Goal: Task Accomplishment & Management: Complete application form

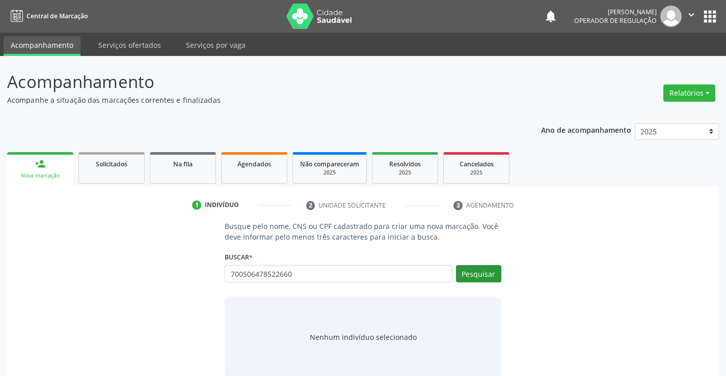
type input "700506478522660"
click at [464, 271] on button "Pesquisar" at bounding box center [478, 273] width 45 height 17
type input "700506478522660"
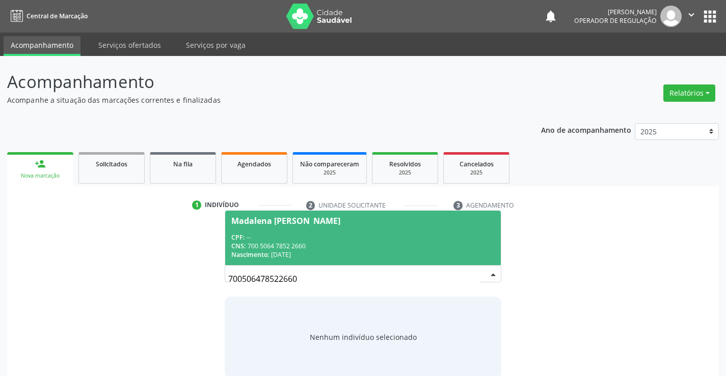
click at [291, 220] on div "Madalena [PERSON_NAME]" at bounding box center [285, 221] width 109 height 8
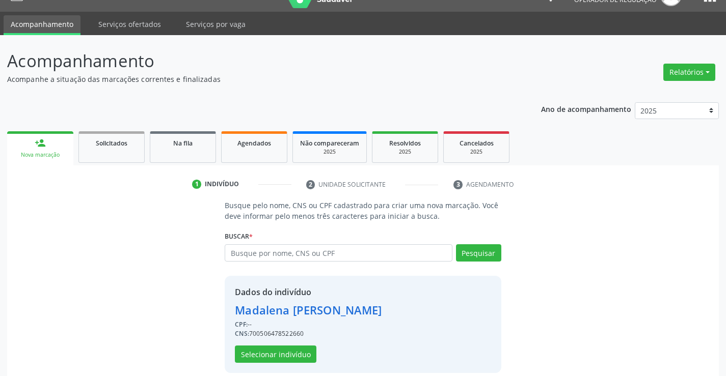
scroll to position [32, 0]
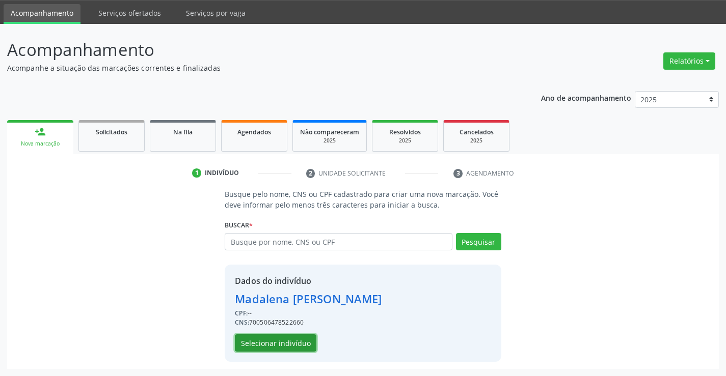
click at [255, 344] on button "Selecionar indivíduo" at bounding box center [276, 343] width 82 height 17
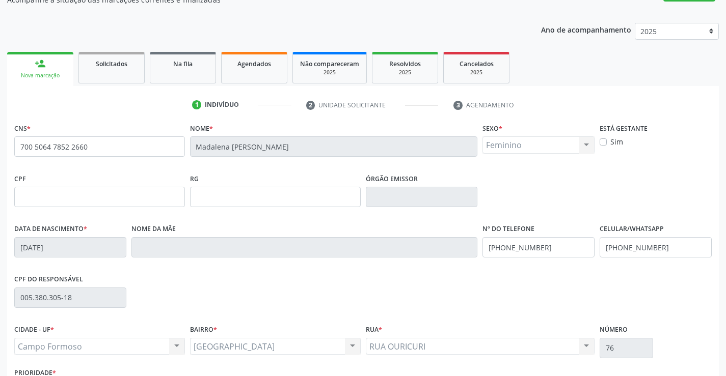
scroll to position [176, 0]
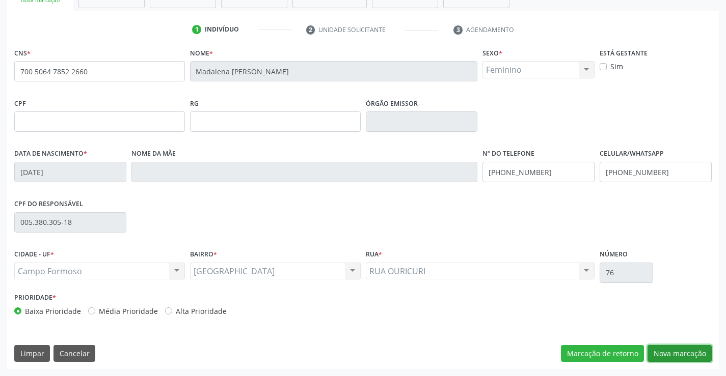
click at [672, 355] on button "Nova marcação" at bounding box center [679, 353] width 64 height 17
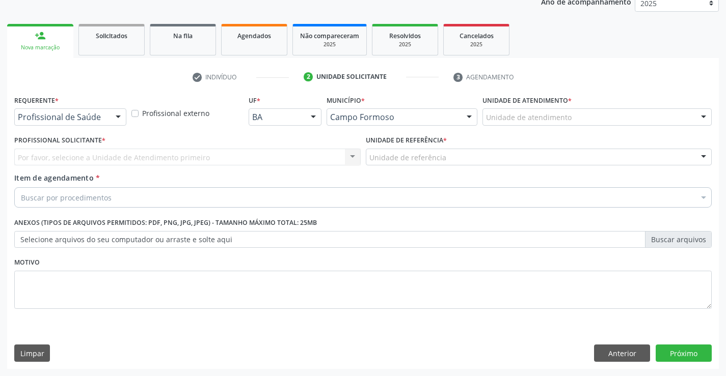
click at [123, 117] on div at bounding box center [118, 117] width 15 height 17
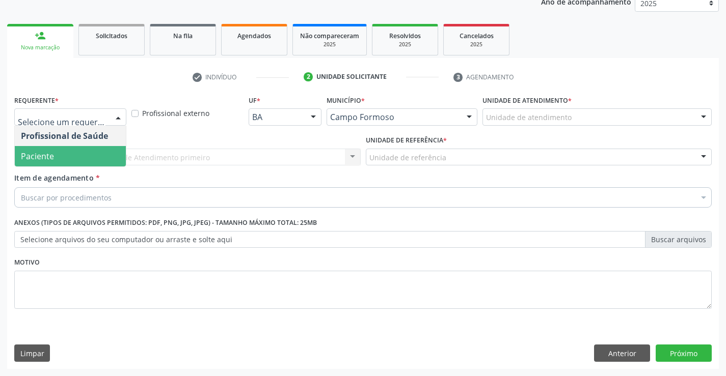
click at [79, 164] on span "Paciente" at bounding box center [70, 156] width 111 height 20
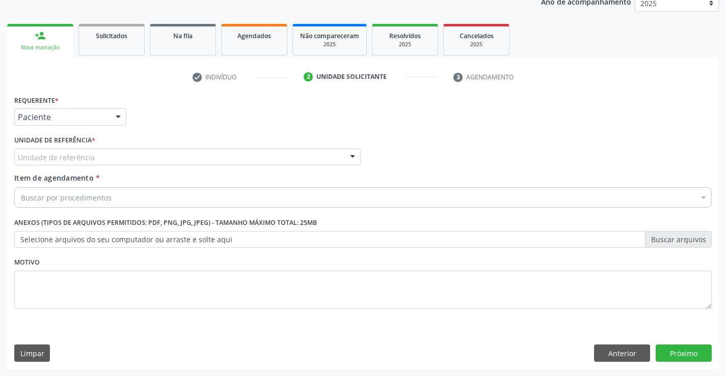
click at [353, 156] on div at bounding box center [352, 157] width 15 height 17
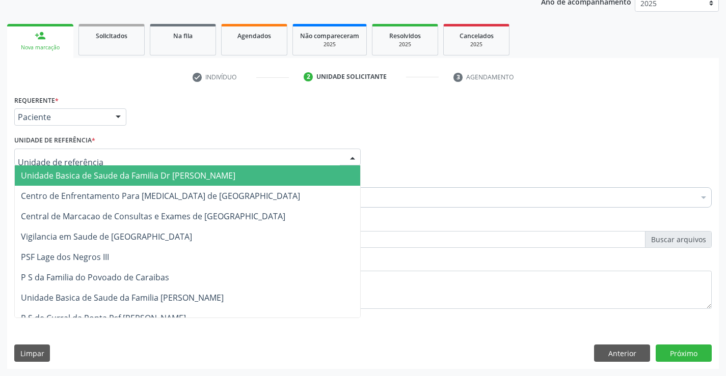
click at [276, 184] on span "Unidade Basica de Saude da Familia Dr [PERSON_NAME]" at bounding box center [187, 176] width 345 height 20
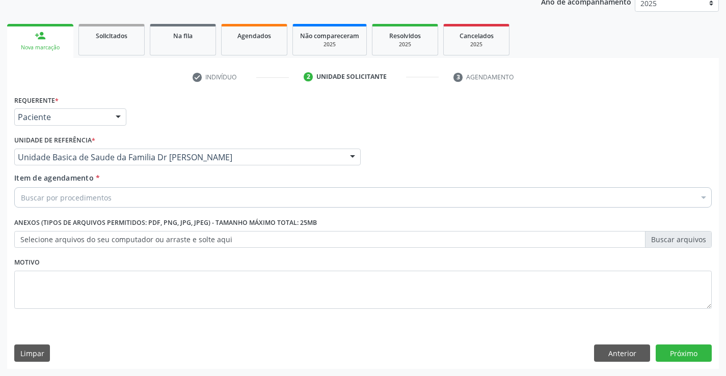
click at [256, 193] on div "Buscar por procedimentos" at bounding box center [362, 197] width 697 height 20
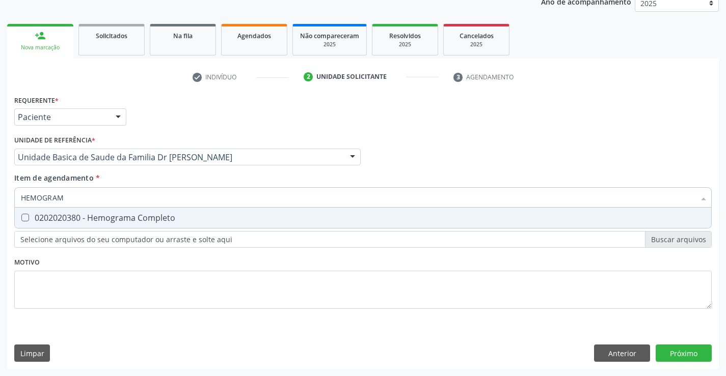
type input "HEMOGRAMA"
click at [172, 218] on div "0202020380 - Hemograma Completo" at bounding box center [363, 218] width 684 height 8
checkbox Completo "true"
type input "HEMOGRAMA"
click at [428, 163] on div "Profissional Solicitante Por favor, selecione a Unidade de Atendimento primeiro…" at bounding box center [363, 153] width 702 height 40
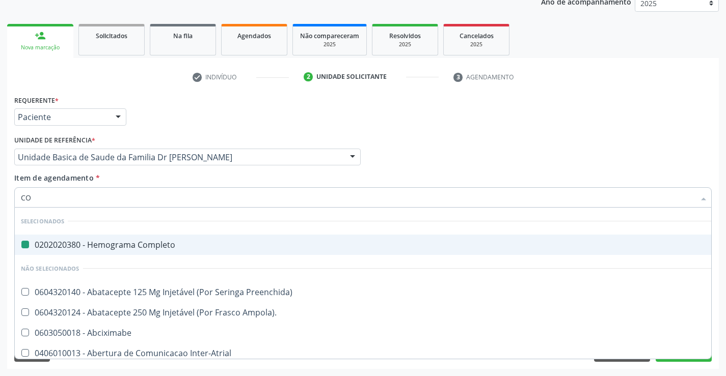
type input "COL"
checkbox Completo "false"
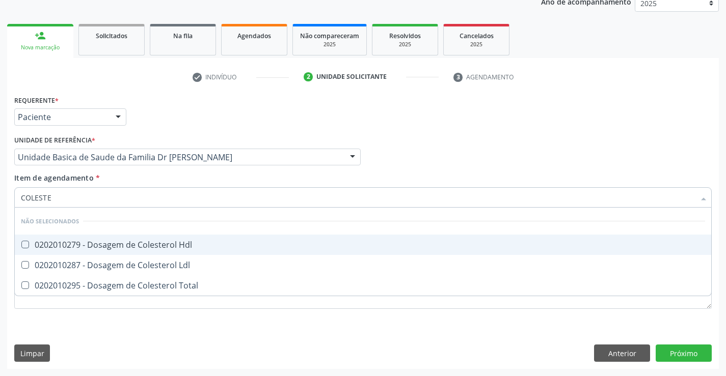
type input "COLESTER"
click at [143, 241] on div "0202010279 - Dosagem de Colesterol Hdl" at bounding box center [363, 245] width 684 height 8
checkbox Hdl "true"
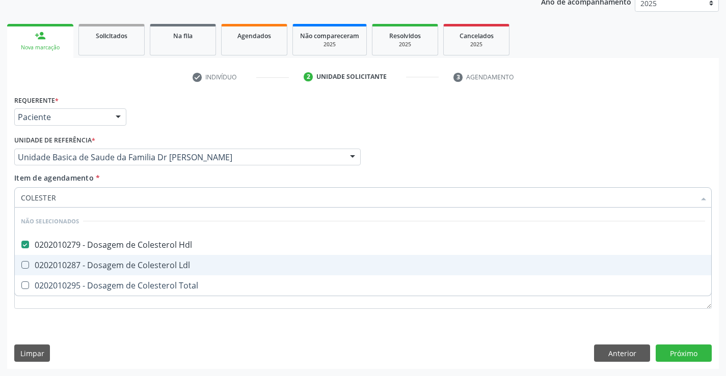
click at [143, 259] on span "0202010287 - Dosagem de Colesterol Ldl" at bounding box center [363, 265] width 696 height 20
checkbox Ldl "true"
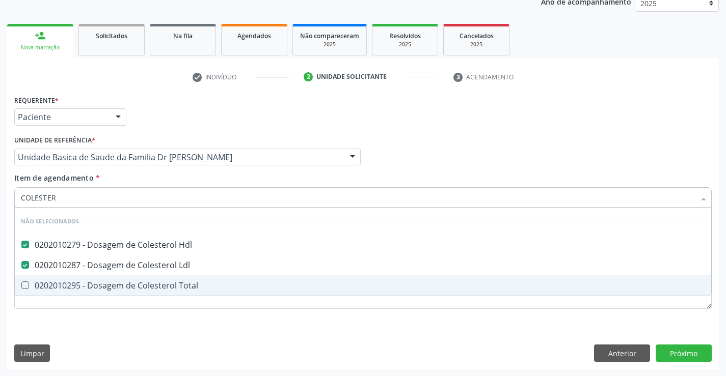
click at [143, 278] on span "0202010295 - Dosagem de Colesterol Total" at bounding box center [363, 286] width 696 height 20
checkbox Total "true"
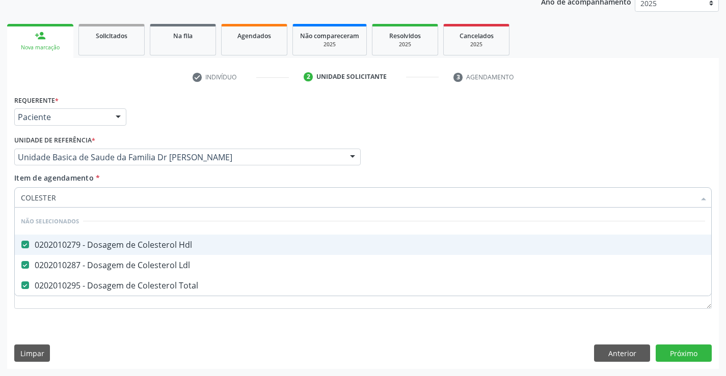
type input "COLESTER"
click at [454, 147] on div "Profissional Solicitante Por favor, selecione a Unidade de Atendimento primeiro…" at bounding box center [363, 153] width 702 height 40
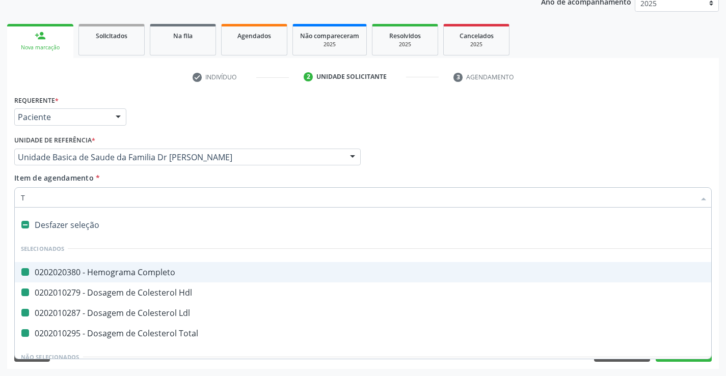
type input "TR"
checkbox Completo "false"
checkbox Ldl "false"
checkbox Hdl "false"
checkbox Total "false"
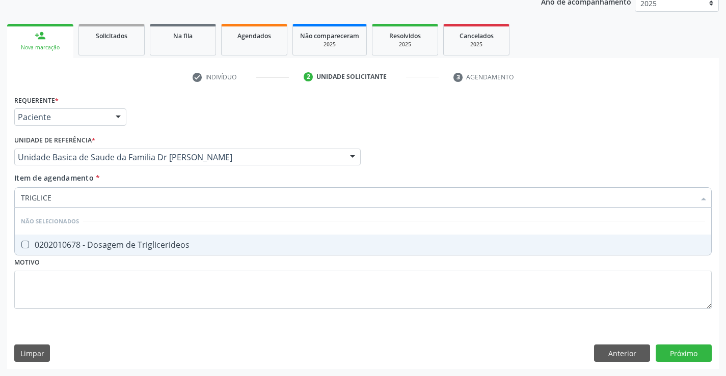
type input "TRIGLICER"
click at [172, 248] on div "0202010678 - Dosagem de Triglicerideos" at bounding box center [363, 245] width 684 height 8
checkbox Triglicerideos "true"
click at [478, 127] on div "Requerente * Paciente Profissional de Saúde Paciente Nenhum resultado encontrad…" at bounding box center [363, 113] width 702 height 40
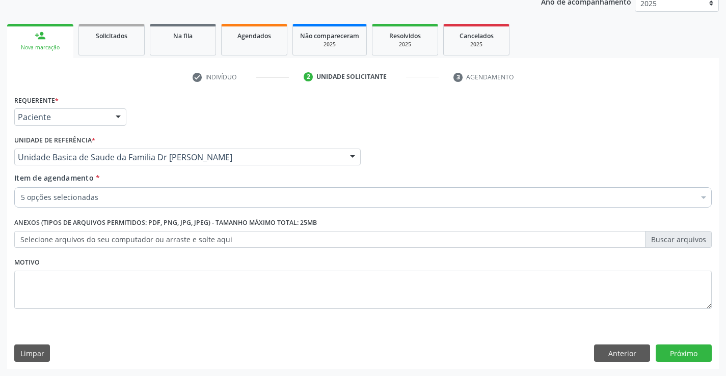
click at [98, 203] on div "5 opções selecionadas" at bounding box center [362, 197] width 697 height 20
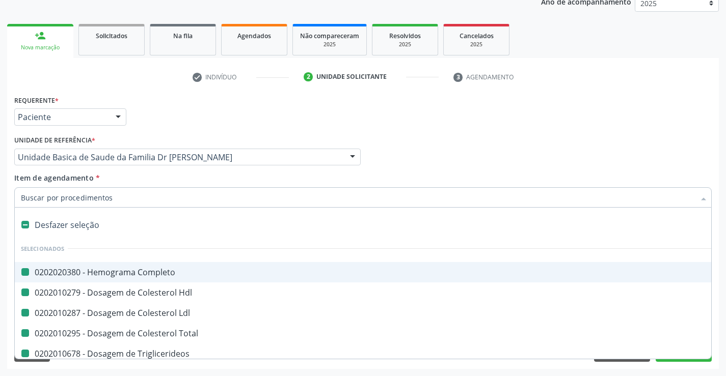
type input "U"
checkbox Completo "false"
checkbox Hdl "false"
checkbox Ldl "false"
checkbox Total "false"
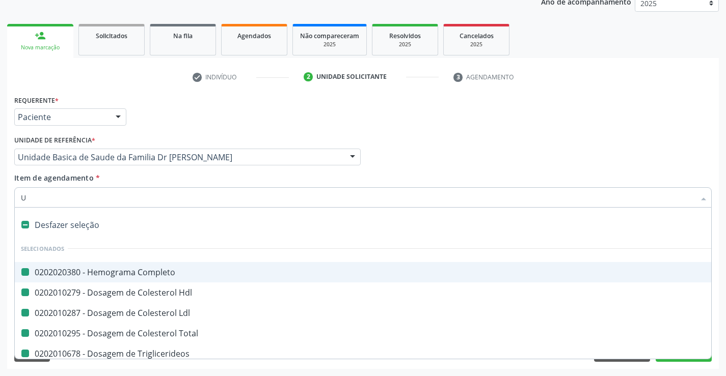
checkbox Triglicerideos "false"
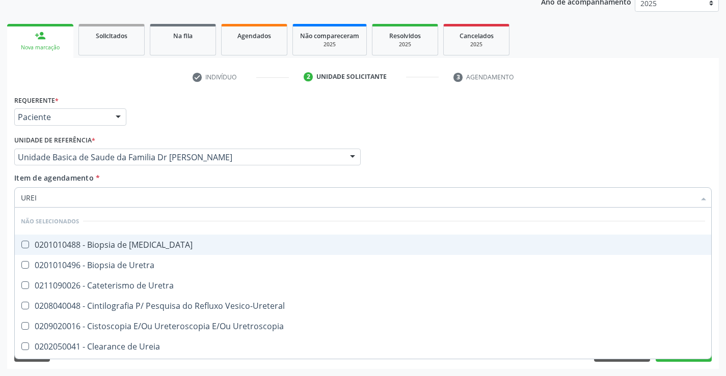
type input "UREIA"
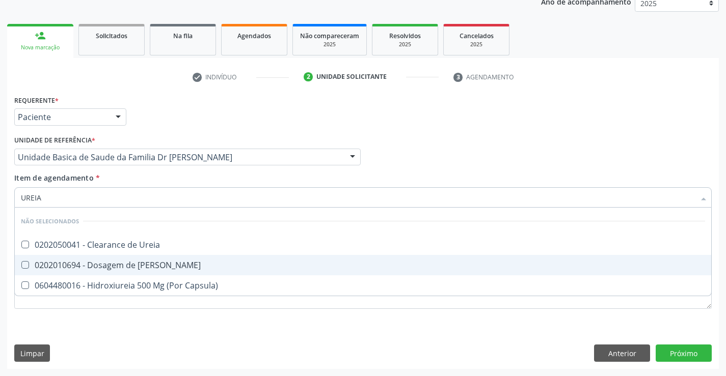
click at [131, 262] on div "0202010694 - Dosagem de [PERSON_NAME]" at bounding box center [363, 265] width 684 height 8
checkbox Ureia "true"
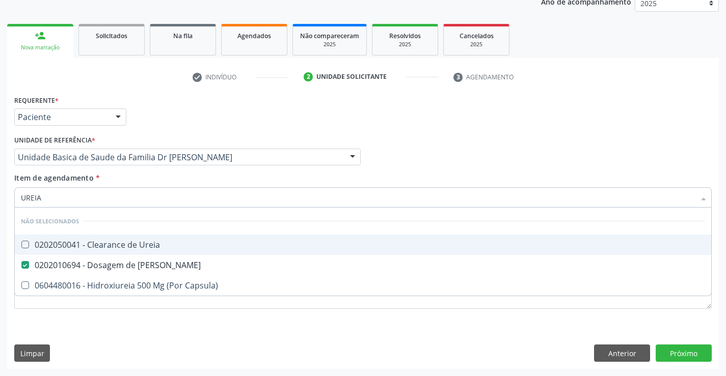
click at [498, 131] on div "Requerente * Paciente Profissional de Saúde Paciente Nenhum resultado encontrad…" at bounding box center [363, 113] width 702 height 40
checkbox Ureia "true"
checkbox Capsula\) "true"
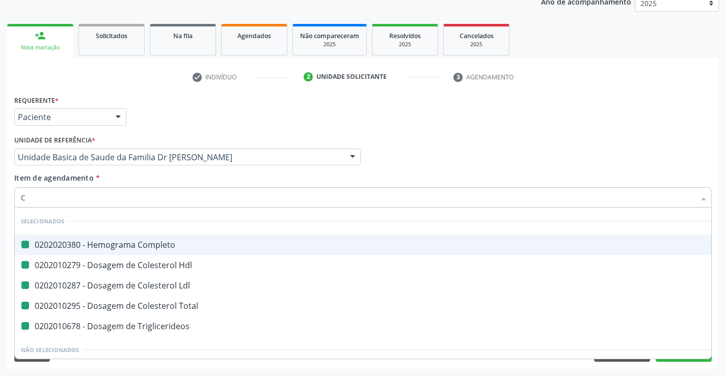
type input "CR"
checkbox Completo "false"
checkbox Hdl "false"
checkbox Ldl "false"
checkbox Total "false"
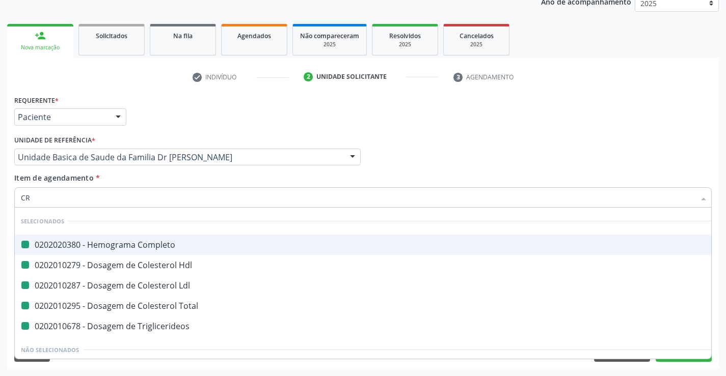
checkbox Triglicerideos "false"
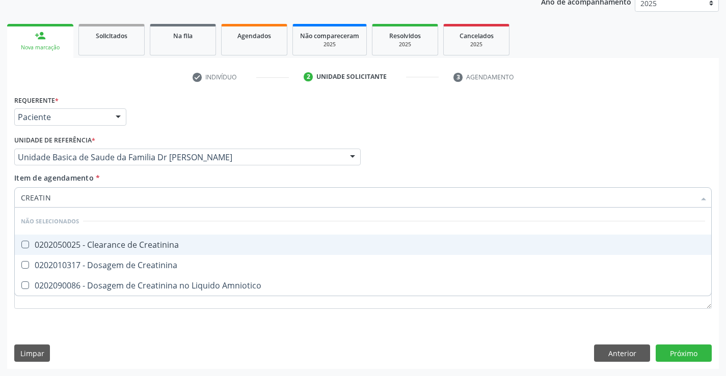
type input "CREATINI"
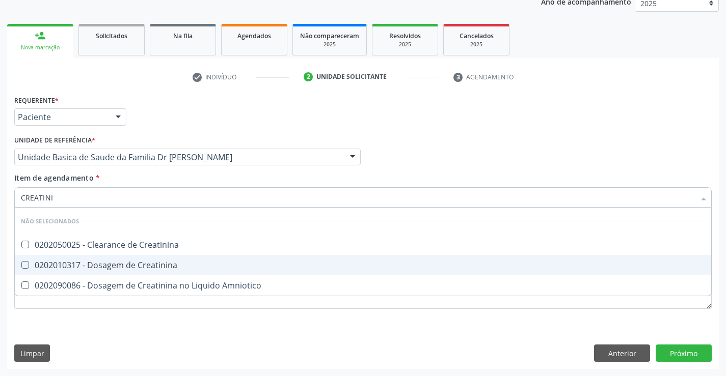
click at [74, 263] on div "0202010317 - Dosagem de Creatinina" at bounding box center [363, 265] width 684 height 8
checkbox Creatinina "true"
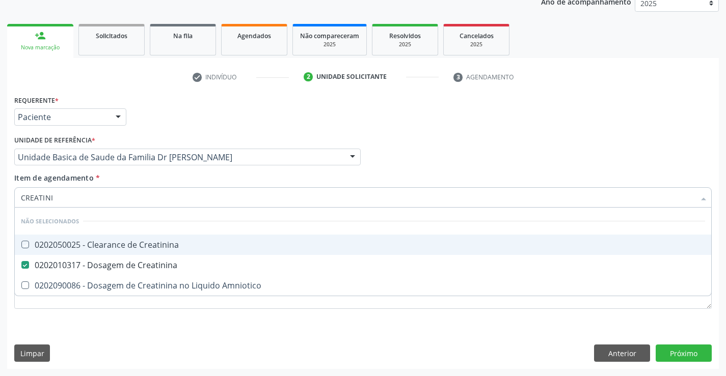
click at [424, 155] on div "Profissional Solicitante Por favor, selecione a Unidade de Atendimento primeiro…" at bounding box center [363, 153] width 702 height 40
checkbox Creatinina "true"
checkbox Amniotico "true"
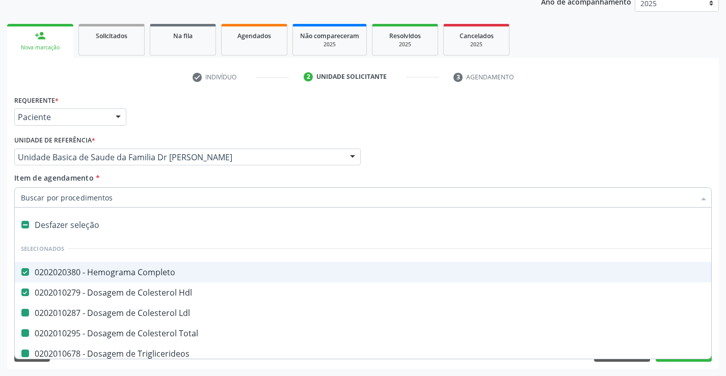
type input "U"
checkbox Ldl "false"
checkbox Total "false"
checkbox Triglicerideos "false"
checkbox Ureia "false"
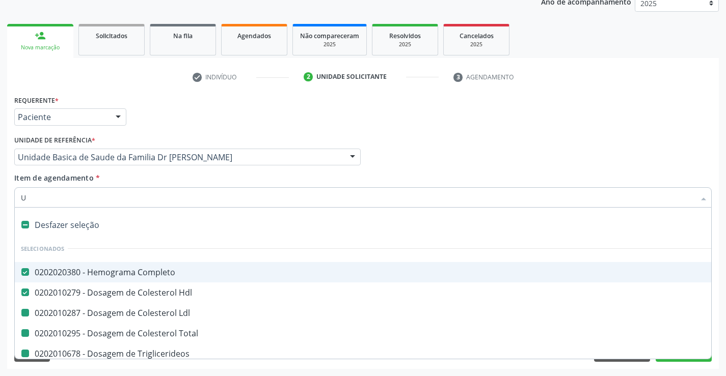
checkbox Creatinina "false"
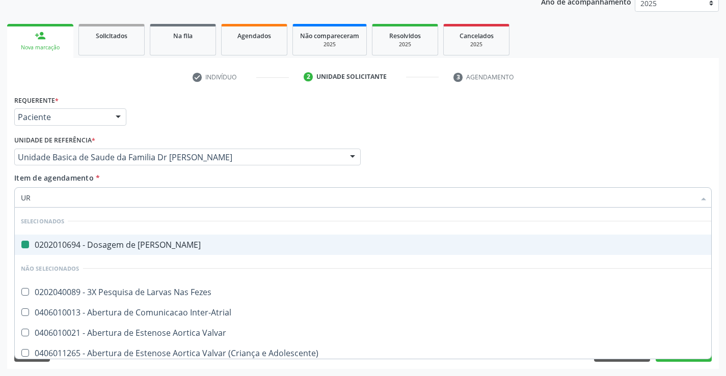
type input "URI"
checkbox Ureia "false"
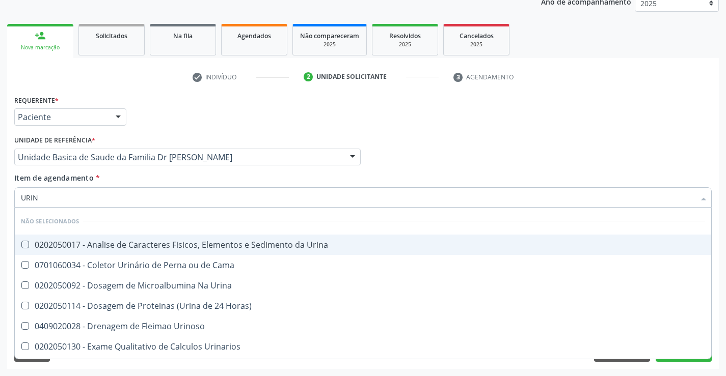
type input "URINA"
click at [180, 243] on div "0202050017 - Analise de Caracteres Fisicos, Elementos e Sedimento da Urina" at bounding box center [363, 245] width 684 height 8
checkbox Urina "true"
click at [393, 133] on div "Profissional Solicitante Por favor, selecione a Unidade de Atendimento primeiro…" at bounding box center [363, 153] width 702 height 40
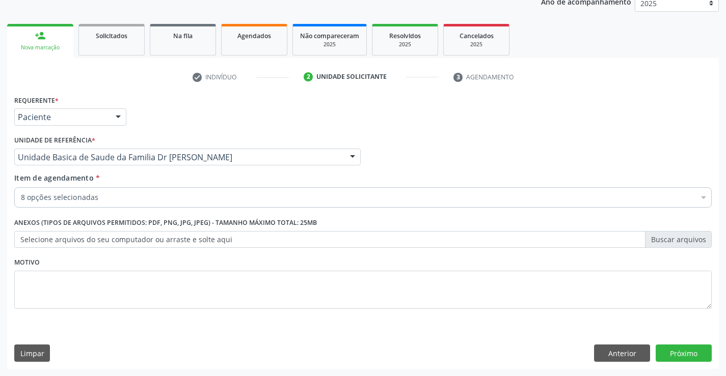
checkbox Ldl "true"
checkbox Total "true"
checkbox Triglicerideos "true"
checkbox Ureia "true"
checkbox Creatinina "true"
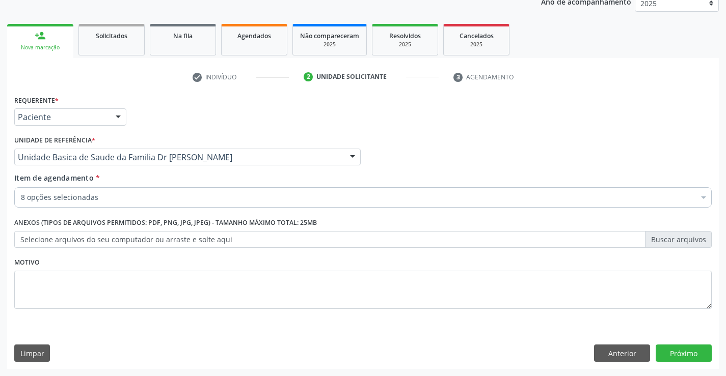
checkbox Urina "true"
checkbox Hdl "true"
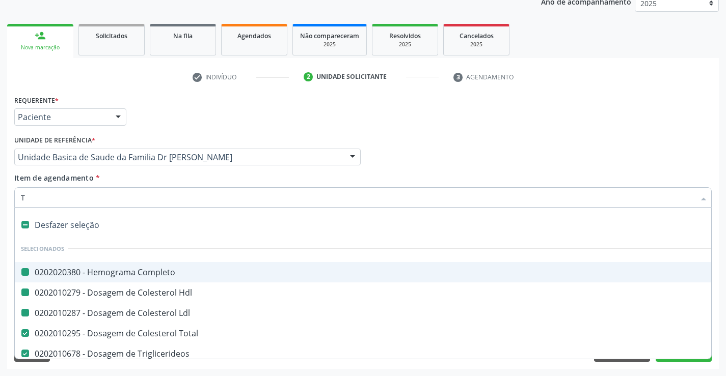
type input "TG"
checkbox Completo "false"
checkbox Ldl "false"
checkbox Hdl "false"
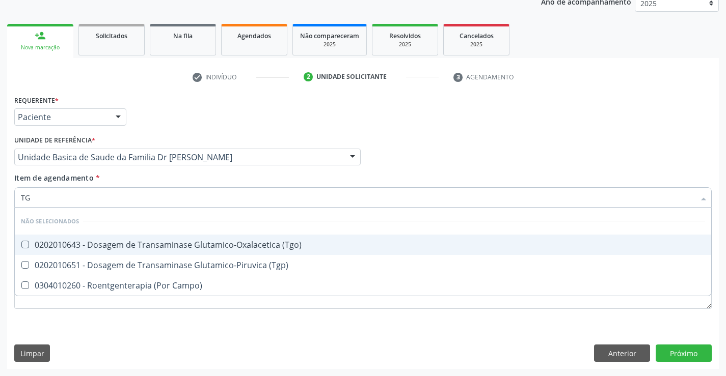
type input "TGO"
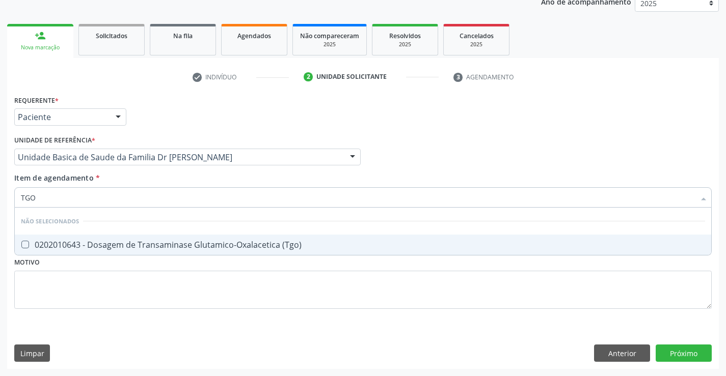
click at [147, 243] on div "0202010643 - Dosagem de Transaminase Glutamico-Oxalacetica (Tgo)" at bounding box center [363, 245] width 684 height 8
checkbox \(Tgo\) "true"
click at [437, 117] on div "Requerente * Paciente Profissional de Saúde Paciente Nenhum resultado encontrad…" at bounding box center [363, 113] width 702 height 40
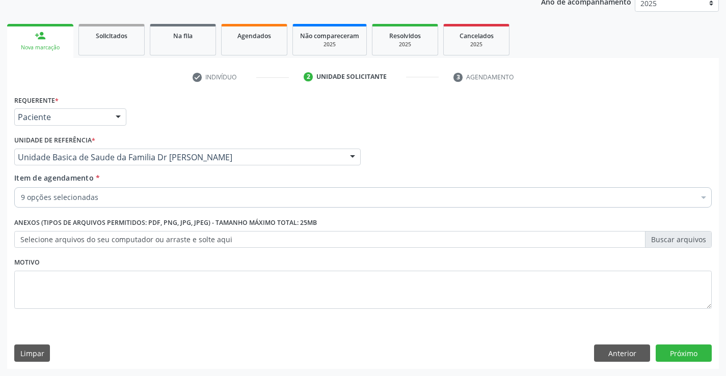
click at [134, 191] on div "9 opções selecionadas" at bounding box center [362, 197] width 697 height 20
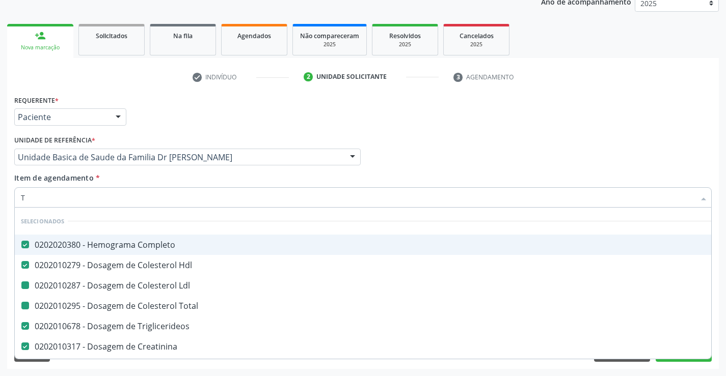
type input "TG"
checkbox Ldl "false"
checkbox Total "false"
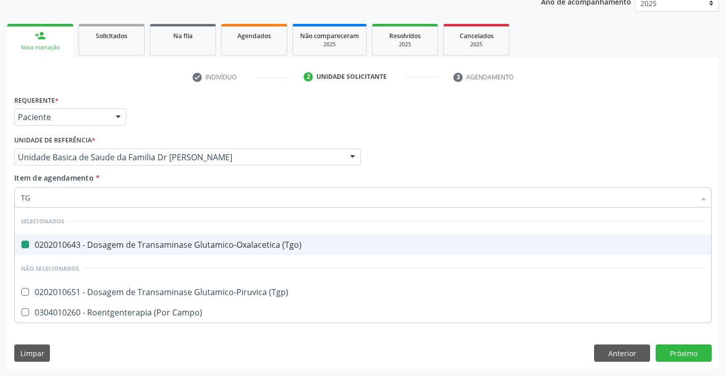
type input "TGP"
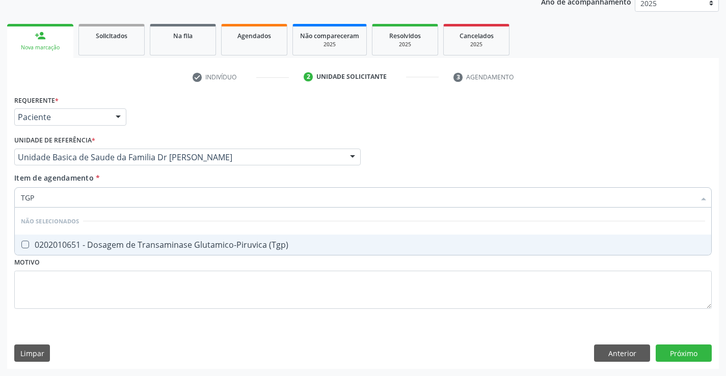
click at [150, 244] on div "0202010651 - Dosagem de Transaminase Glutamico-Piruvica (Tgp)" at bounding box center [363, 245] width 684 height 8
checkbox \(Tgp\) "true"
click at [402, 137] on div "Profissional Solicitante Por favor, selecione a Unidade de Atendimento primeiro…" at bounding box center [363, 153] width 702 height 40
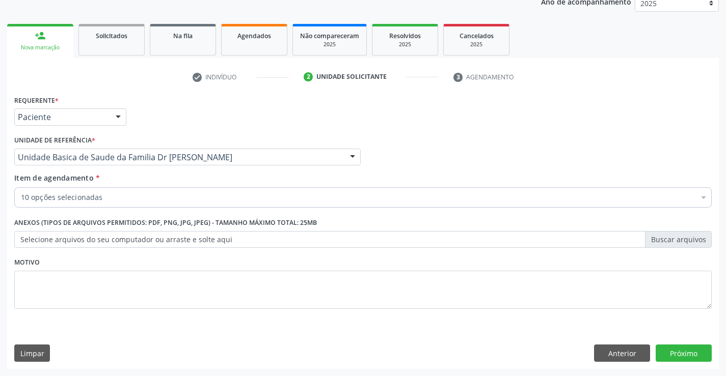
click at [99, 189] on div "10 opções selecionadas" at bounding box center [362, 197] width 697 height 20
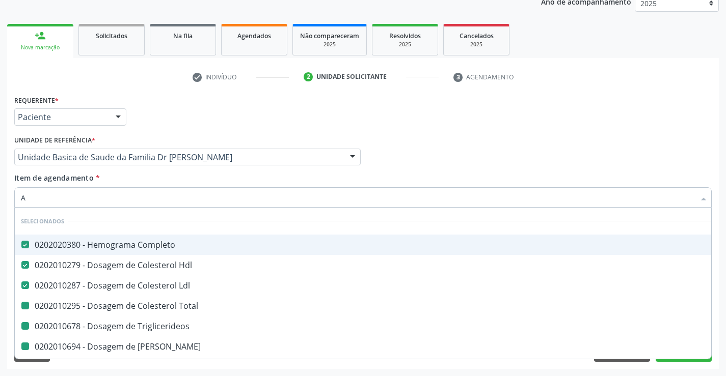
type input "AC"
checkbox Total "false"
checkbox Triglicerideos "false"
checkbox Ureia "false"
checkbox Creatinina "false"
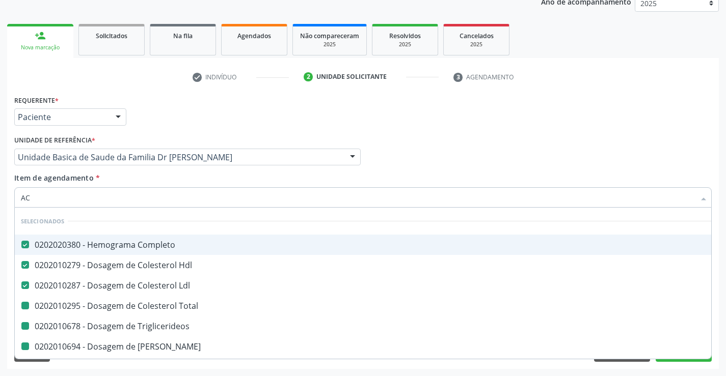
checkbox Urina "false"
checkbox \(Tgo\) "false"
checkbox \(Tgp\) "false"
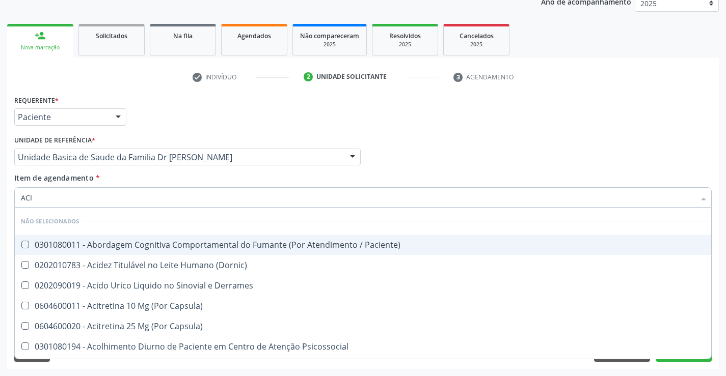
type input "ACID"
checkbox Paciente\) "false"
checkbox \(Dornic\) "false"
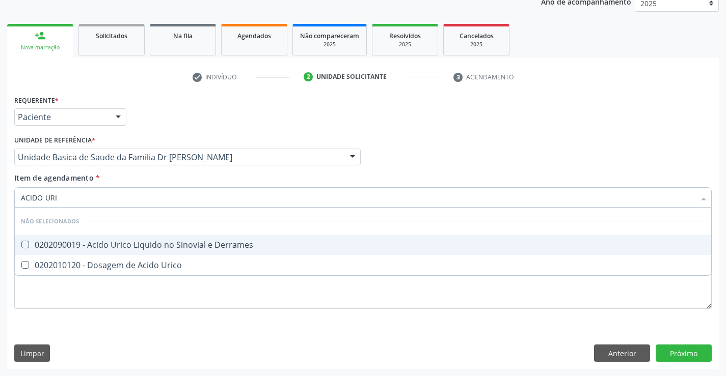
type input "ACIDO URIC"
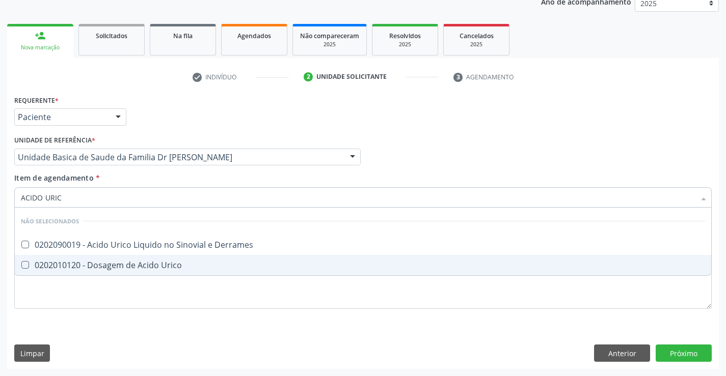
click at [102, 267] on div "0202010120 - Dosagem de Acido Urico" at bounding box center [363, 265] width 684 height 8
checkbox Urico "true"
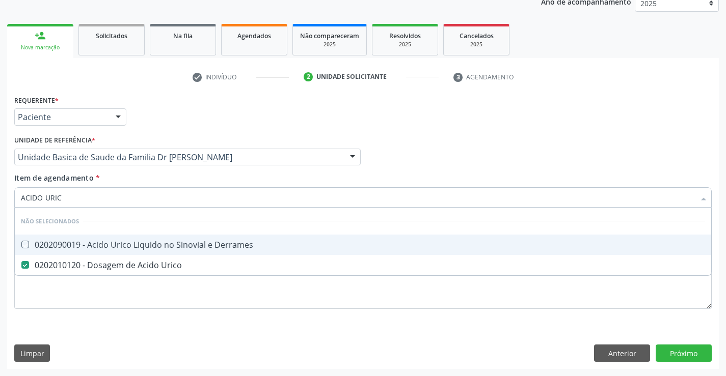
click at [463, 143] on div "Profissional Solicitante Por favor, selecione a Unidade de Atendimento primeiro…" at bounding box center [363, 153] width 702 height 40
checkbox Derrames "true"
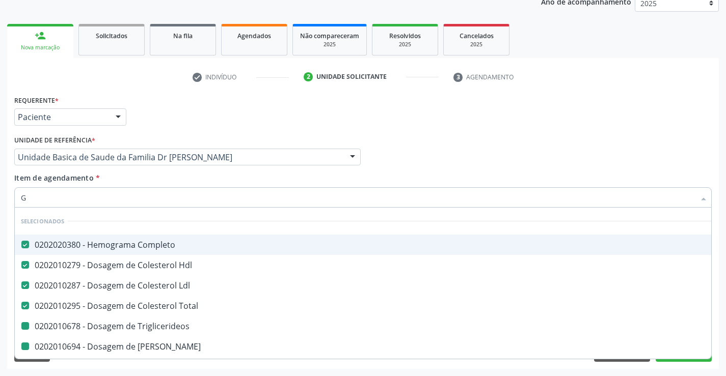
type input "GL"
checkbox Triglicerideos "false"
checkbox Ureia "false"
checkbox Creatinina "false"
checkbox \(Tgo\) "false"
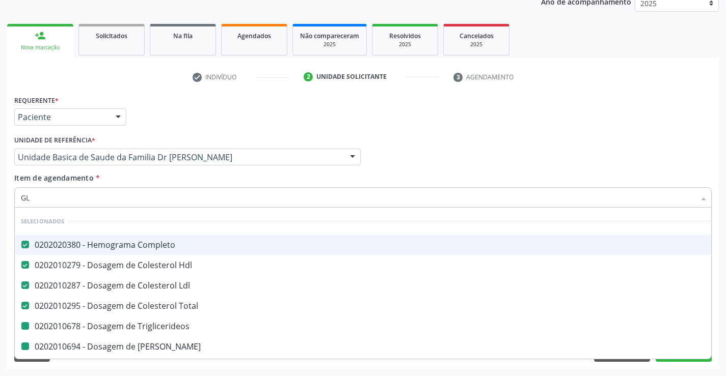
checkbox \(Tgp\) "false"
checkbox Urico "false"
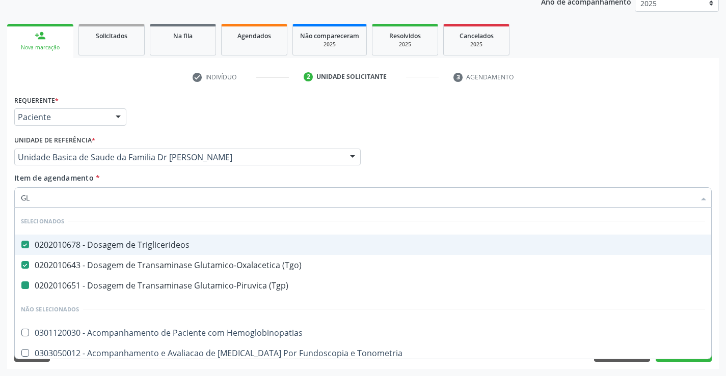
type input "GLI"
checkbox \(Tgp\) "false"
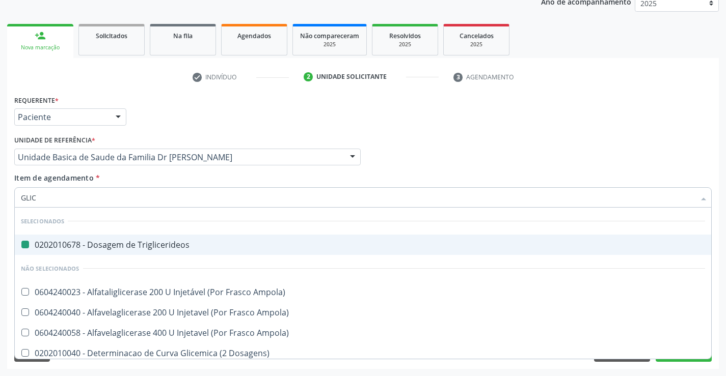
type input "GLICO"
checkbox Triglicerideos "false"
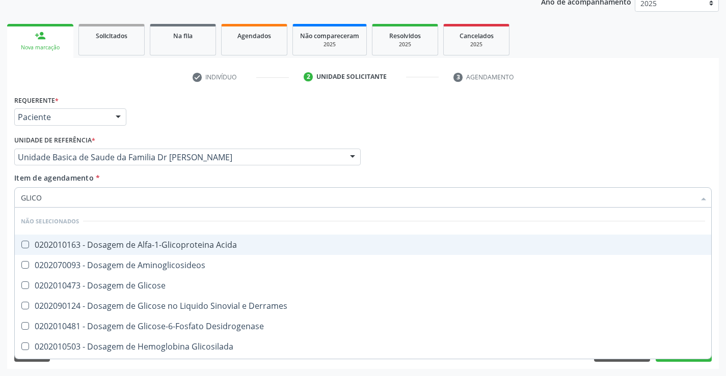
type input "GLICOS"
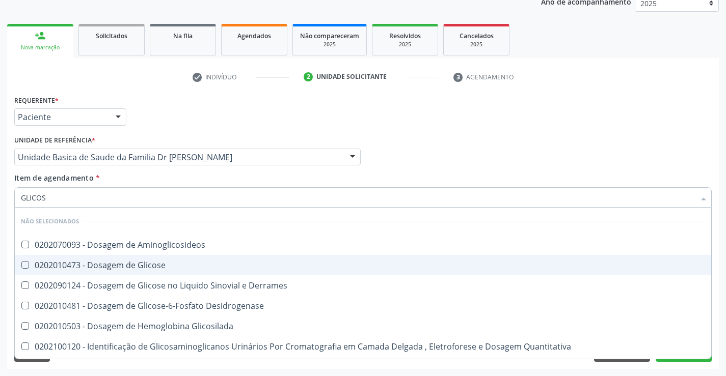
click at [124, 261] on div "0202010473 - Dosagem de Glicose" at bounding box center [363, 265] width 684 height 8
checkbox Glicose "true"
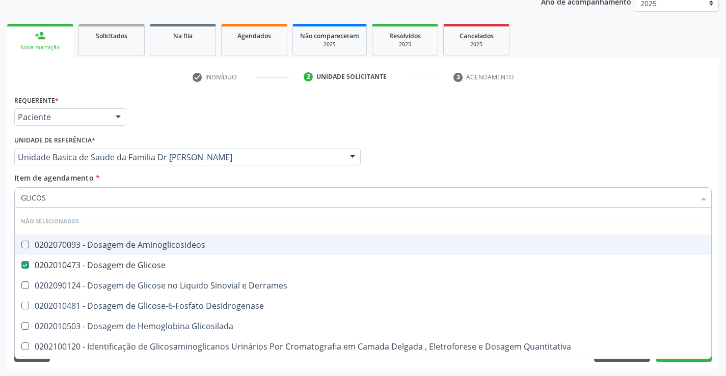
click at [390, 130] on div "Requerente * Paciente Profissional de Saúde Paciente Nenhum resultado encontrad…" at bounding box center [363, 113] width 702 height 40
checkbox Aminoglicosideos "true"
checkbox Derrames "true"
checkbox Glicosilada "true"
checkbox Quantitativa "true"
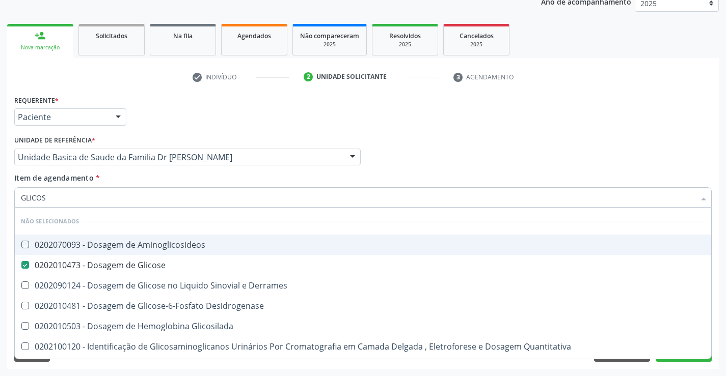
checkbox Urina "true"
checkbox Glicose "true"
checkbox Desidrogenase "true"
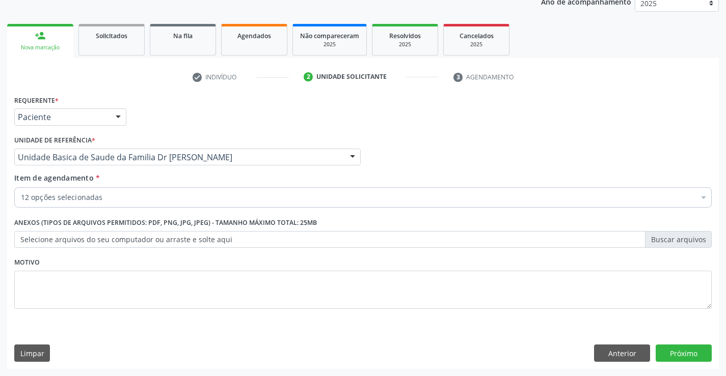
click at [173, 190] on div "12 opções selecionadas" at bounding box center [362, 197] width 697 height 20
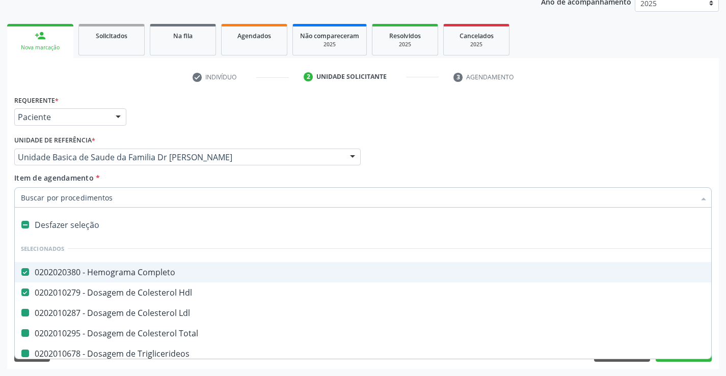
type input "F"
checkbox Ldl "false"
checkbox Triglicerideos "false"
checkbox Ureia "false"
checkbox Creatinina "false"
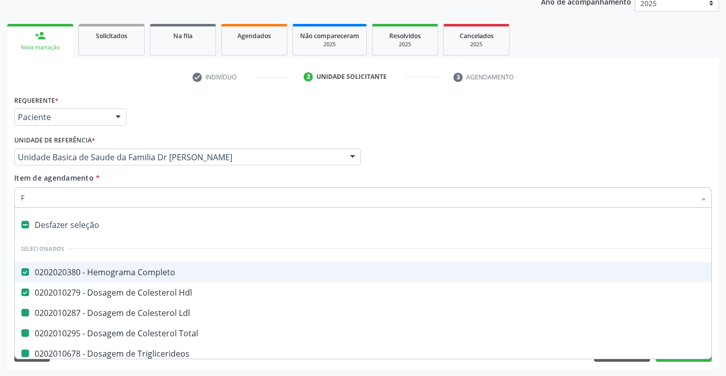
checkbox Urina "false"
checkbox Total "false"
checkbox \(Tgo\) "false"
checkbox \(Tgp\) "false"
checkbox Urico "false"
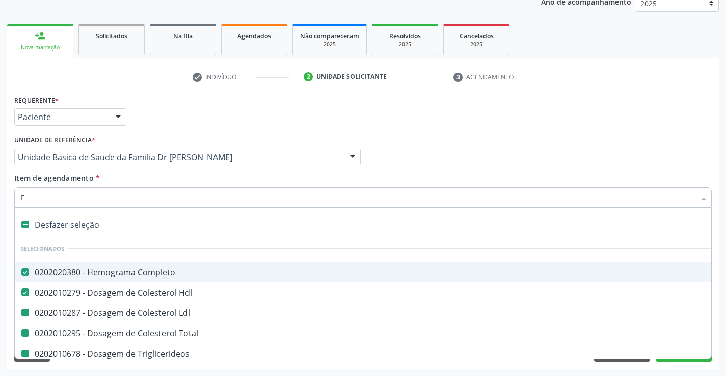
checkbox Glicose "false"
type input "FE"
checkbox Completo "false"
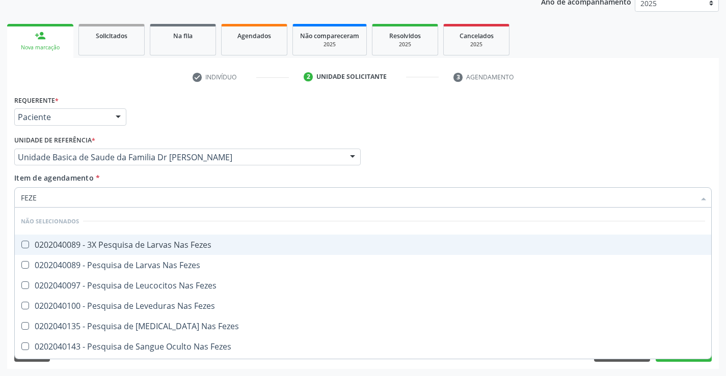
type input "FEZES"
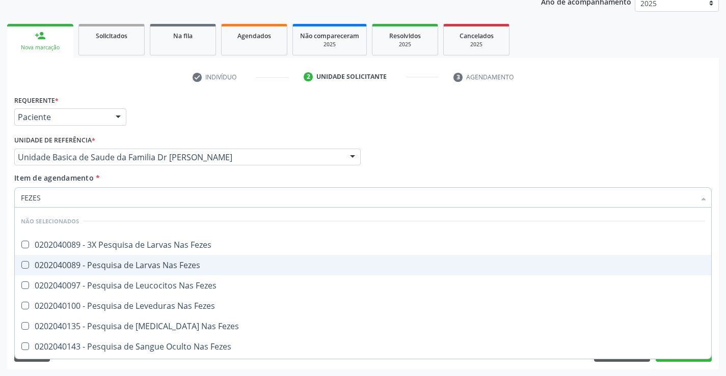
click at [133, 269] on div "0202040089 - Pesquisa de Larvas Nas Fezes" at bounding box center [363, 265] width 684 height 8
checkbox Fezes "true"
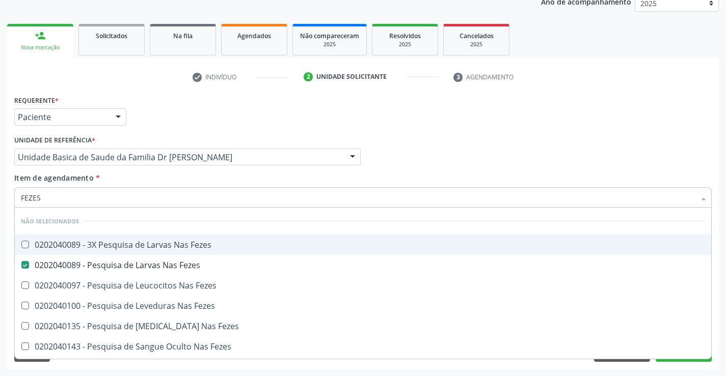
click at [413, 148] on div "Profissional Solicitante Por favor, selecione a Unidade de Atendimento primeiro…" at bounding box center [363, 153] width 702 height 40
checkbox Fezes "true"
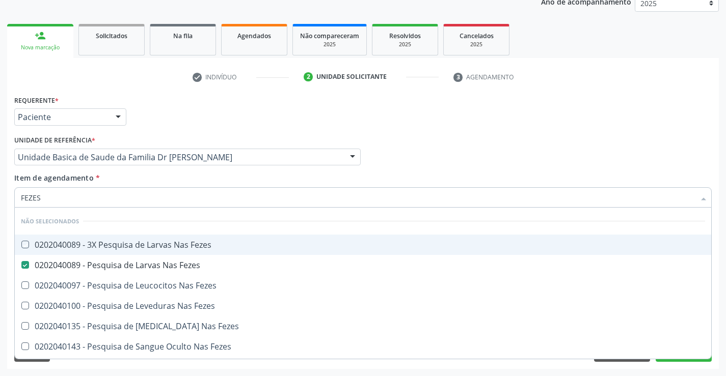
checkbox Fezes "true"
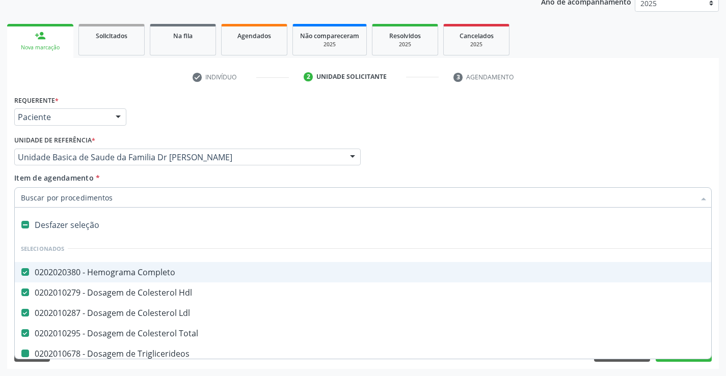
type input "P"
checkbox Triglicerideos "false"
checkbox Ureia "false"
checkbox Creatinina "false"
checkbox Urina "false"
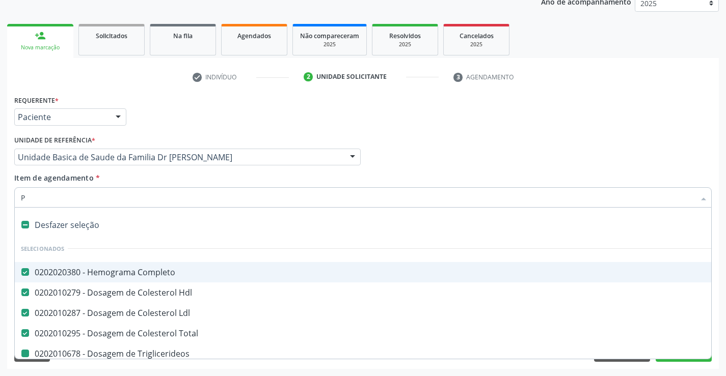
checkbox \(Tgo\) "false"
checkbox \(Tgp\) "false"
checkbox Urico "false"
checkbox Glicose "false"
checkbox Fezes "false"
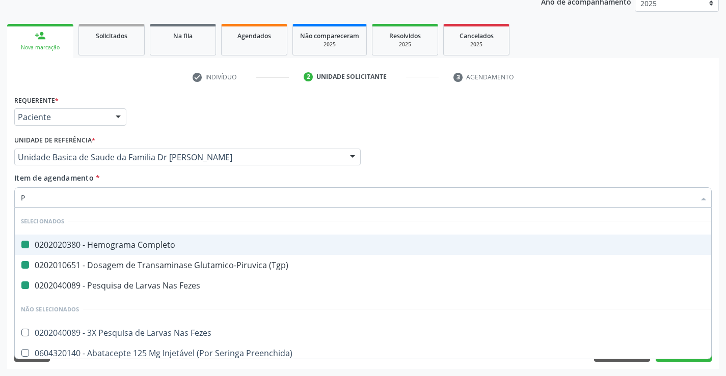
type input "PO"
checkbox Completo "false"
checkbox Fezes "false"
checkbox \(Tgp\) "false"
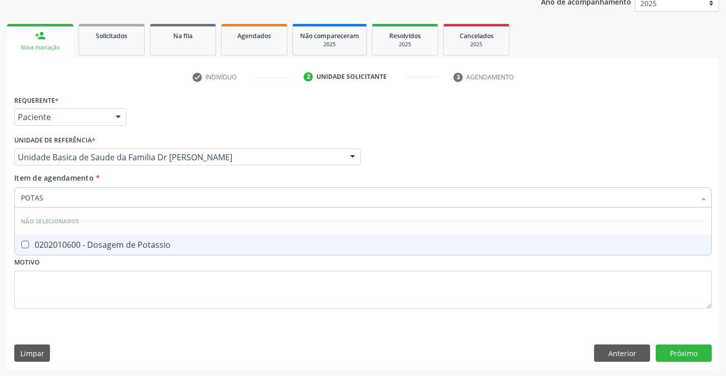
type input "POTASS"
click at [122, 242] on div "0202010600 - Dosagem de Potassio" at bounding box center [363, 245] width 684 height 8
checkbox Potassio "true"
click at [671, 349] on div "Requerente * Paciente Profissional de Saúde Paciente Nenhum resultado encontrad…" at bounding box center [363, 231] width 712 height 277
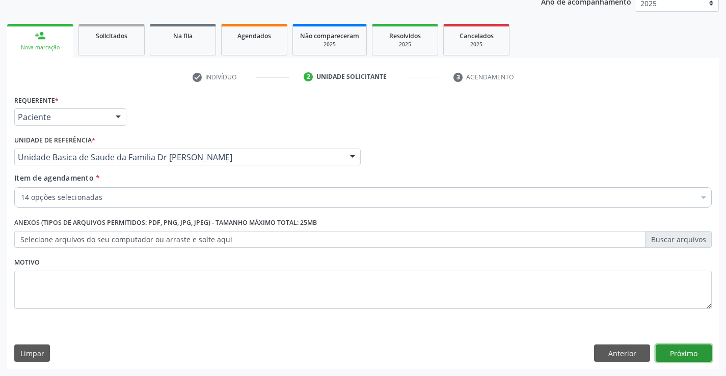
click at [666, 352] on button "Próximo" at bounding box center [684, 353] width 56 height 17
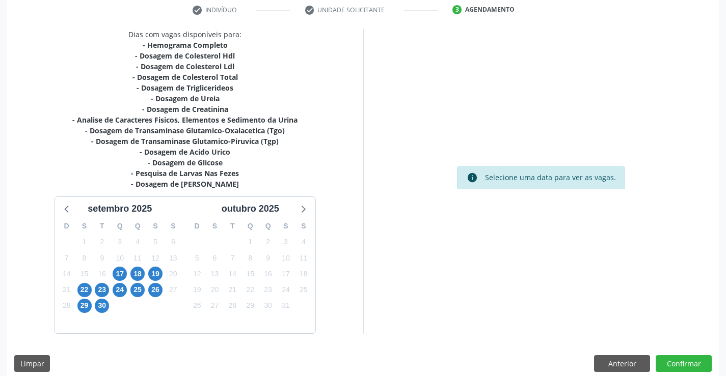
scroll to position [206, 0]
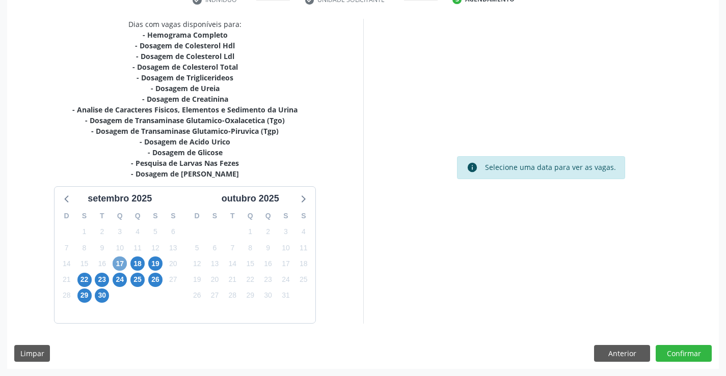
click at [119, 266] on span "17" at bounding box center [120, 264] width 14 height 14
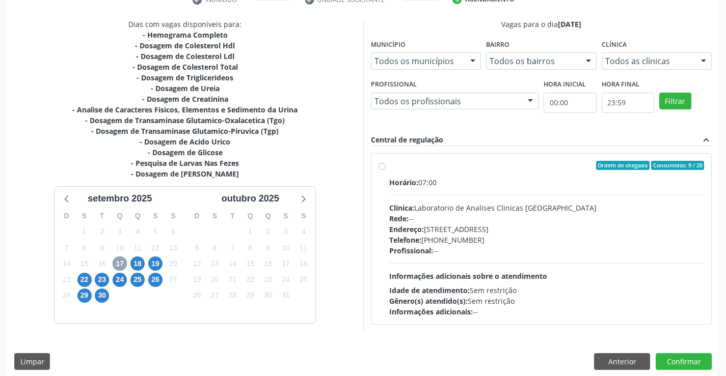
scroll to position [214, 0]
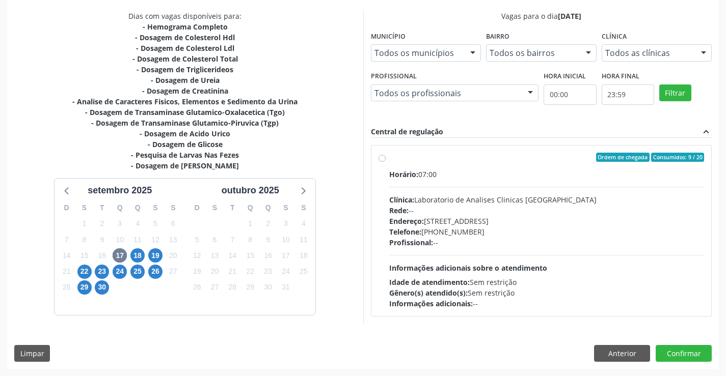
click at [389, 159] on label "Ordem de chegada Consumidos: 9 / 20 Horário: 07:00 Clínica: Laboratorio de Anal…" at bounding box center [546, 231] width 315 height 156
click at [385, 159] on input "Ordem de chegada Consumidos: 9 / 20 Horário: 07:00 Clínica: Laboratorio de Anal…" at bounding box center [381, 157] width 7 height 9
radio input "true"
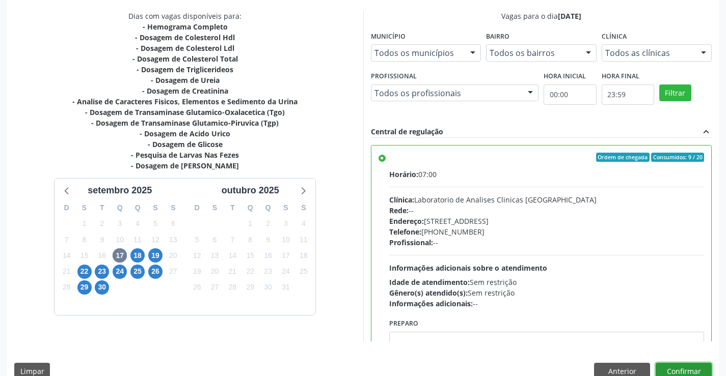
click at [670, 368] on button "Confirmar" at bounding box center [684, 371] width 56 height 17
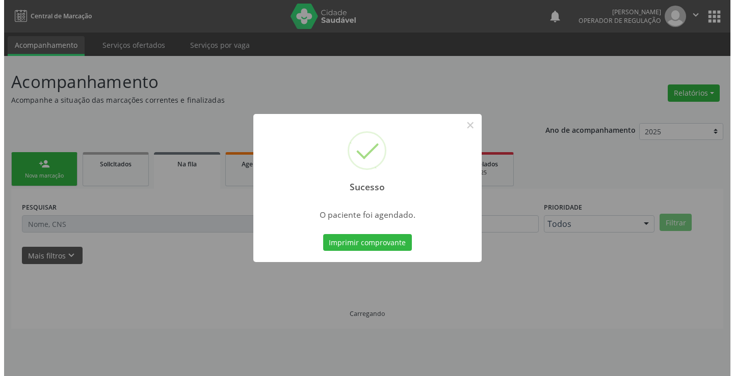
scroll to position [0, 0]
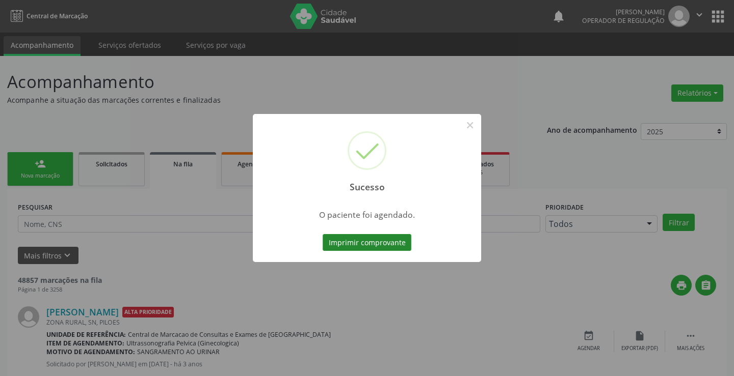
click at [373, 239] on button "Imprimir comprovante" at bounding box center [366, 242] width 89 height 17
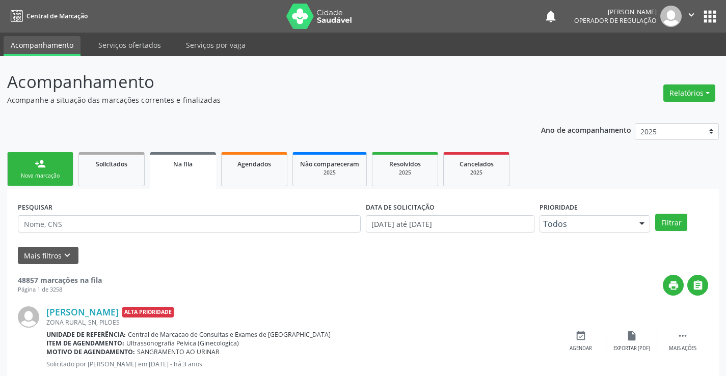
click at [51, 171] on link "person_add Nova marcação" at bounding box center [40, 169] width 66 height 34
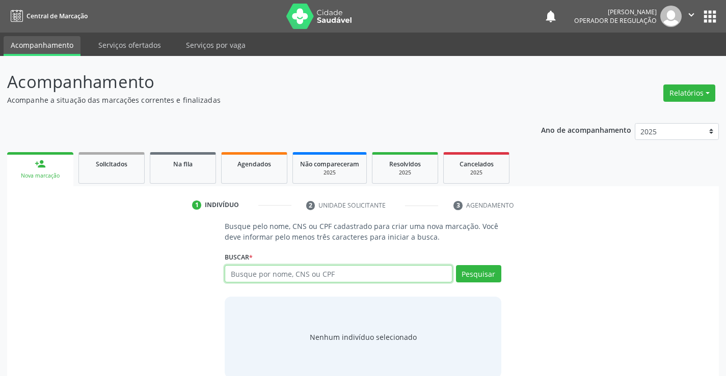
click at [334, 274] on input "text" at bounding box center [338, 273] width 227 height 17
type input "703402214010616"
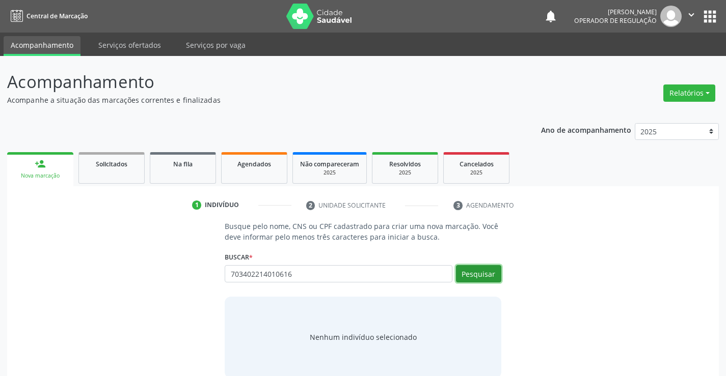
click at [492, 273] on button "Pesquisar" at bounding box center [478, 273] width 45 height 17
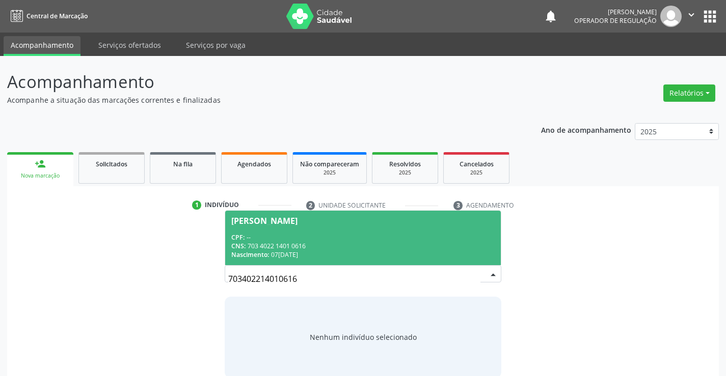
click at [264, 218] on div "Maria Solange de Souza" at bounding box center [264, 221] width 66 height 8
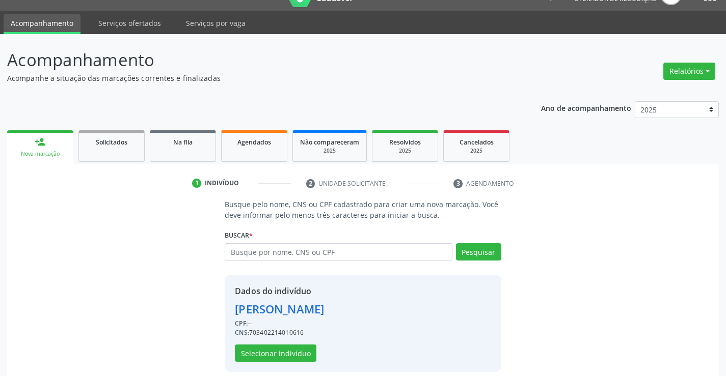
scroll to position [32, 0]
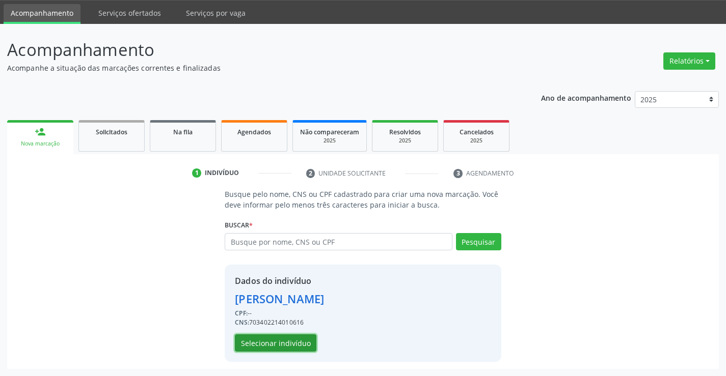
click at [273, 346] on button "Selecionar indivíduo" at bounding box center [276, 343] width 82 height 17
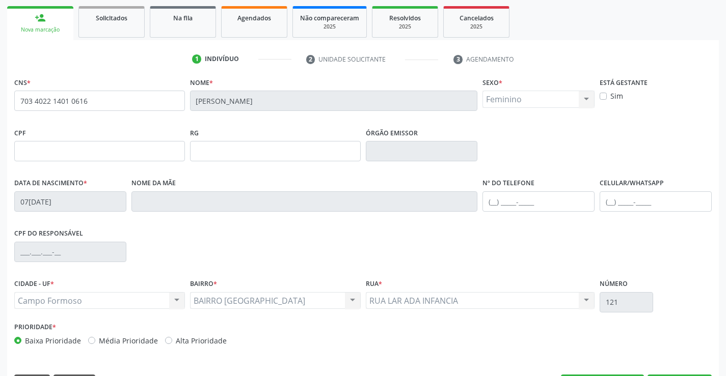
scroll to position [176, 0]
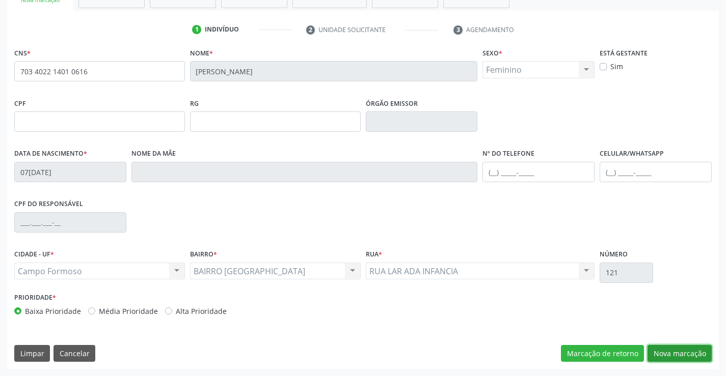
click at [682, 349] on button "Nova marcação" at bounding box center [679, 353] width 64 height 17
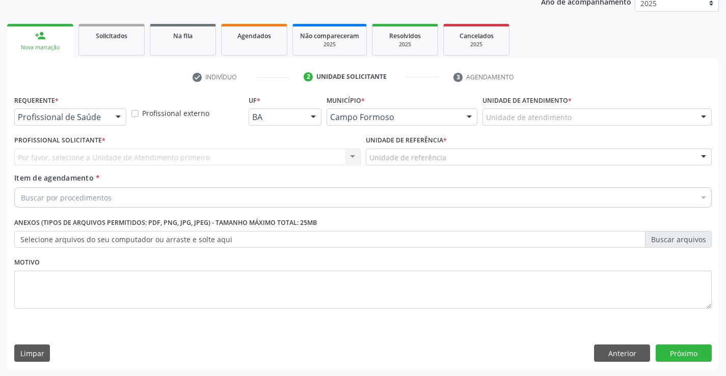
scroll to position [128, 0]
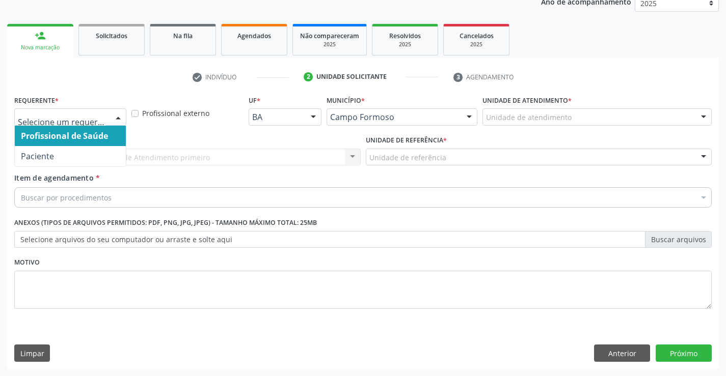
click at [122, 119] on div at bounding box center [118, 117] width 15 height 17
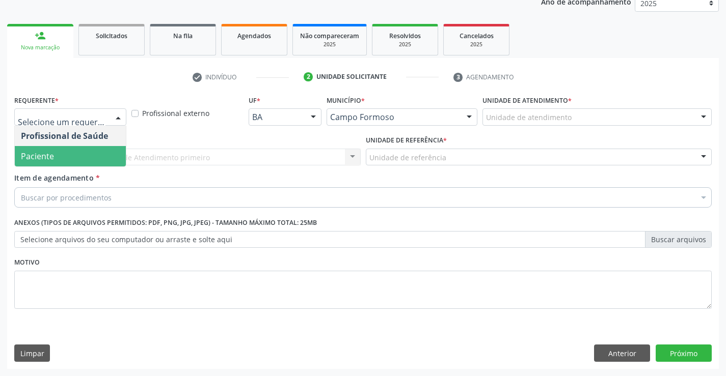
click at [62, 159] on span "Paciente" at bounding box center [70, 156] width 111 height 20
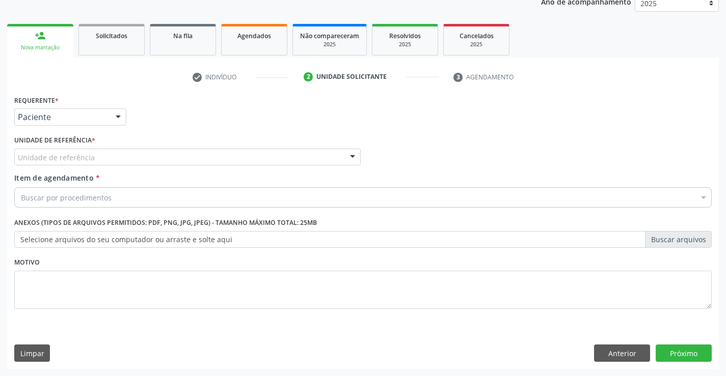
click at [358, 158] on div at bounding box center [352, 157] width 15 height 17
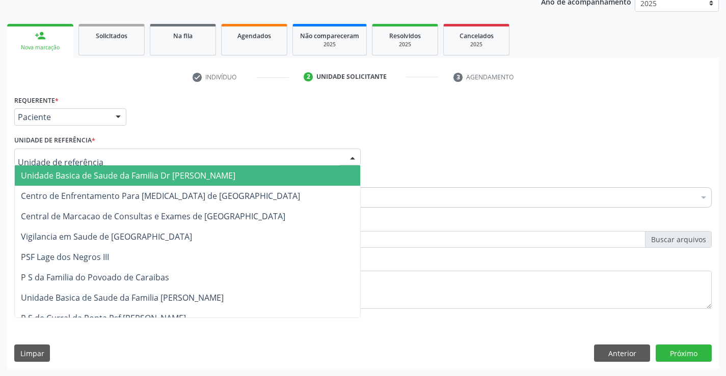
click at [286, 174] on span "Unidade Basica de Saude da Familia Dr [PERSON_NAME]" at bounding box center [187, 176] width 345 height 20
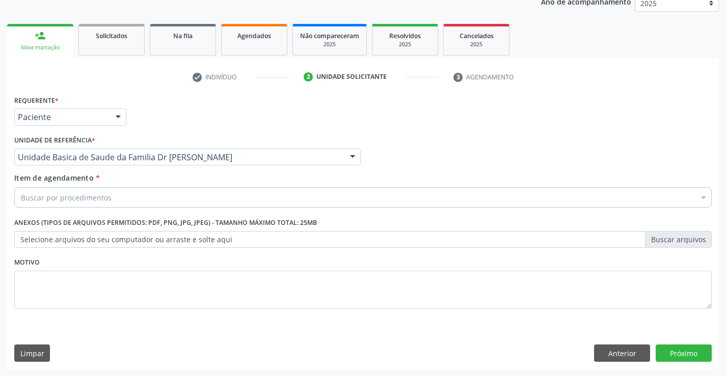
click at [250, 190] on div "Buscar por procedimentos" at bounding box center [362, 197] width 697 height 20
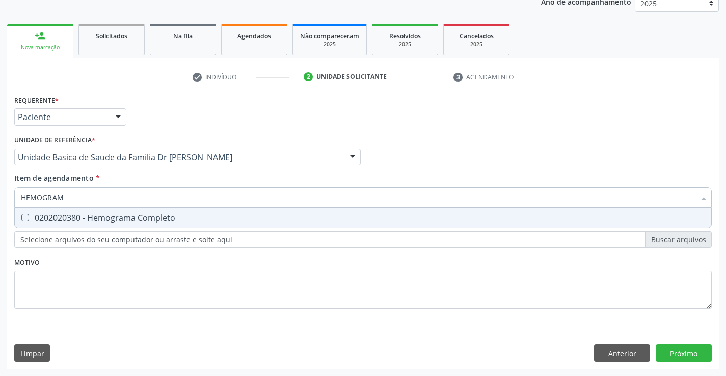
type input "HEMOGRAMA"
click at [195, 225] on span "0202020380 - Hemograma Completo" at bounding box center [363, 218] width 696 height 20
checkbox Completo "true"
type input "HEMOGRAMA"
click at [451, 161] on div "Profissional Solicitante Por favor, selecione a Unidade de Atendimento primeiro…" at bounding box center [363, 153] width 702 height 40
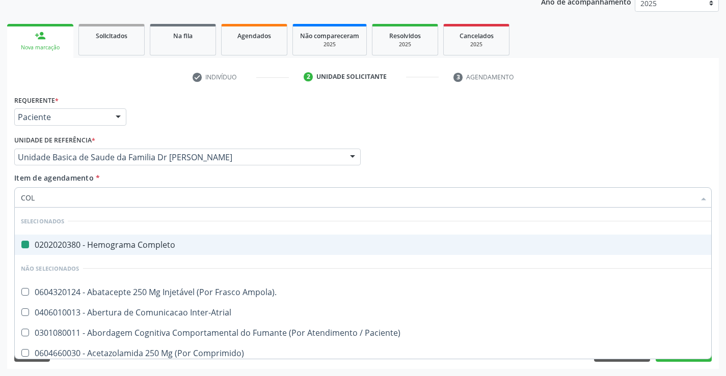
type input "COLE"
checkbox Completo "false"
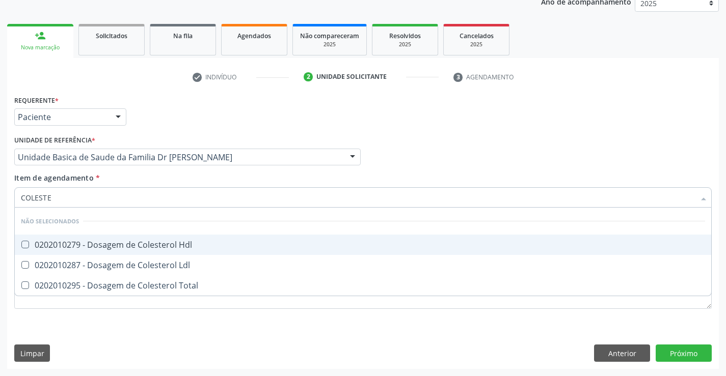
type input "COLESTER"
click at [166, 249] on div "0202010279 - Dosagem de Colesterol Hdl" at bounding box center [363, 245] width 684 height 8
checkbox Hdl "true"
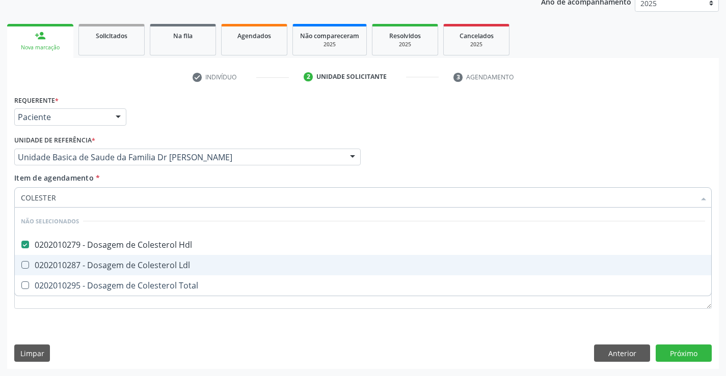
click at [161, 261] on div "0202010287 - Dosagem de Colesterol Ldl" at bounding box center [363, 265] width 684 height 8
checkbox Ldl "true"
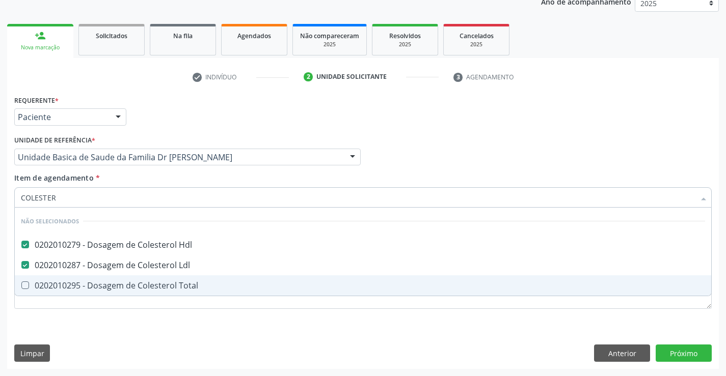
click at [159, 279] on span "0202010295 - Dosagem de Colesterol Total" at bounding box center [363, 286] width 696 height 20
checkbox Total "true"
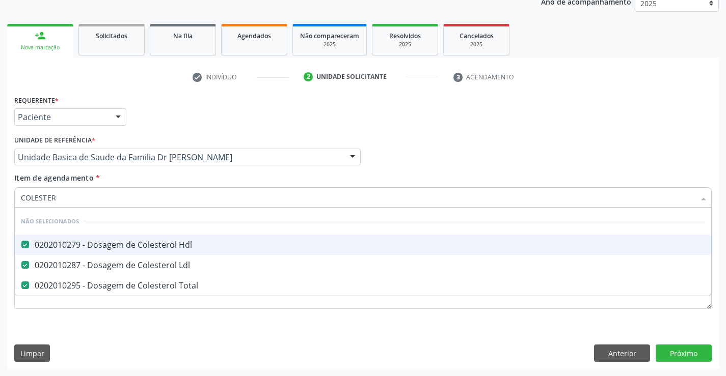
type input "COLESTER"
click at [463, 158] on div "Profissional Solicitante Por favor, selecione a Unidade de Atendimento primeiro…" at bounding box center [363, 153] width 702 height 40
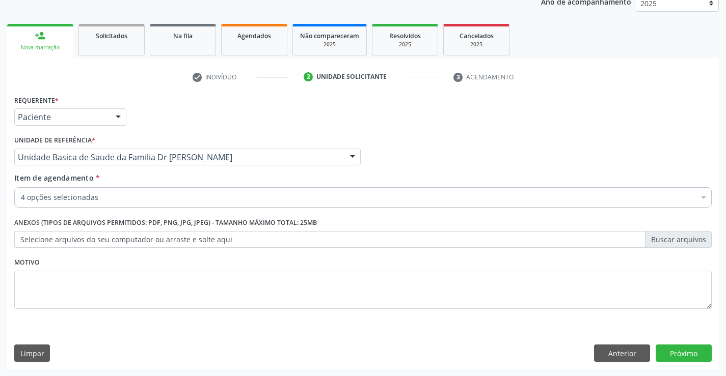
click at [181, 189] on div "4 opções selecionadas" at bounding box center [362, 197] width 697 height 20
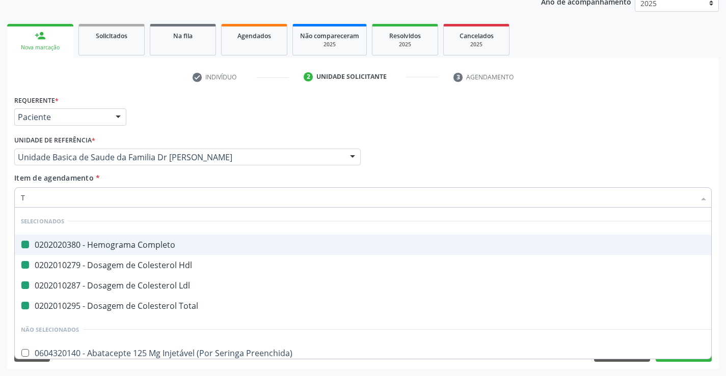
type input "TR"
checkbox Completo "false"
checkbox Ldl "false"
checkbox Hdl "false"
checkbox Total "false"
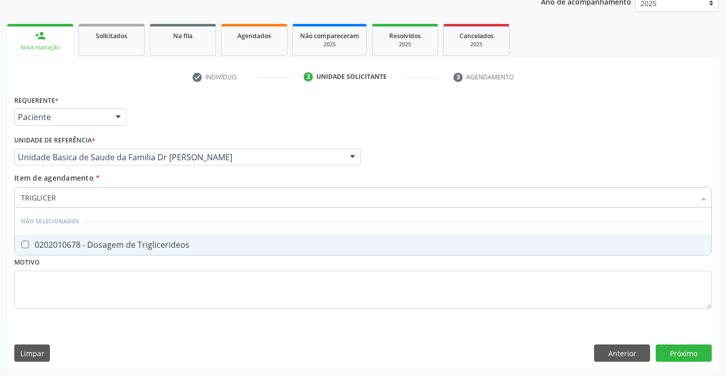
type input "TRIGLICERI"
click at [162, 245] on div "0202010678 - Dosagem de Triglicerideos" at bounding box center [363, 245] width 684 height 8
checkbox Triglicerideos "true"
click at [485, 149] on div "Profissional Solicitante Por favor, selecione a Unidade de Atendimento primeiro…" at bounding box center [363, 153] width 702 height 40
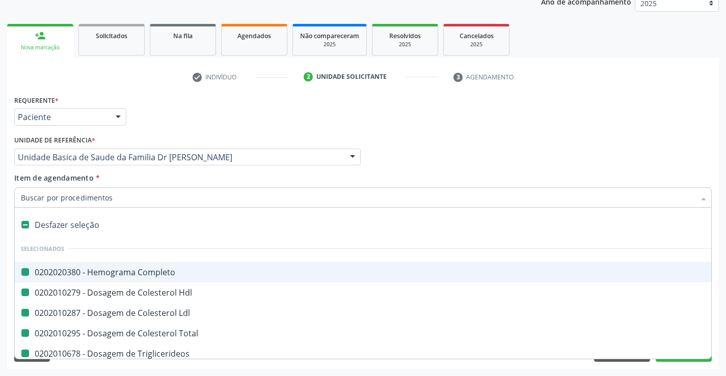
type input "U"
checkbox Completo "false"
checkbox Hdl "false"
checkbox Ldl "false"
checkbox Total "false"
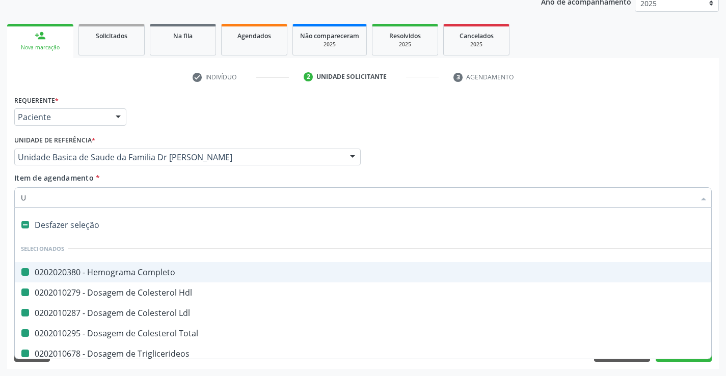
checkbox Triglicerideos "false"
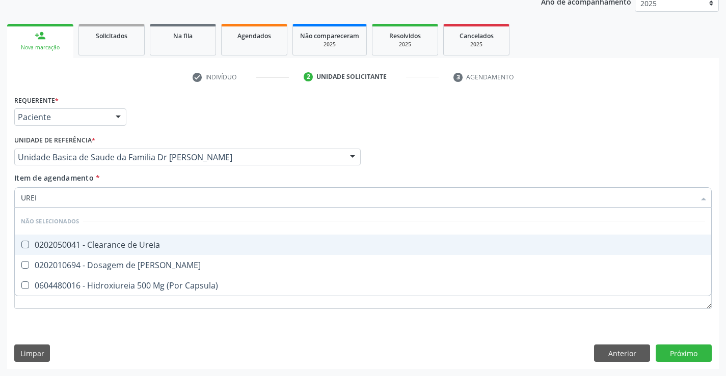
type input "UREIA"
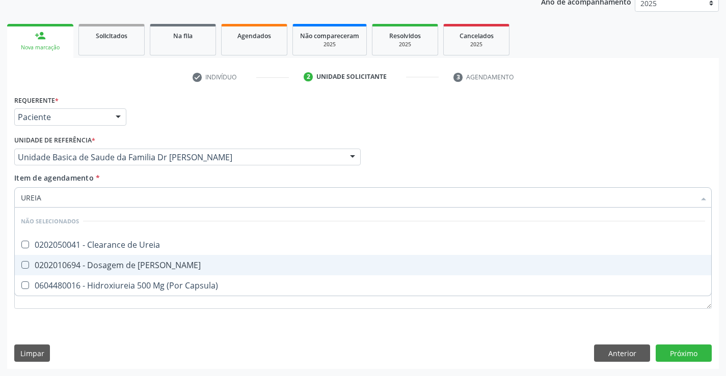
click at [138, 262] on div "0202010694 - Dosagem de [PERSON_NAME]" at bounding box center [363, 265] width 684 height 8
checkbox Ureia "true"
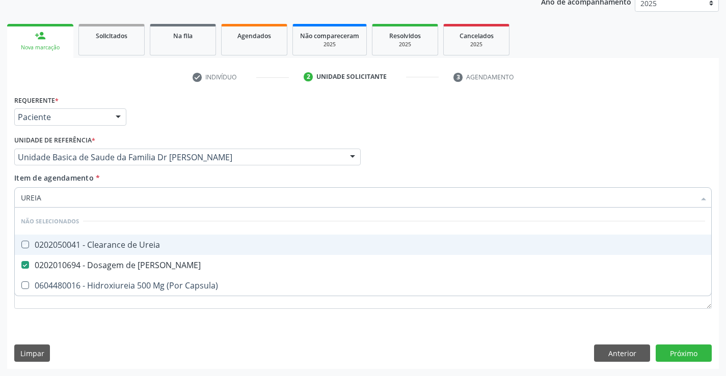
click at [490, 106] on div "Requerente * Paciente Profissional de Saúde Paciente Nenhum resultado encontrad…" at bounding box center [363, 113] width 702 height 40
checkbox Ureia "true"
checkbox Capsula\) "true"
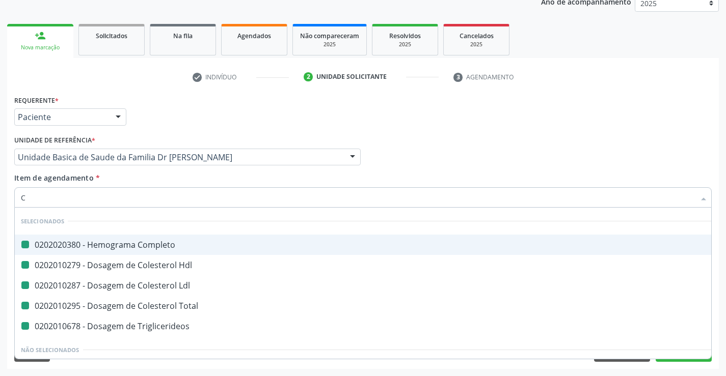
type input "CR"
checkbox Completo "false"
checkbox Hdl "false"
checkbox Ldl "false"
checkbox Total "false"
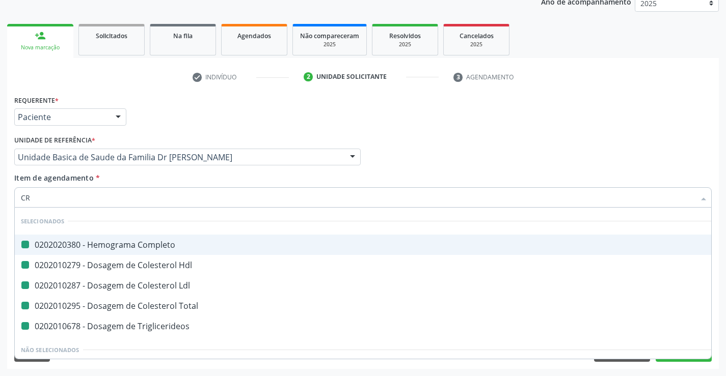
checkbox Triglicerideos "false"
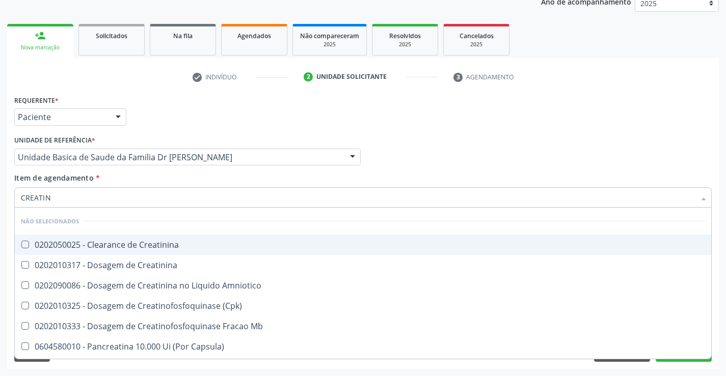
type input "CREATINI"
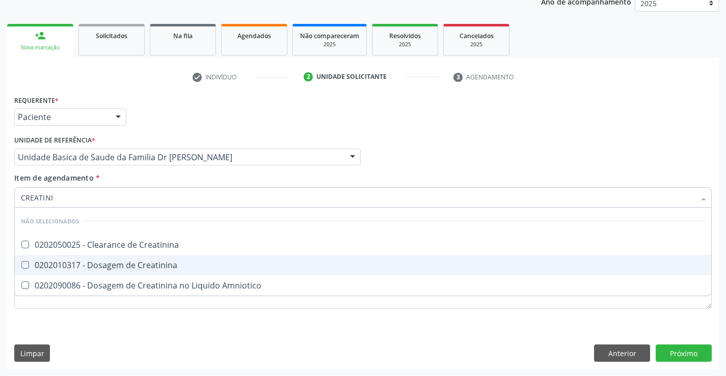
click at [153, 266] on div "0202010317 - Dosagem de Creatinina" at bounding box center [363, 265] width 684 height 8
checkbox Creatinina "true"
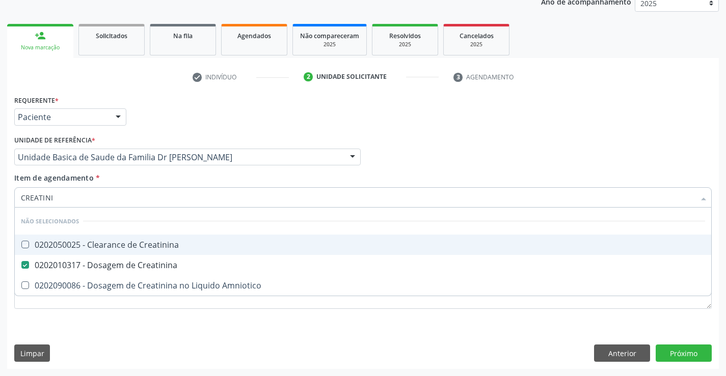
click at [397, 160] on div "Profissional Solicitante Por favor, selecione a Unidade de Atendimento primeiro…" at bounding box center [363, 153] width 702 height 40
checkbox Creatinina "true"
checkbox Amniotico "true"
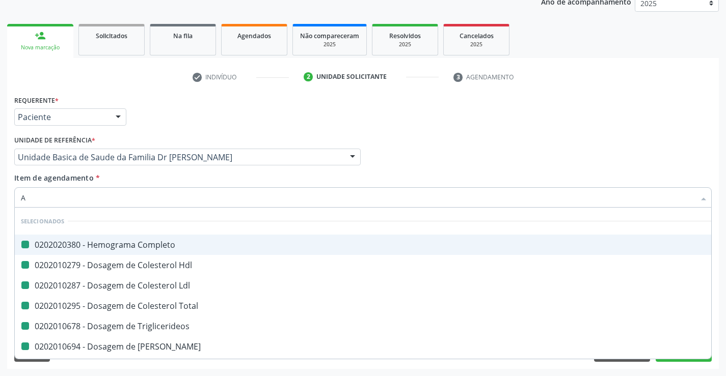
type input "AC"
checkbox Completo "false"
checkbox Hdl "false"
checkbox Ldl "false"
checkbox Total "false"
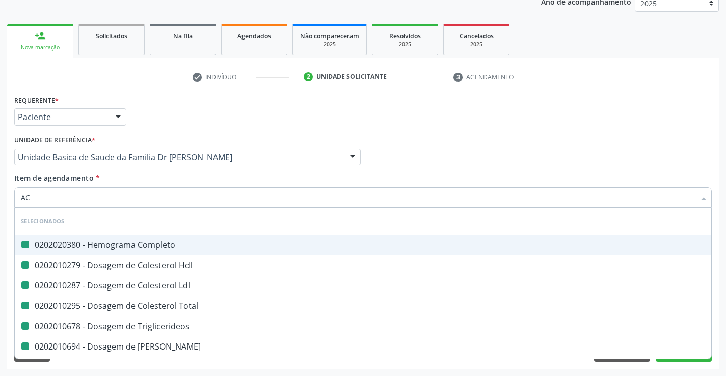
checkbox Triglicerideos "false"
checkbox Ureia "false"
checkbox Creatinina "false"
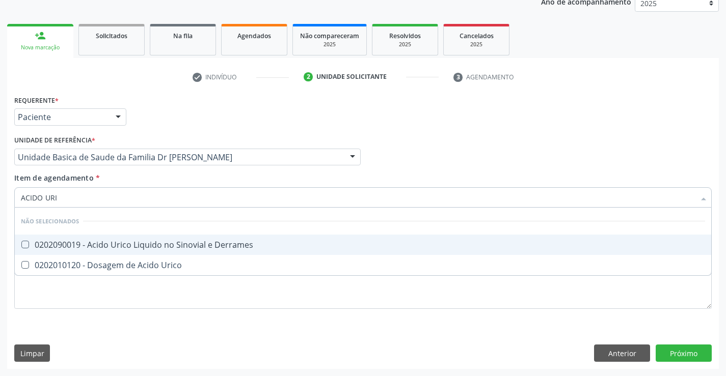
type input "ACIDO URIC"
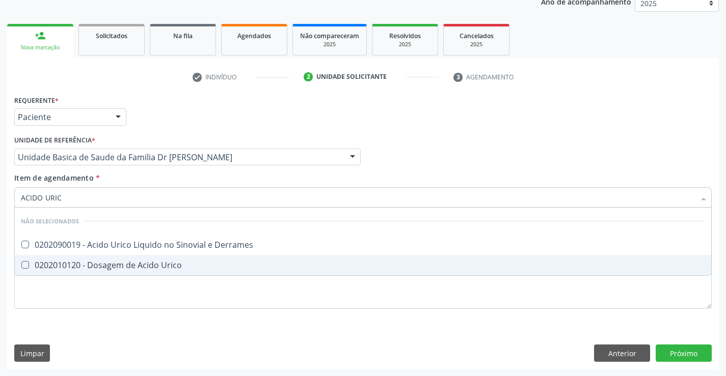
click at [149, 265] on div "0202010120 - Dosagem de Acido Urico" at bounding box center [363, 265] width 684 height 8
checkbox Urico "true"
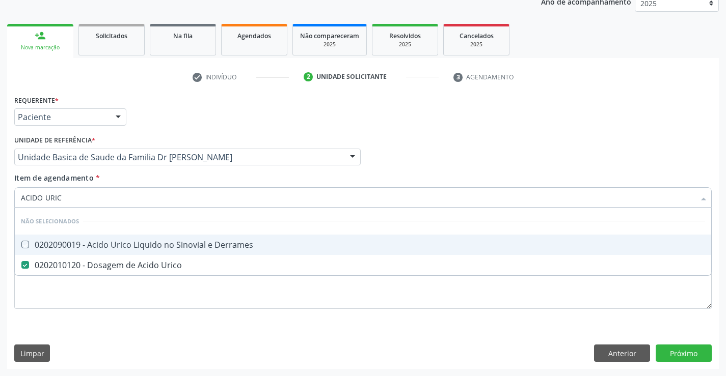
click at [497, 156] on div "Profissional Solicitante Por favor, selecione a Unidade de Atendimento primeiro…" at bounding box center [363, 153] width 702 height 40
checkbox Derrames "true"
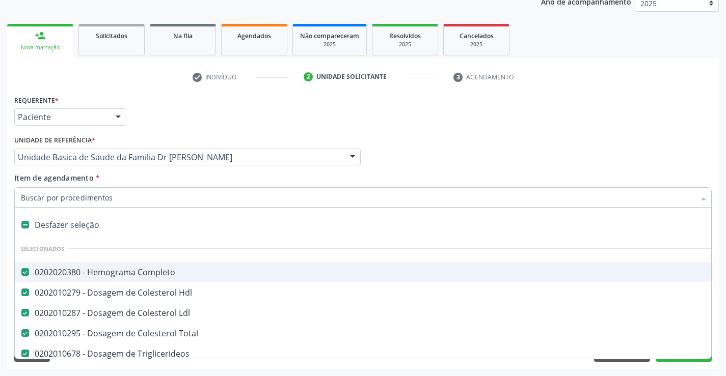
type input "T"
checkbox Urico "false"
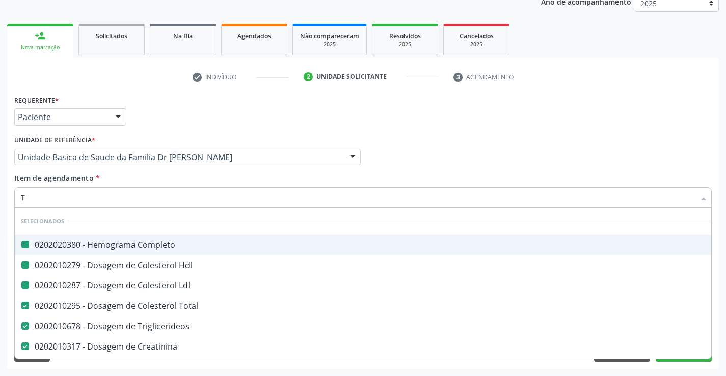
type input "TG"
checkbox Completo "false"
checkbox Hdl "false"
checkbox Ldl "false"
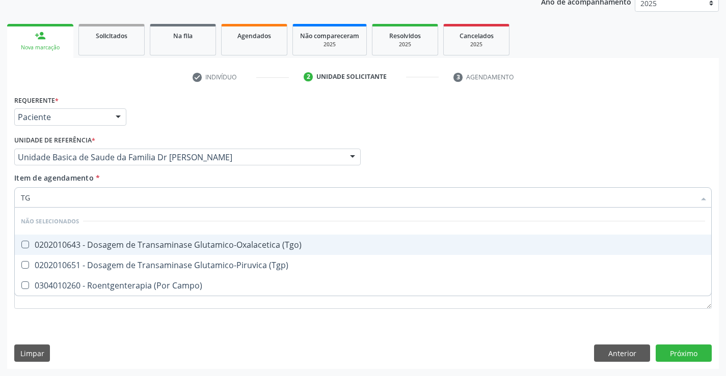
type input "TGO"
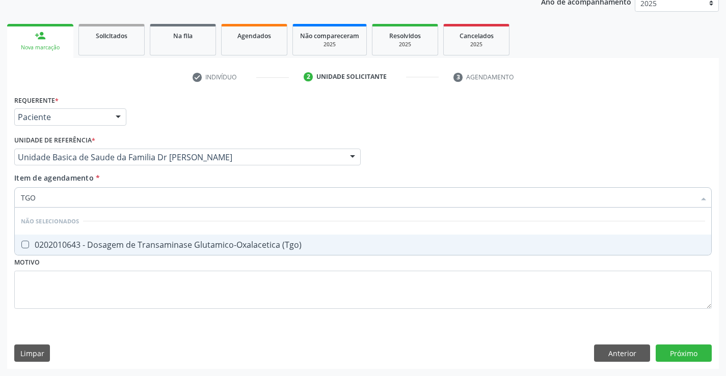
click at [175, 244] on div "0202010643 - Dosagem de Transaminase Glutamico-Oxalacetica (Tgo)" at bounding box center [363, 245] width 684 height 8
checkbox \(Tgo\) "true"
click at [376, 155] on div "Profissional Solicitante Por favor, selecione a Unidade de Atendimento primeiro…" at bounding box center [363, 153] width 702 height 40
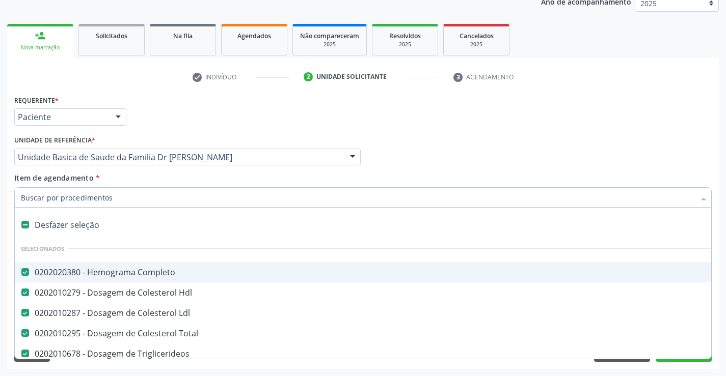
type input "T"
checkbox \(Tgo\) "false"
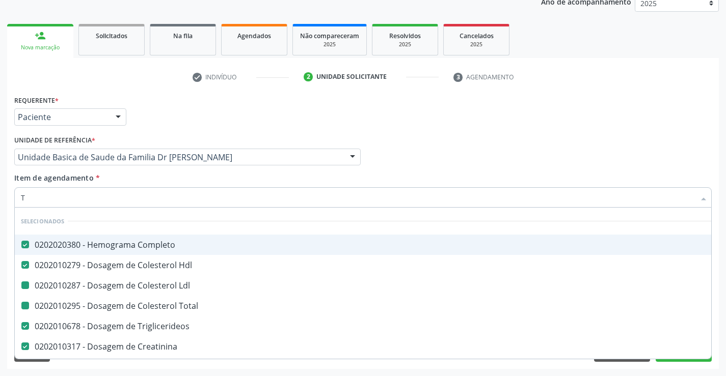
type input "TG"
checkbox Ldl "false"
checkbox Total "false"
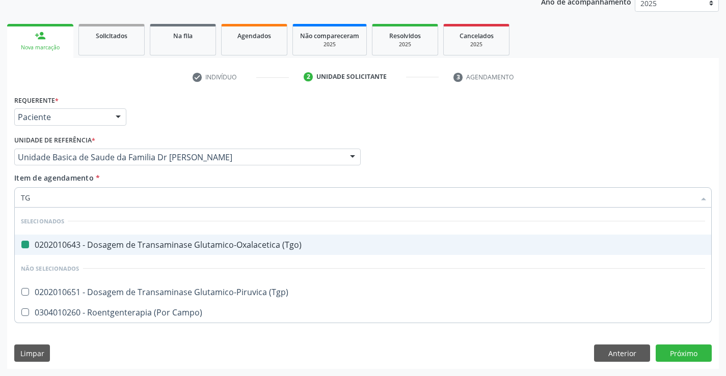
type input "TGP"
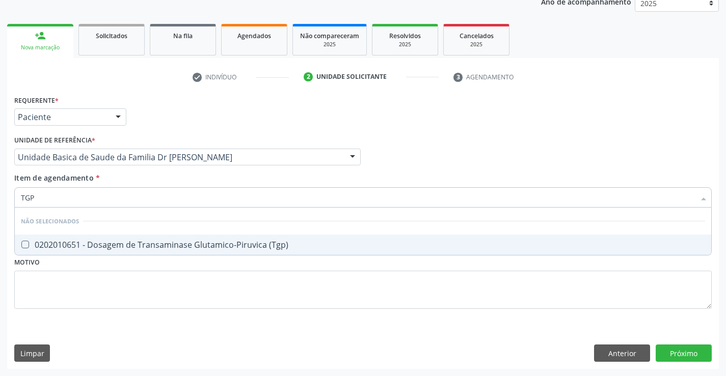
click at [222, 242] on div "0202010651 - Dosagem de Transaminase Glutamico-Piruvica (Tgp)" at bounding box center [363, 245] width 684 height 8
checkbox \(Tgp\) "true"
click at [419, 164] on div "Profissional Solicitante Por favor, selecione a Unidade de Atendimento primeiro…" at bounding box center [363, 153] width 702 height 40
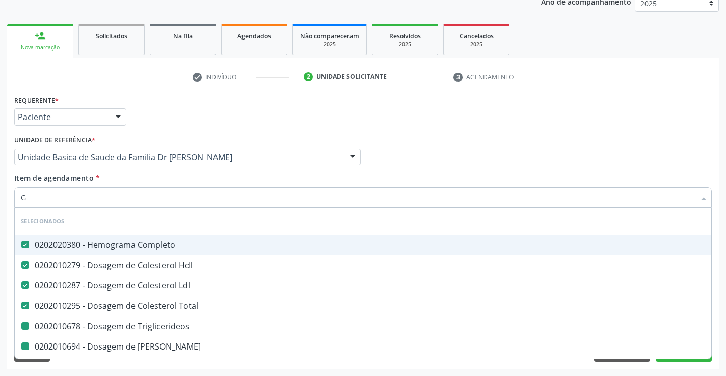
type input "GL"
checkbox Triglicerideos "false"
checkbox Ureia "false"
checkbox Creatinina "false"
checkbox Urico "false"
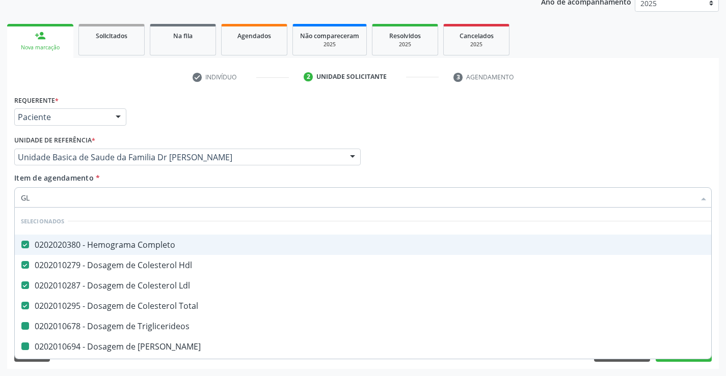
checkbox \(Tgo\) "false"
checkbox \(Tgp\) "false"
type input "GLI"
checkbox Ldl "false"
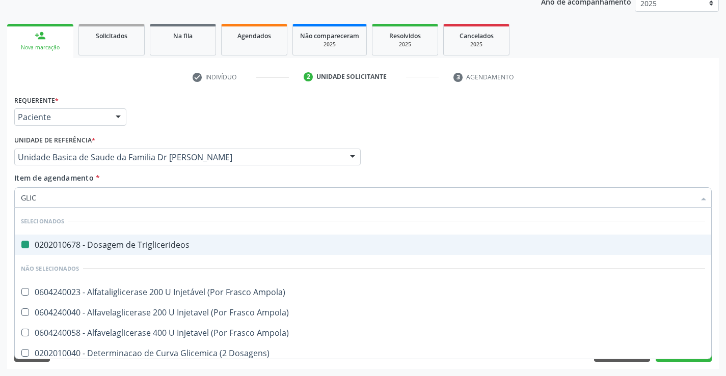
type input "GLICO"
checkbox Triglicerideos "false"
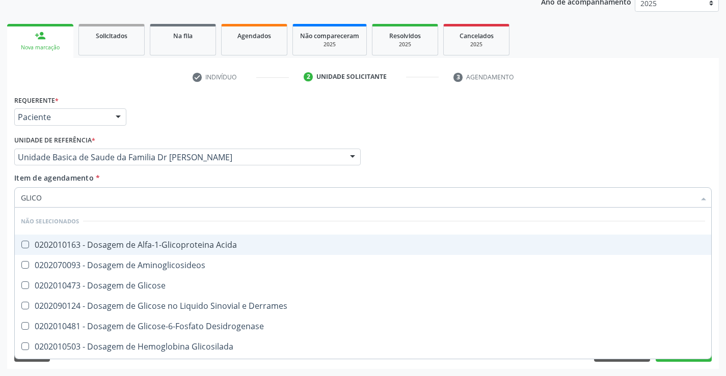
type input "GLICOS"
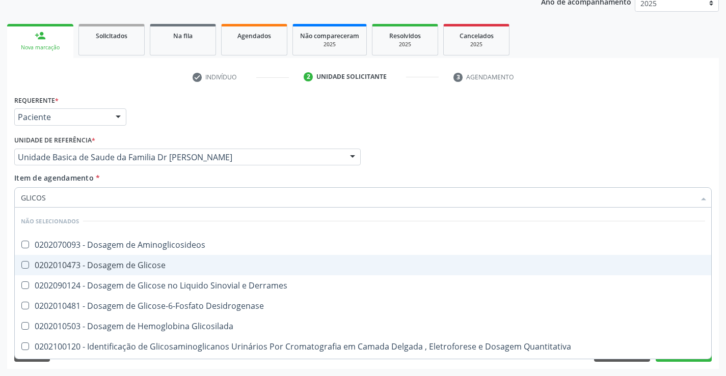
click at [139, 257] on span "0202010473 - Dosagem de Glicose" at bounding box center [363, 265] width 696 height 20
checkbox Glicose "true"
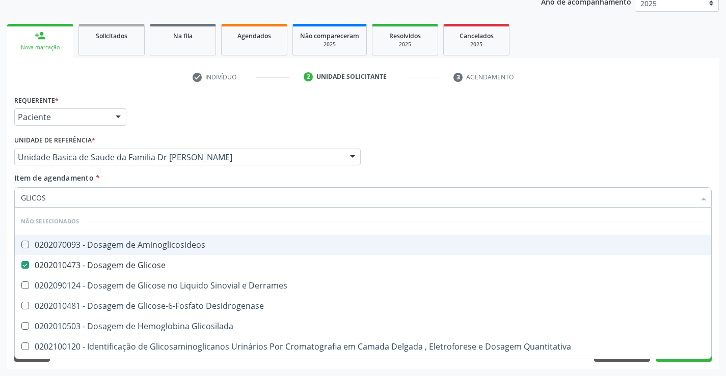
click at [405, 139] on div "Profissional Solicitante Por favor, selecione a Unidade de Atendimento primeiro…" at bounding box center [363, 153] width 702 height 40
checkbox Aminoglicosideos "true"
checkbox Derrames "true"
checkbox Glicosilada "true"
checkbox Quantitativa "true"
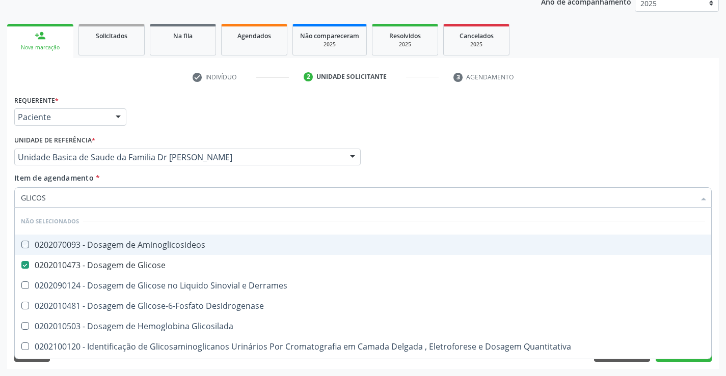
checkbox Urina "true"
checkbox Glicose "true"
checkbox Desidrogenase "true"
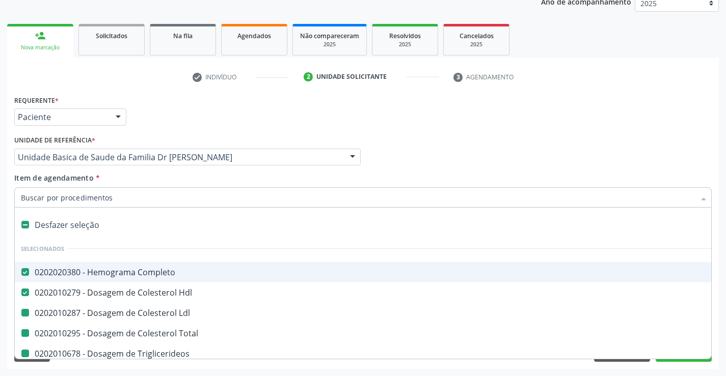
type input "V"
checkbox Ldl "false"
checkbox Triglicerideos "false"
checkbox Ureia "false"
checkbox Creatinina "false"
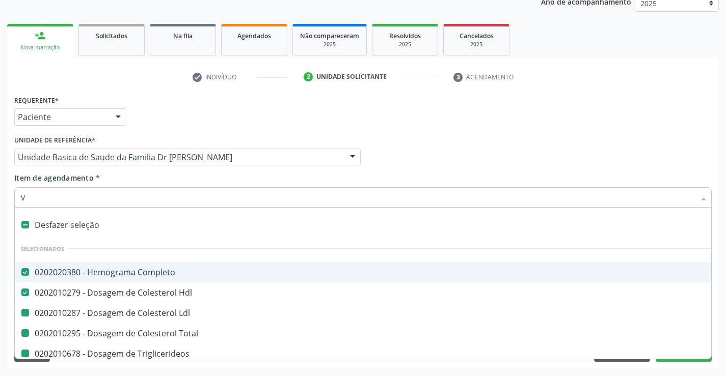
checkbox Urico "false"
checkbox Total "false"
checkbox \(Tgo\) "false"
checkbox \(Tgp\) "false"
checkbox Glicose "false"
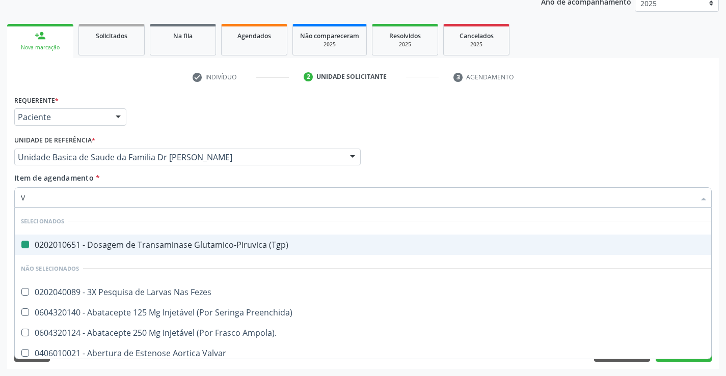
type input "VH"
checkbox \(Tgp\) "false"
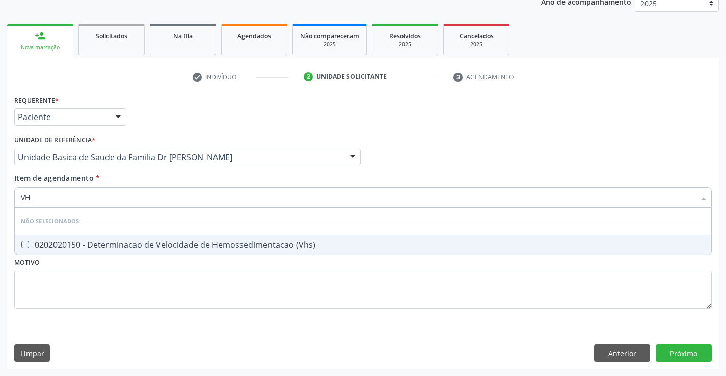
type input "VHS"
click at [172, 236] on span "0202020150 - Determinacao de Velocidade de Hemossedimentacao (Vhs)" at bounding box center [363, 245] width 696 height 20
checkbox \(Vhs\) "true"
click at [433, 153] on div "Profissional Solicitante Por favor, selecione a Unidade de Atendimento primeiro…" at bounding box center [363, 153] width 702 height 40
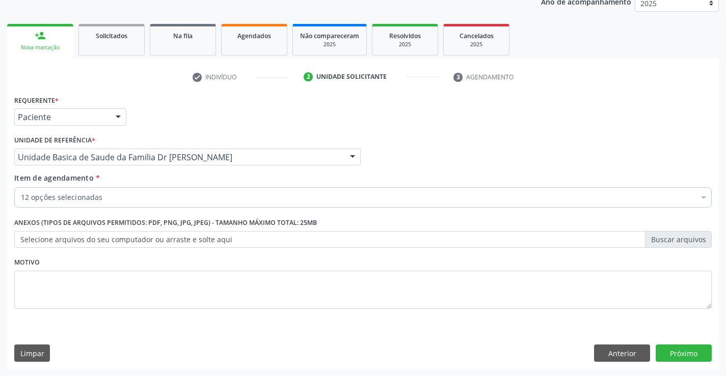
click at [154, 192] on div "12 opções selecionadas" at bounding box center [362, 197] width 697 height 20
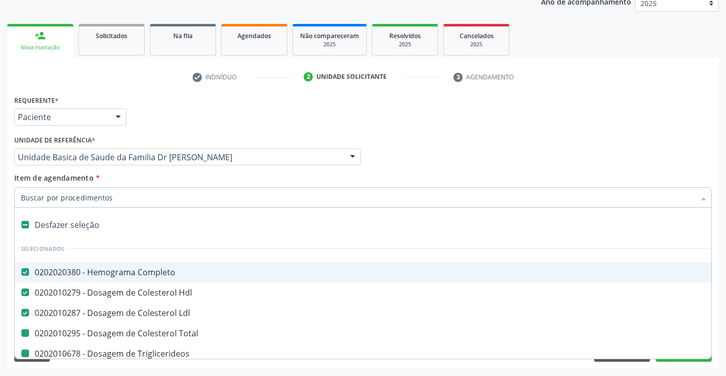
type input "P"
checkbox Total "false"
checkbox Triglicerideos "false"
checkbox Ureia "false"
checkbox Creatinina "false"
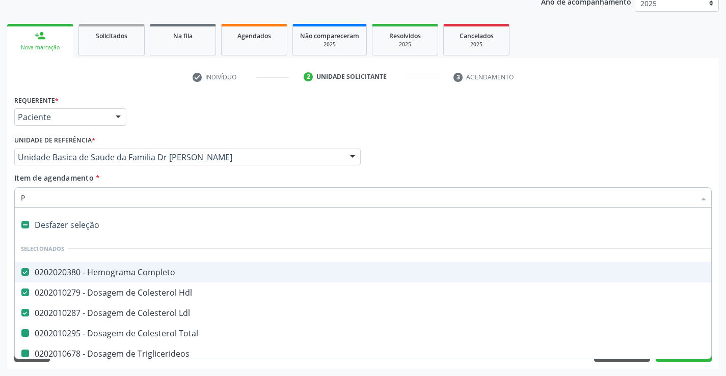
checkbox Urico "false"
checkbox \(Tgo\) "false"
checkbox \(Tgp\) "false"
checkbox Glicose "false"
checkbox \(Vhs\) "false"
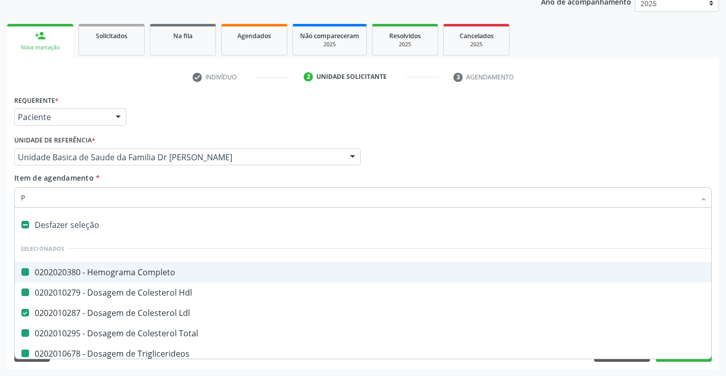
type input "PR"
checkbox Completo "false"
checkbox Hdl "false"
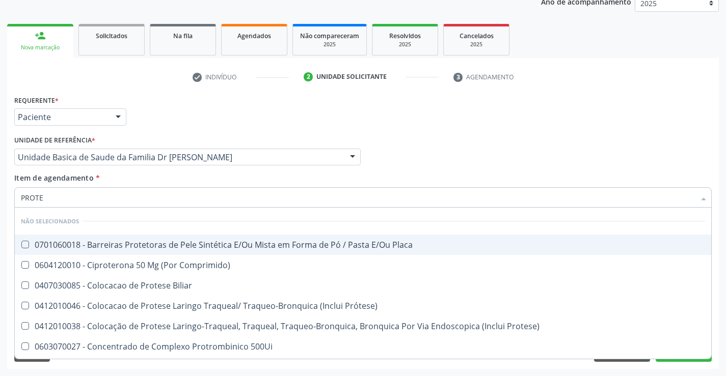
type input "PROTEI"
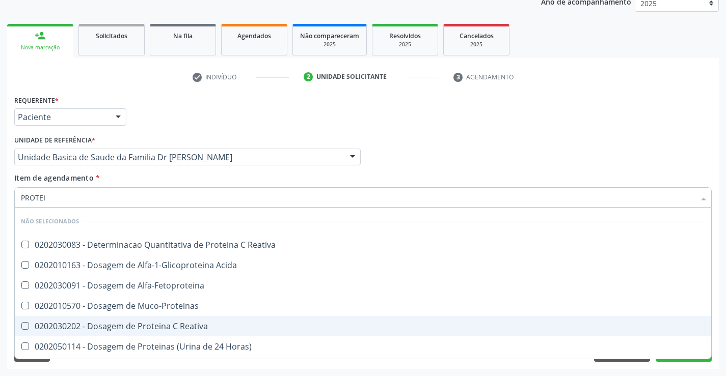
click at [105, 331] on div "0202030202 - Dosagem de Proteina C Reativa" at bounding box center [363, 326] width 684 height 8
checkbox Reativa "true"
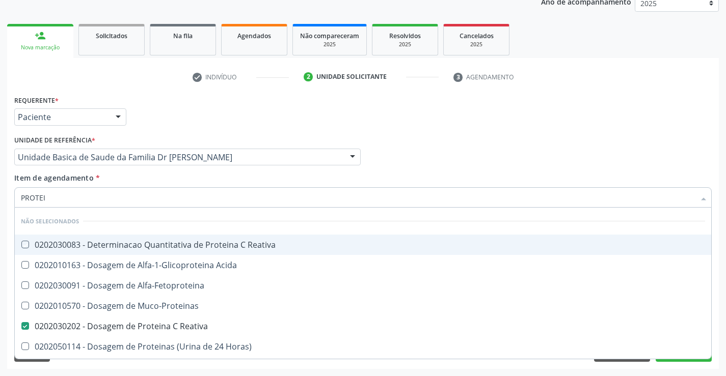
click at [366, 171] on div "Profissional Solicitante Por favor, selecione a Unidade de Atendimento primeiro…" at bounding box center [363, 153] width 702 height 40
checkbox Reativa "true"
checkbox Acida "true"
checkbox Muco-Proteinas "true"
checkbox Horas\) "true"
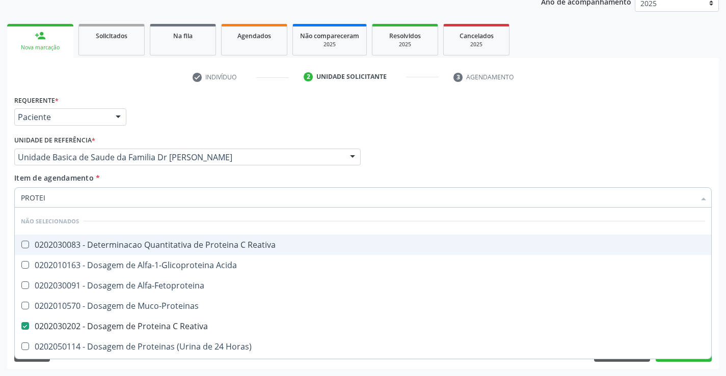
checkbox Totais "true"
checkbox Fracoes "true"
checkbox Derrames "true"
checkbox Lipoproteinas "true"
checkbox Proteinas "true"
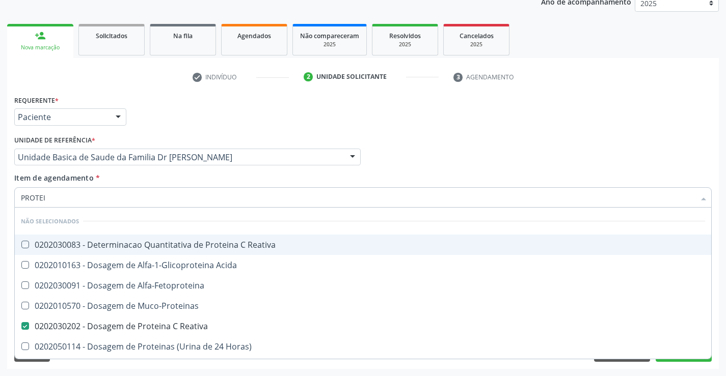
checkbox Liquor "true"
checkbox Alfa-Fetoproteina "true"
checkbox Proteinas "true"
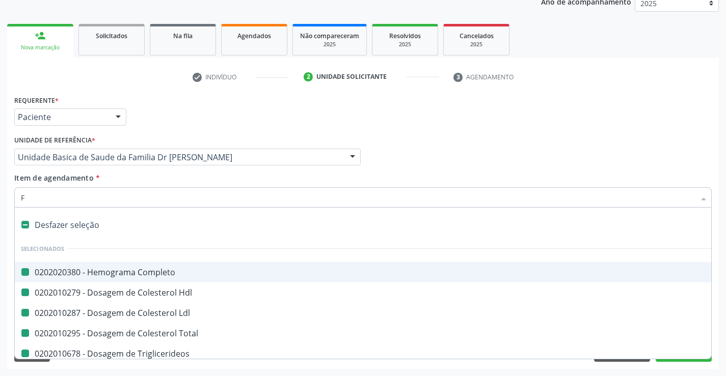
type input "FE"
checkbox Completo "false"
checkbox Hdl "false"
checkbox Total "false"
checkbox Triglicerideos "false"
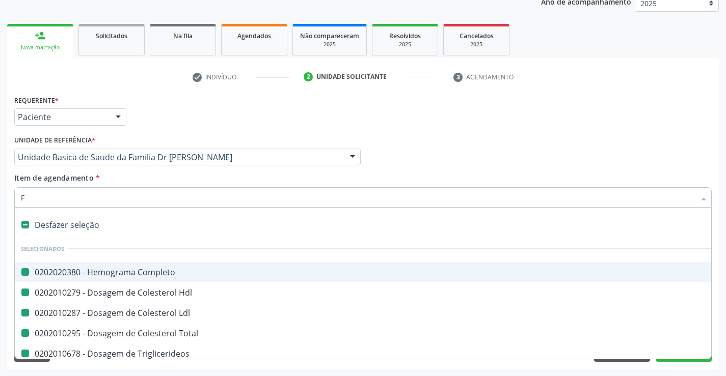
checkbox Ureia "false"
checkbox Creatinina "false"
checkbox Urico "false"
checkbox \(Tgo\) "false"
checkbox \(Tgp\) "false"
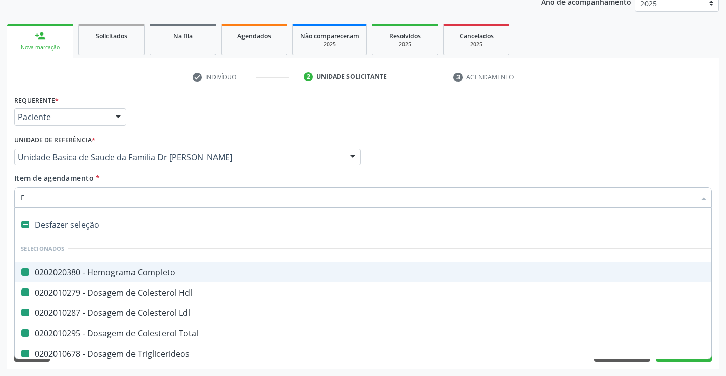
checkbox Glicose "false"
checkbox \(Vhs\) "false"
checkbox Ldl "false"
checkbox Reativa "false"
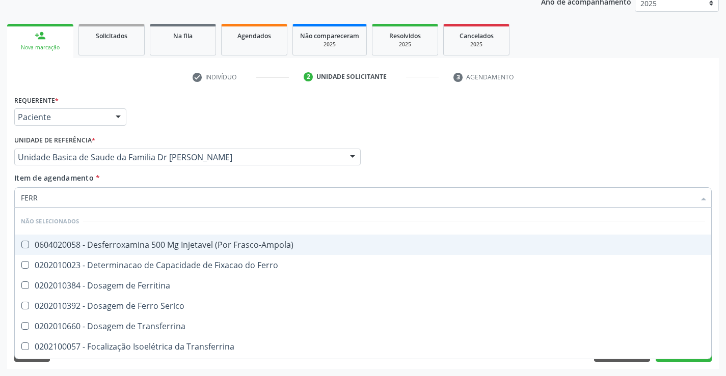
type input "FERRO"
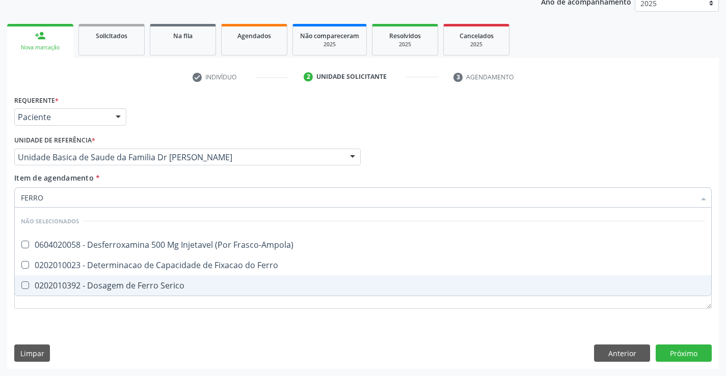
click at [125, 282] on div "0202010392 - Dosagem de Ferro Serico" at bounding box center [363, 286] width 684 height 8
checkbox Serico "true"
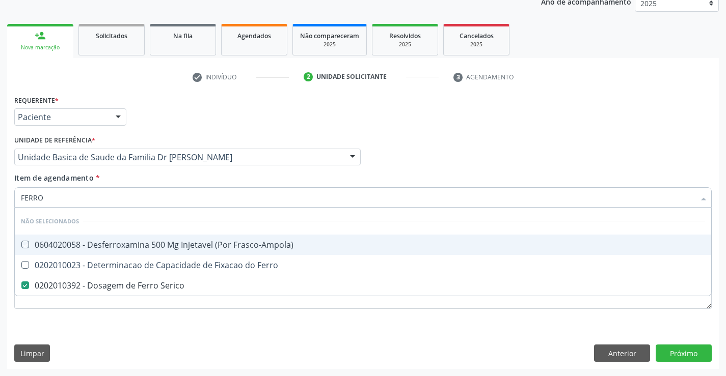
click at [448, 143] on div "Profissional Solicitante Por favor, selecione a Unidade de Atendimento primeiro…" at bounding box center [363, 153] width 702 height 40
checkbox Frasco-Ampola\) "true"
checkbox Ferro "true"
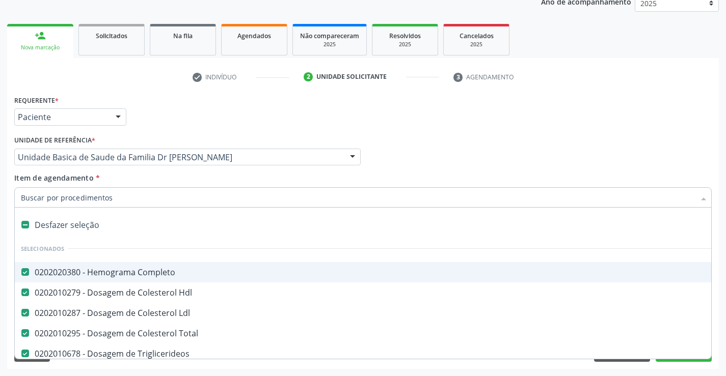
type input "U"
checkbox Ureia "false"
checkbox Creatinina "false"
checkbox Urico "false"
checkbox \(Tgo\) "false"
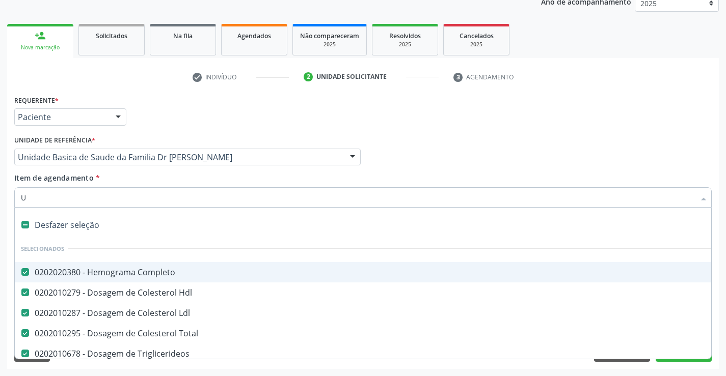
checkbox \(Tgp\) "false"
checkbox Glicose "false"
checkbox \(Vhs\) "false"
checkbox Reativa "false"
checkbox Serico "false"
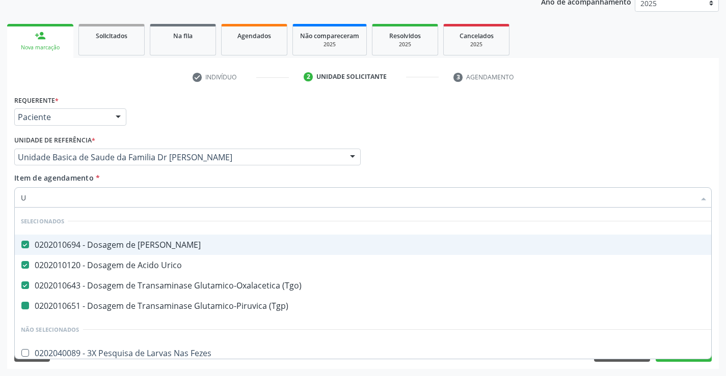
type input "UR"
checkbox \(Tgp\) "false"
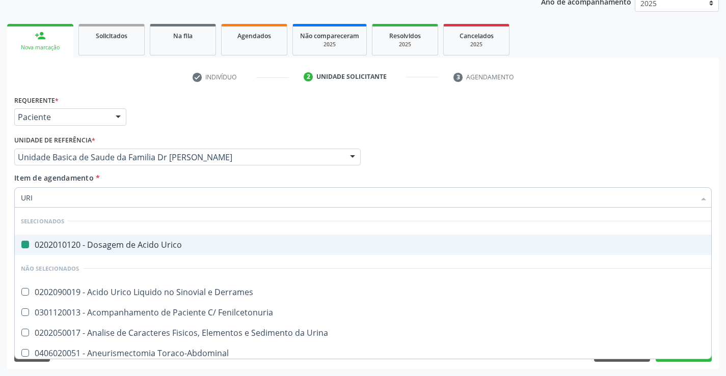
type input "URIN"
checkbox Urico "false"
type input "URINA"
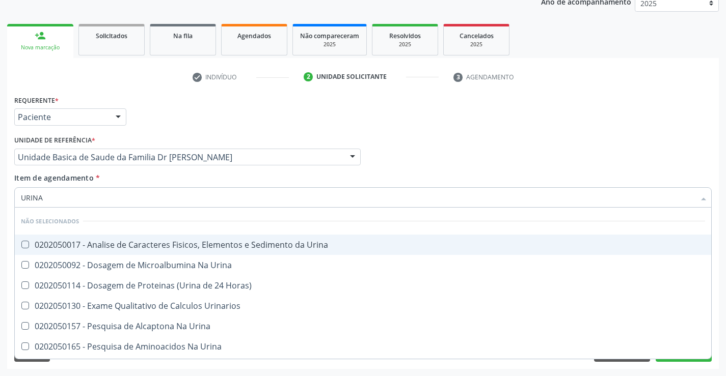
click at [171, 241] on div "0202050017 - Analise de Caracteres Fisicos, Elementos e Sedimento da Urina" at bounding box center [363, 245] width 684 height 8
checkbox Urina "true"
click at [390, 145] on div "Profissional Solicitante Por favor, selecione a Unidade de Atendimento primeiro…" at bounding box center [363, 153] width 702 height 40
checkbox Urinarios "true"
checkbox Urina "true"
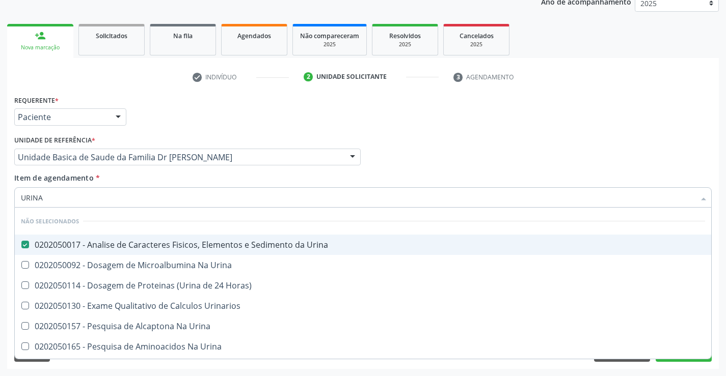
checkbox Urina "true"
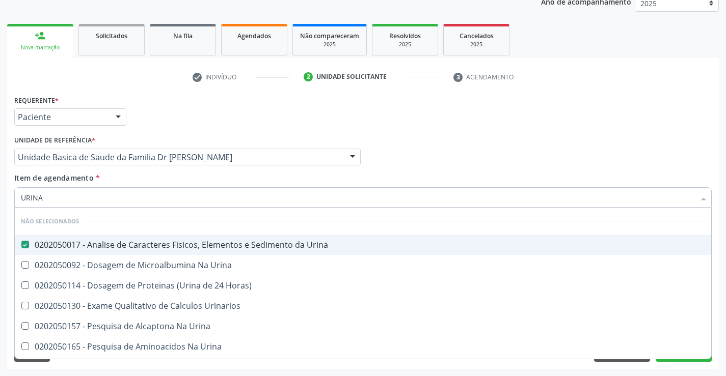
checkbox Urina "true"
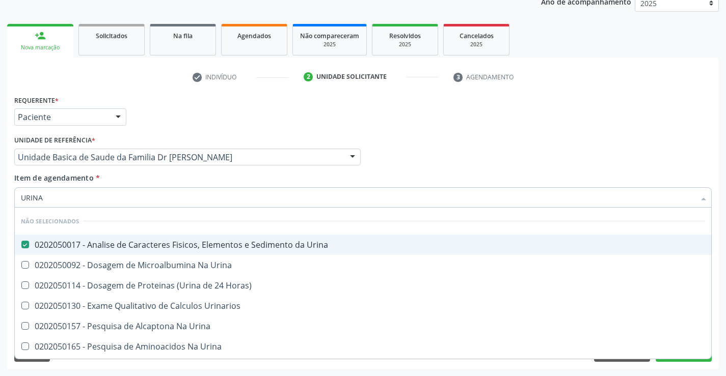
checkbox Horas\) "true"
checkbox Urina "true"
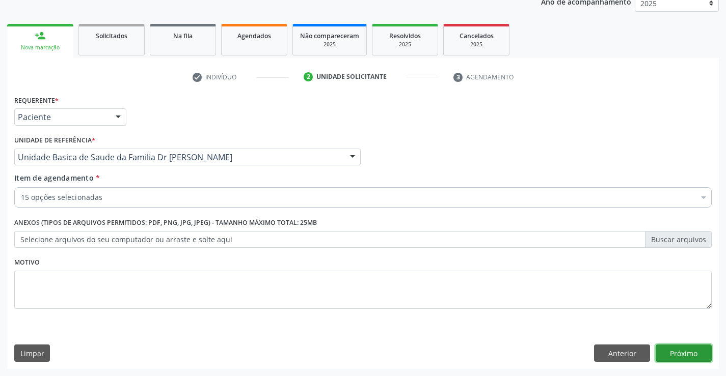
click at [681, 347] on button "Próximo" at bounding box center [684, 353] width 56 height 17
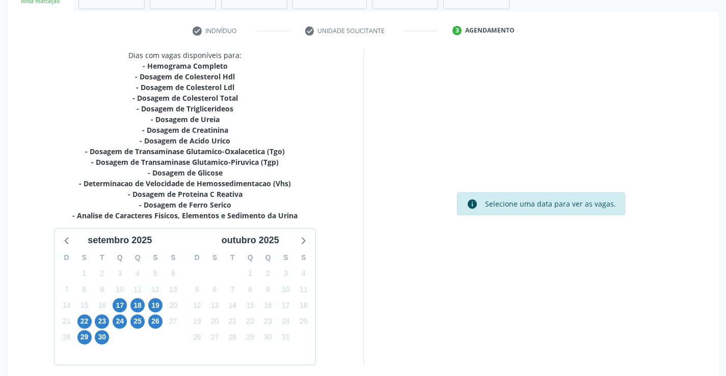
scroll to position [216, 0]
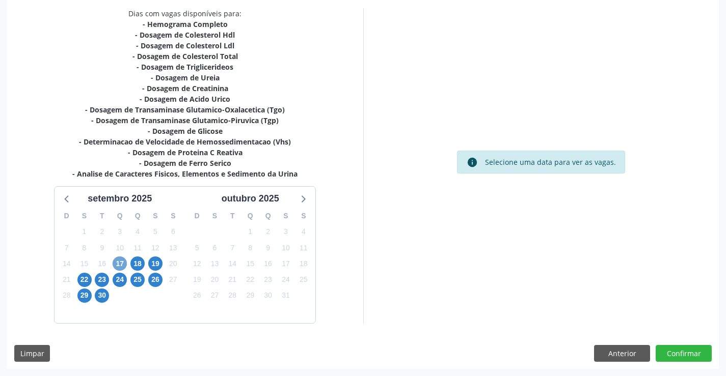
click at [119, 265] on span "17" at bounding box center [120, 264] width 14 height 14
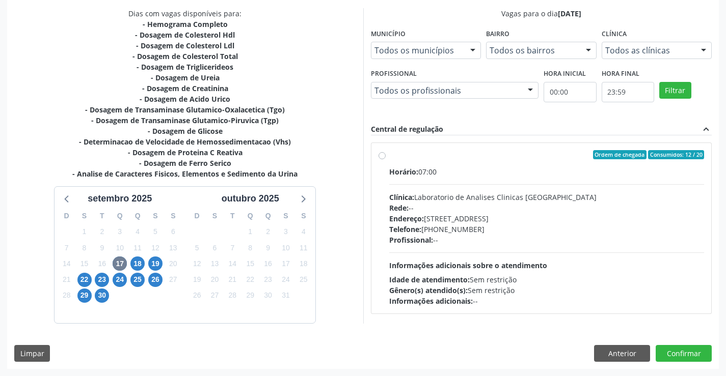
click at [387, 156] on div "Ordem de chegada Consumidos: 12 / 20 Horário: 07:00 Clínica: Laboratorio de Ana…" at bounding box center [541, 228] width 326 height 156
radio input "true"
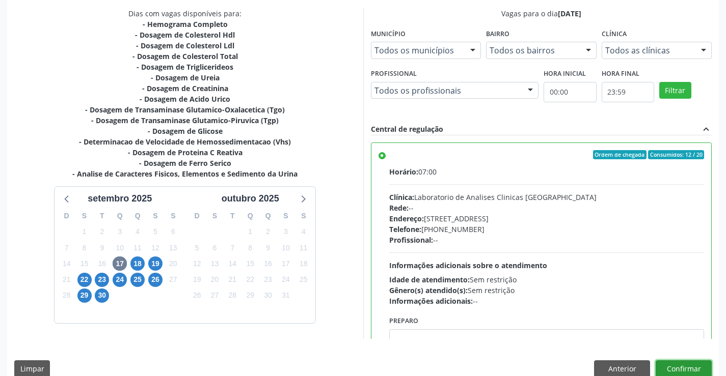
click at [676, 369] on button "Confirmar" at bounding box center [684, 369] width 56 height 17
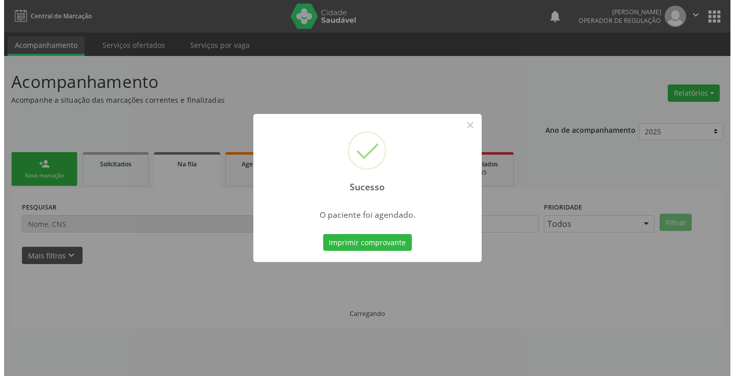
scroll to position [0, 0]
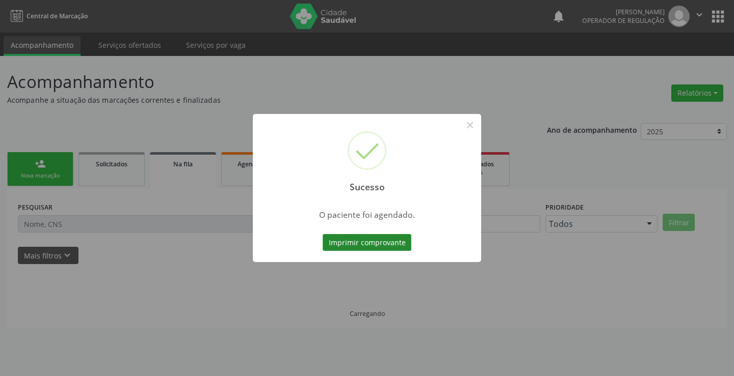
click at [375, 240] on button "Imprimir comprovante" at bounding box center [366, 242] width 89 height 17
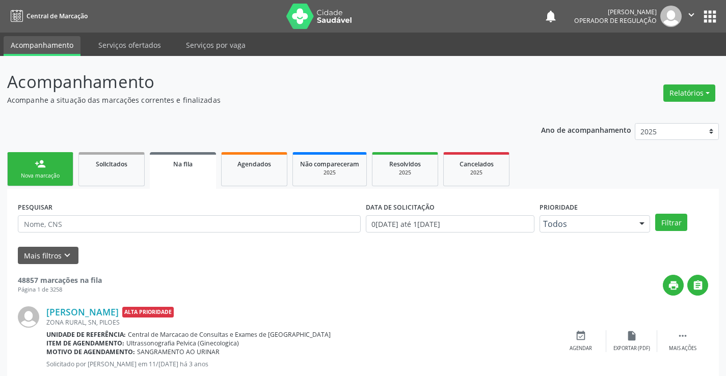
click at [60, 175] on div "Nova marcação" at bounding box center [40, 176] width 51 height 8
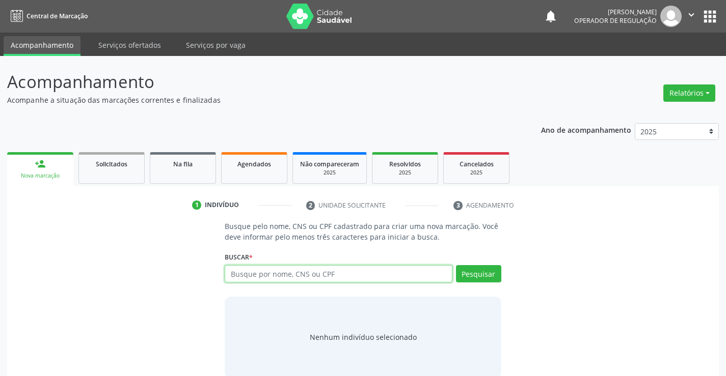
click at [313, 274] on input "text" at bounding box center [338, 273] width 227 height 17
type input "700909949717694"
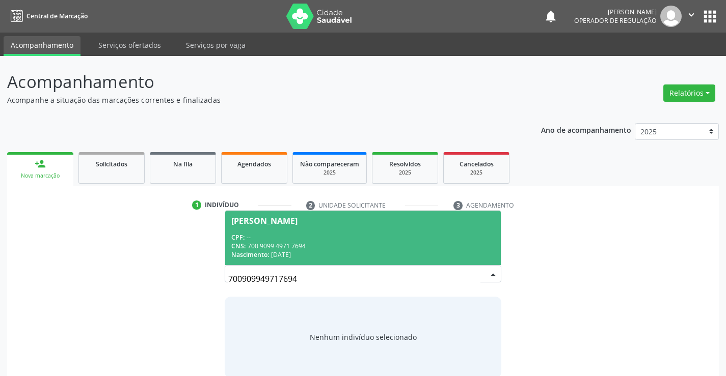
click at [317, 223] on div "Said Batista da Silva" at bounding box center [362, 221] width 263 height 8
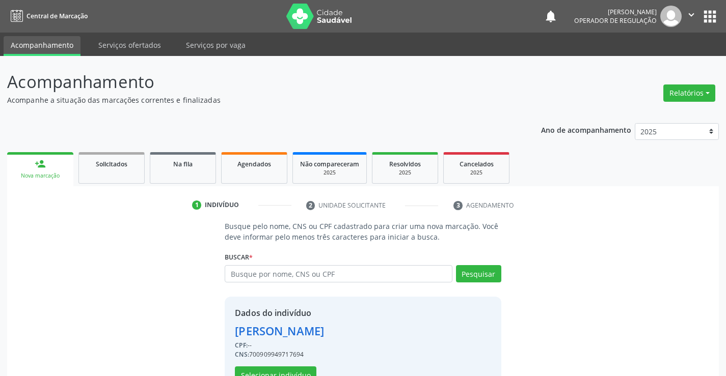
scroll to position [32, 0]
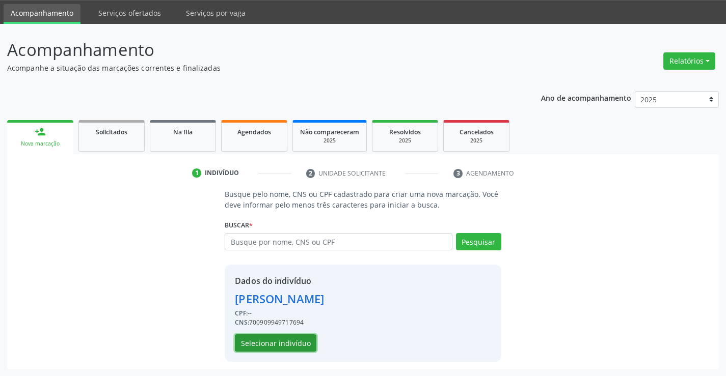
click at [267, 343] on button "Selecionar indivíduo" at bounding box center [276, 343] width 82 height 17
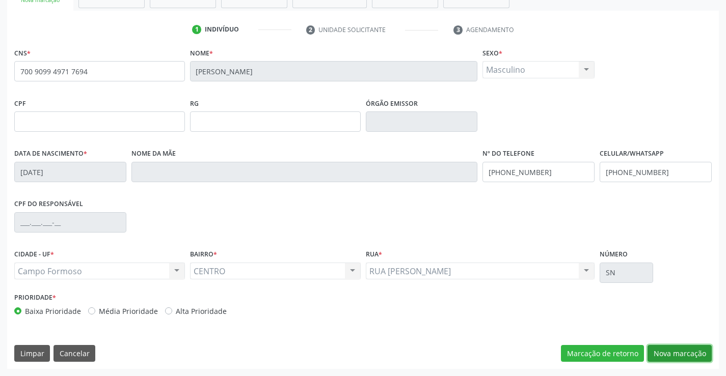
click at [666, 358] on button "Nova marcação" at bounding box center [679, 353] width 64 height 17
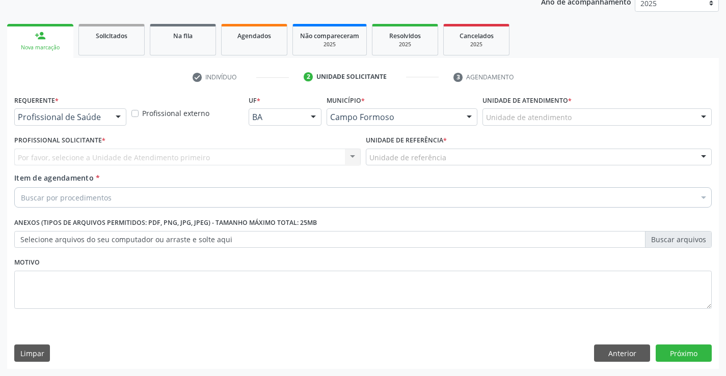
scroll to position [128, 0]
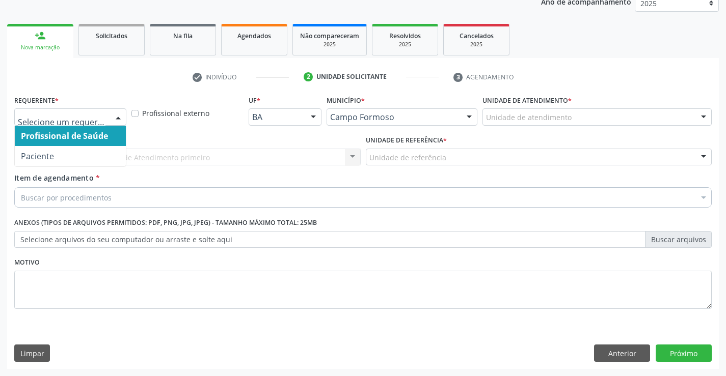
click at [110, 118] on div "Profissional de Saúde Paciente Nenhum resultado encontrado para: " " Não há nen…" at bounding box center [70, 116] width 112 height 17
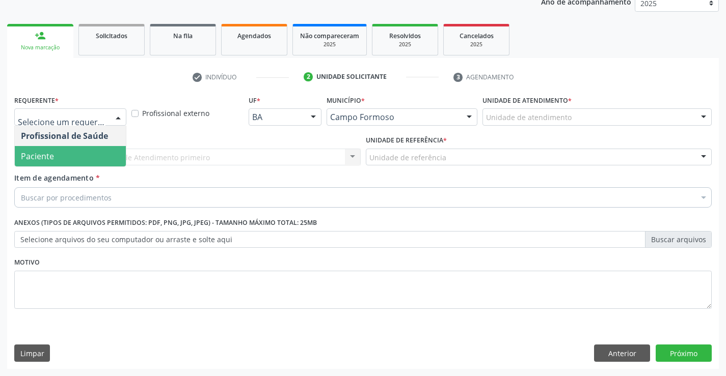
click at [78, 155] on span "Paciente" at bounding box center [70, 156] width 111 height 20
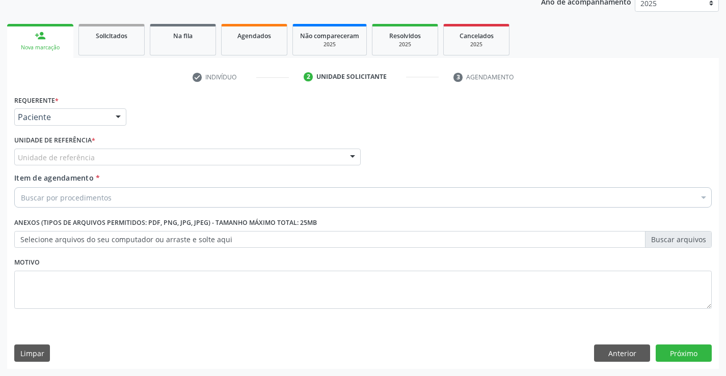
click at [342, 154] on div "Unidade de referência Unidade Basica de Saude da Familia Dr Paulo Sudre Centro …" at bounding box center [187, 157] width 346 height 17
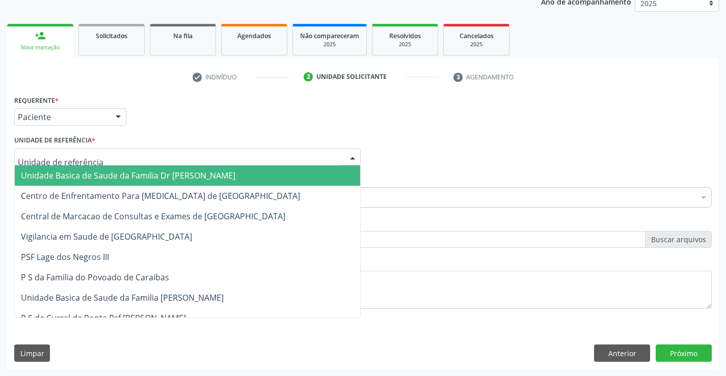
click at [262, 176] on span "Unidade Basica de Saude da Familia Dr [PERSON_NAME]" at bounding box center [187, 176] width 345 height 20
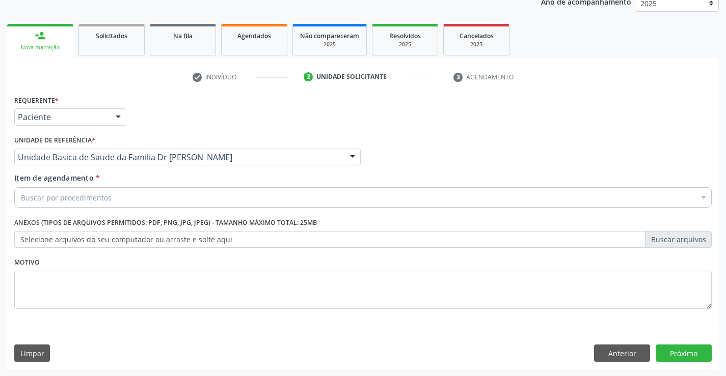
click at [207, 190] on div "Buscar por procedimentos" at bounding box center [362, 197] width 697 height 20
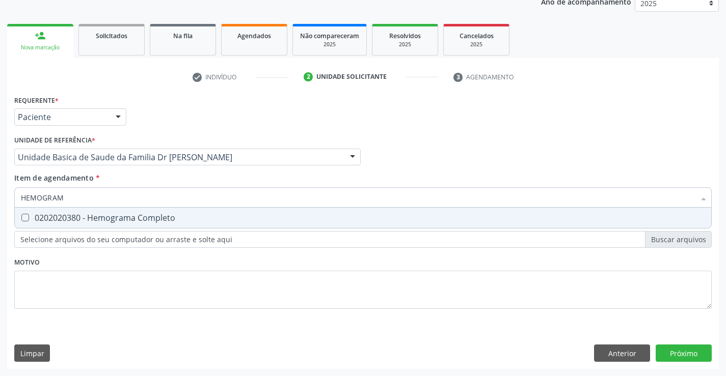
type input "HEMOGRAMA"
click at [146, 218] on div "0202020380 - Hemograma Completo" at bounding box center [363, 218] width 684 height 8
checkbox Completo "true"
click at [114, 277] on div "Requerente * Paciente Profissional de Saúde Paciente Nenhum resultado encontrad…" at bounding box center [362, 208] width 697 height 231
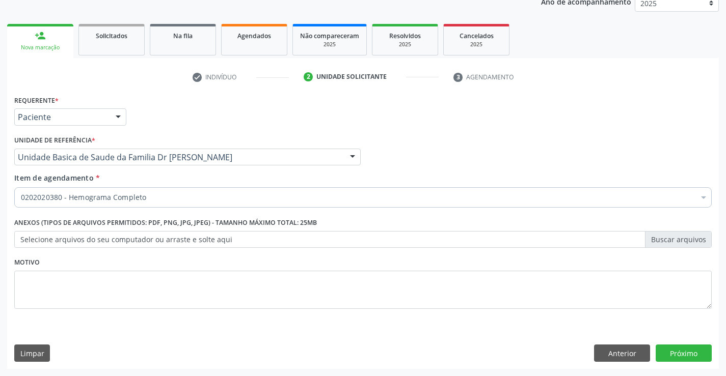
click at [142, 219] on label "Anexos (Tipos de arquivos permitidos: PDF, PNG, JPG, JPEG) - Tamanho máximo tot…" at bounding box center [165, 223] width 303 height 16
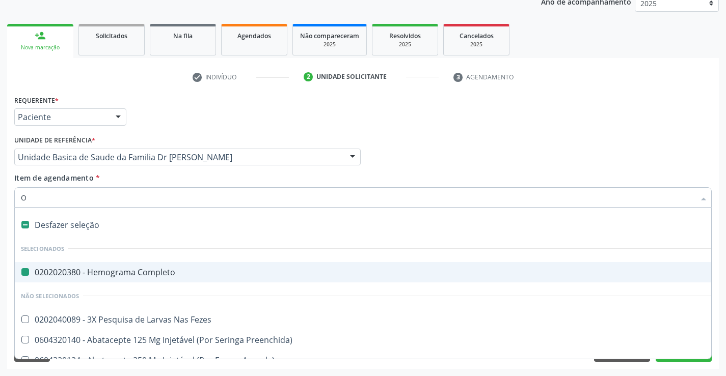
type input "OL"
checkbox Completo "false"
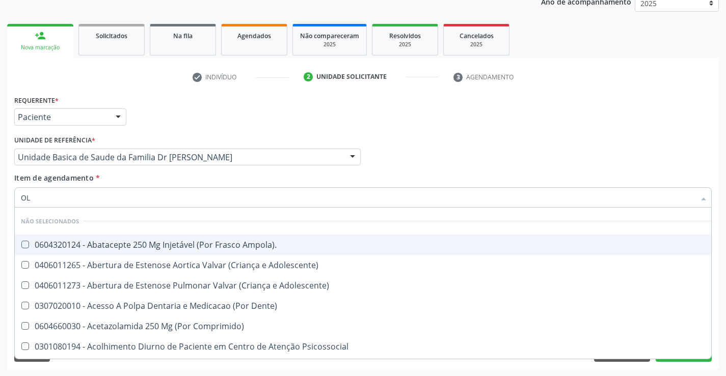
type input "O"
checkbox Ampola\)\ "true"
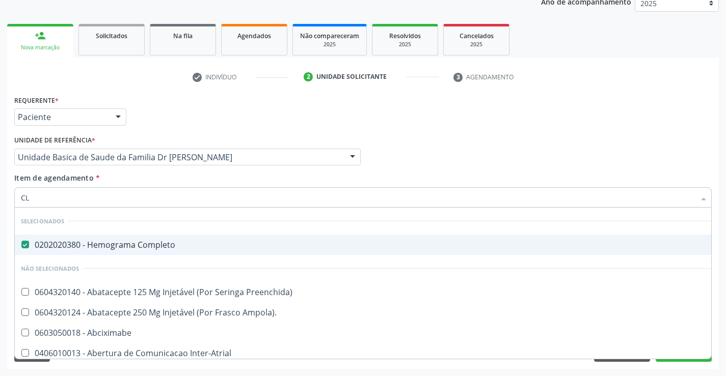
type input "CLE"
checkbox Completo "false"
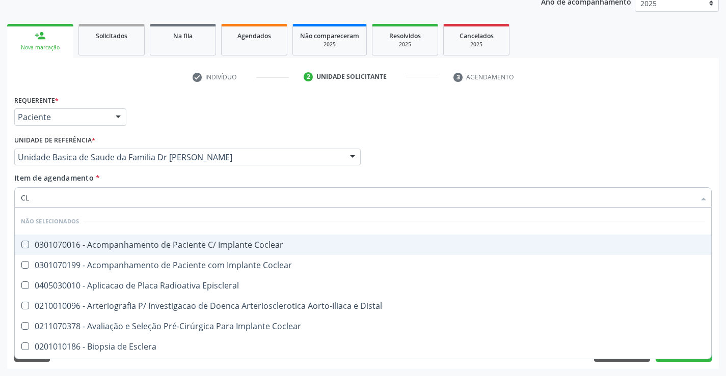
type input "C"
checkbox Coclear "true"
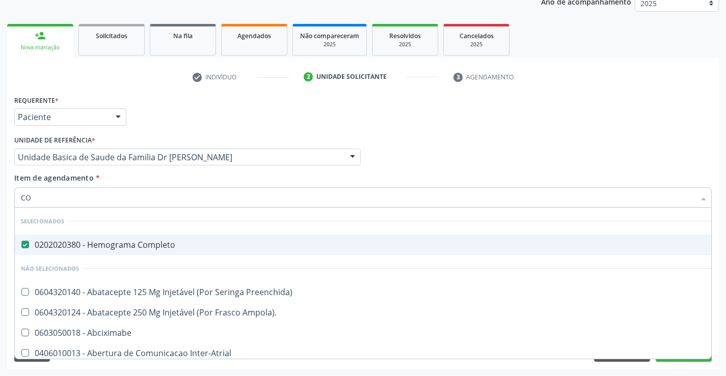
type input "COL"
checkbox Completo "false"
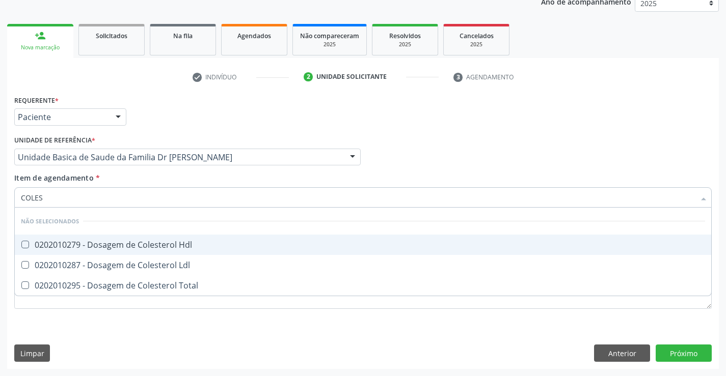
type input "COLEST"
click at [75, 243] on div "0202010279 - Dosagem de Colesterol Hdl" at bounding box center [363, 245] width 684 height 8
checkbox Hdl "true"
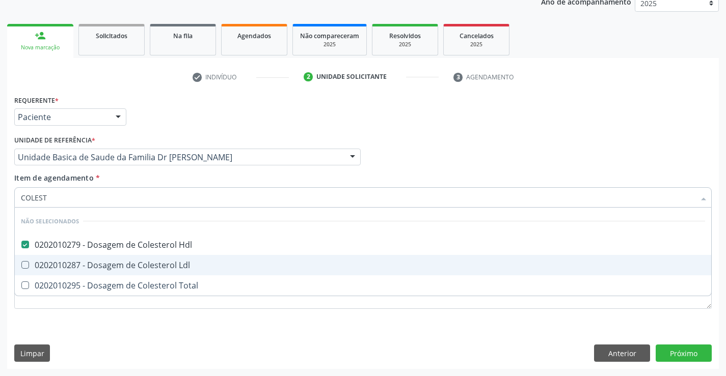
click at [66, 263] on div "0202010287 - Dosagem de Colesterol Ldl" at bounding box center [363, 265] width 684 height 8
checkbox Ldl "true"
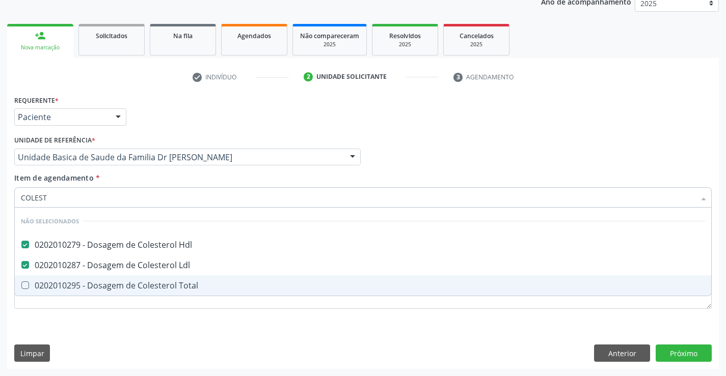
click at [52, 283] on div "0202010295 - Dosagem de Colesterol Total" at bounding box center [363, 286] width 684 height 8
checkbox Total "true"
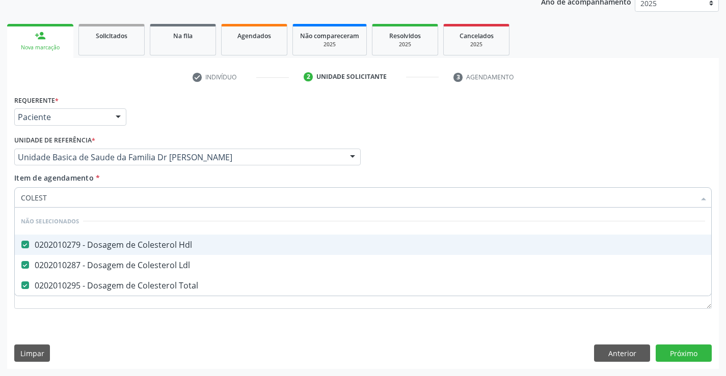
click at [420, 158] on div "Profissional Solicitante Por favor, selecione a Unidade de Atendimento primeiro…" at bounding box center [363, 153] width 702 height 40
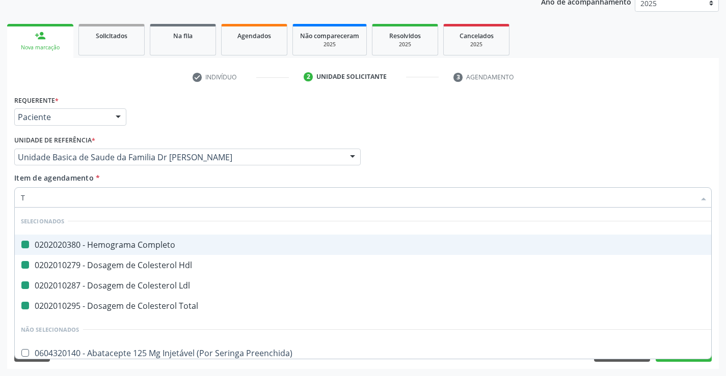
type input "TR"
checkbox Completo "false"
checkbox Ldl "false"
checkbox Hdl "false"
checkbox Total "false"
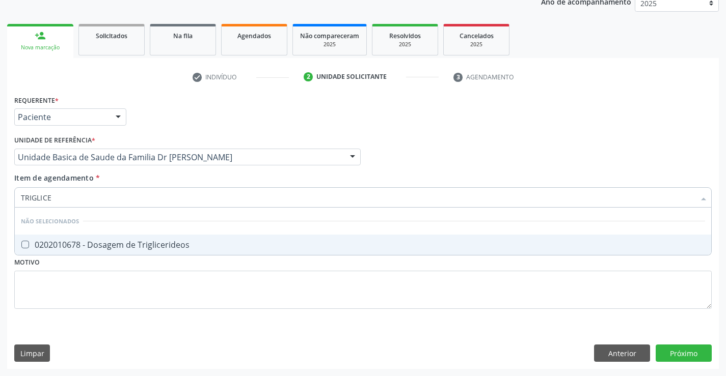
type input "TRIGLICER"
click at [90, 243] on div "0202010678 - Dosagem de Triglicerideos" at bounding box center [363, 245] width 684 height 8
checkbox Triglicerideos "true"
click at [420, 150] on div "Profissional Solicitante Por favor, selecione a Unidade de Atendimento primeiro…" at bounding box center [363, 153] width 702 height 40
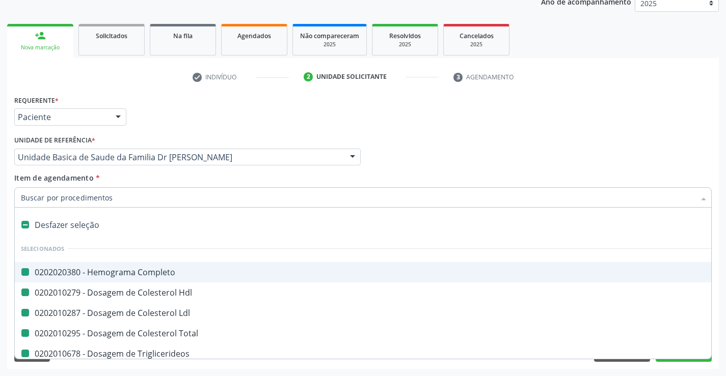
type input "U"
checkbox Completo "false"
checkbox Hdl "false"
checkbox Ldl "false"
checkbox Total "false"
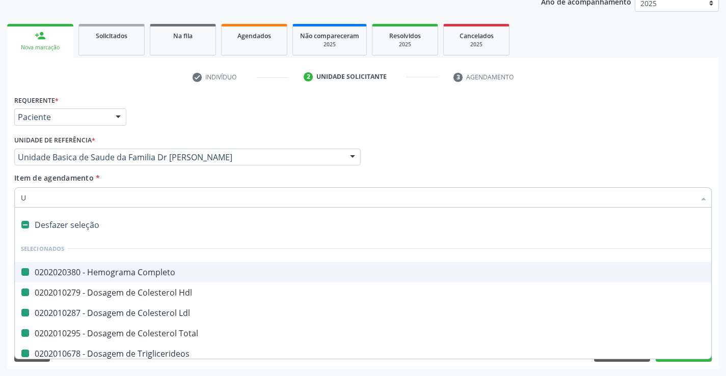
checkbox Triglicerideos "false"
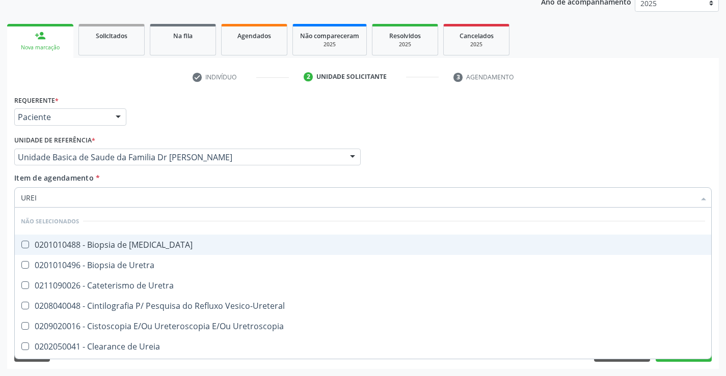
type input "UREIA"
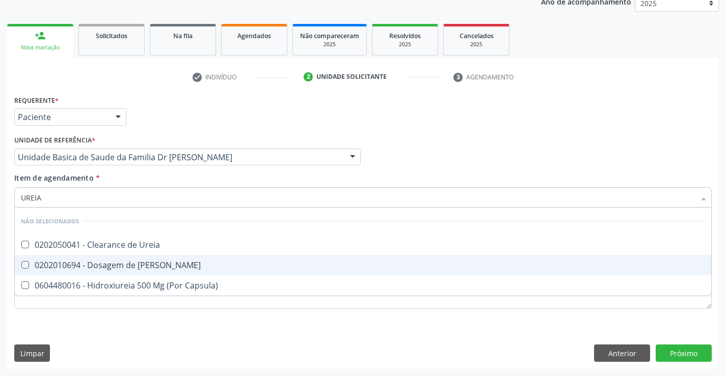
click at [139, 269] on div "0202010694 - Dosagem de [PERSON_NAME]" at bounding box center [363, 265] width 684 height 8
checkbox Ureia "true"
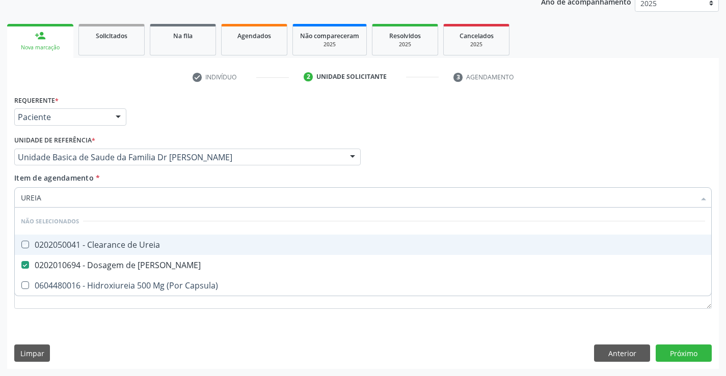
click at [393, 151] on div "Profissional Solicitante Por favor, selecione a Unidade de Atendimento primeiro…" at bounding box center [363, 153] width 702 height 40
checkbox Ureia "true"
checkbox Capsula\) "true"
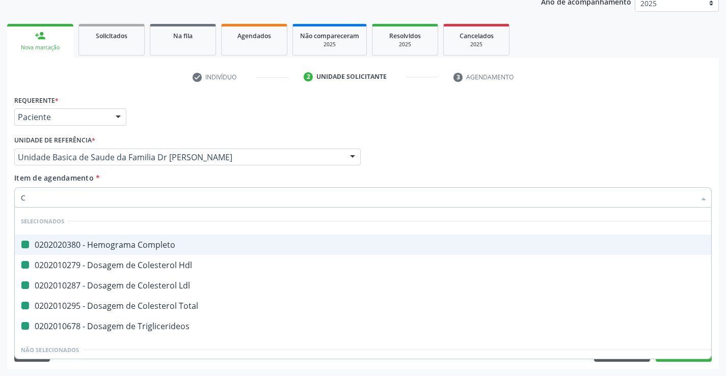
type input "CR"
checkbox Completo "false"
checkbox Hdl "false"
checkbox Ldl "false"
checkbox Total "false"
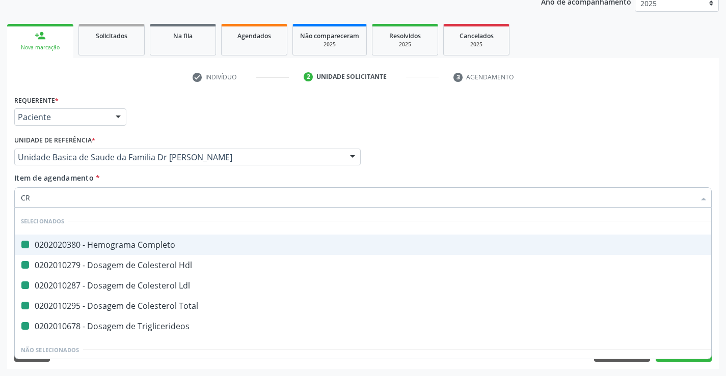
checkbox Triglicerideos "false"
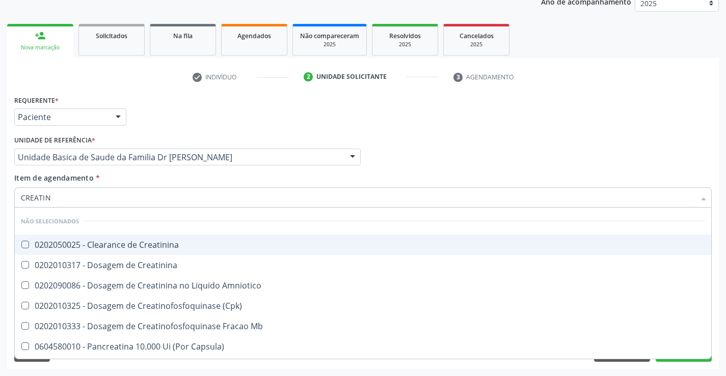
type input "CREATINI"
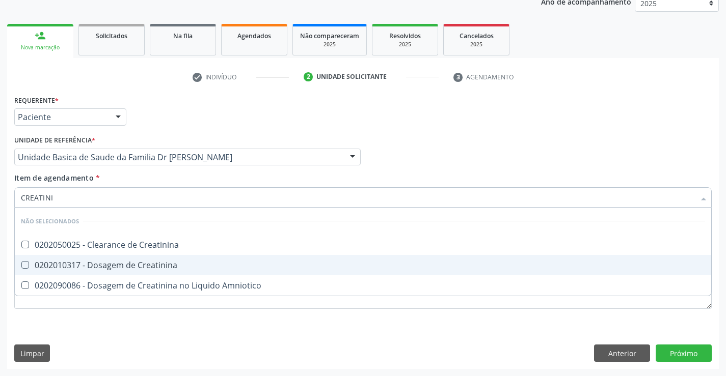
click at [37, 262] on div "0202010317 - Dosagem de Creatinina" at bounding box center [363, 265] width 684 height 8
checkbox Creatinina "true"
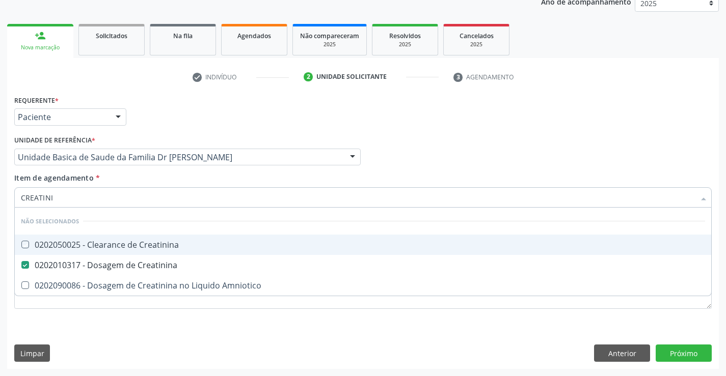
click at [482, 141] on div "Profissional Solicitante Por favor, selecione a Unidade de Atendimento primeiro…" at bounding box center [363, 153] width 702 height 40
checkbox Creatinina "true"
checkbox Amniotico "true"
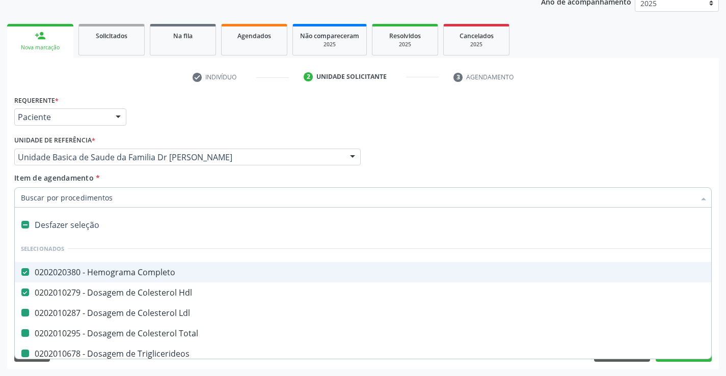
type input "U"
checkbox Ldl "false"
checkbox Total "false"
checkbox Triglicerideos "false"
checkbox Ureia "false"
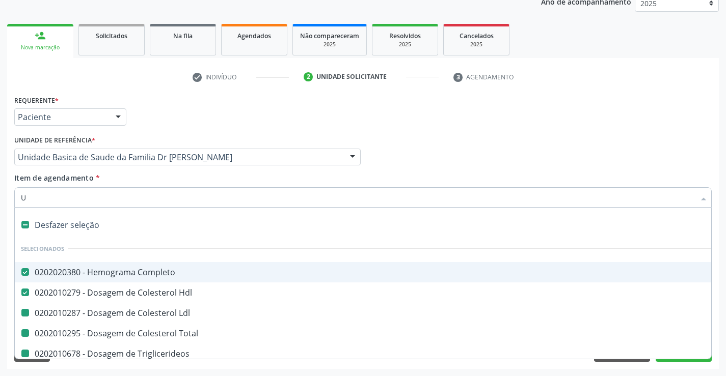
checkbox Creatinina "false"
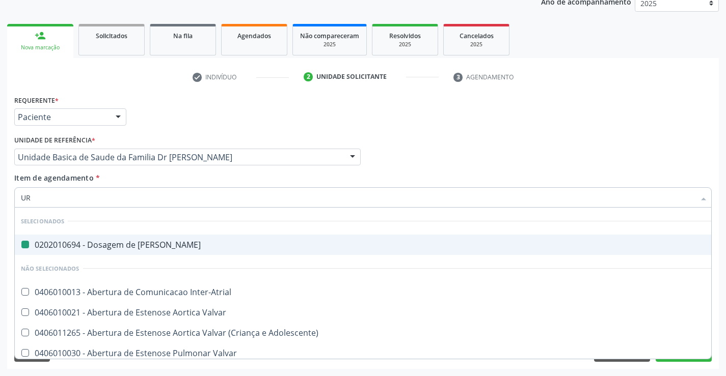
type input "URI"
checkbox Ureia "false"
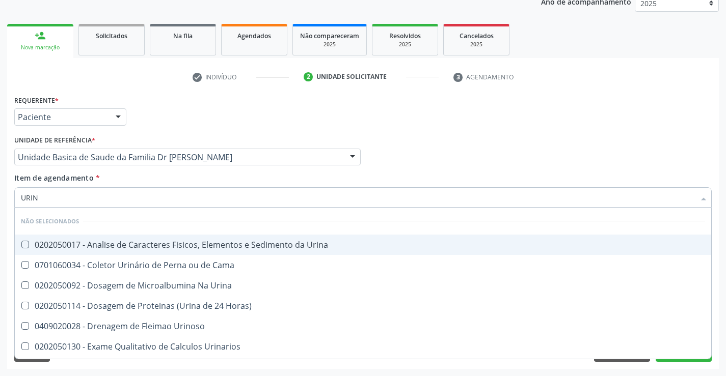
type input "URINA"
click at [50, 241] on div "0202050017 - Analise de Caracteres Fisicos, Elementos e Sedimento da Urina" at bounding box center [363, 245] width 684 height 8
checkbox Urina "true"
click at [389, 155] on div "Profissional Solicitante Por favor, selecione a Unidade de Atendimento primeiro…" at bounding box center [363, 153] width 702 height 40
checkbox Horas\) "true"
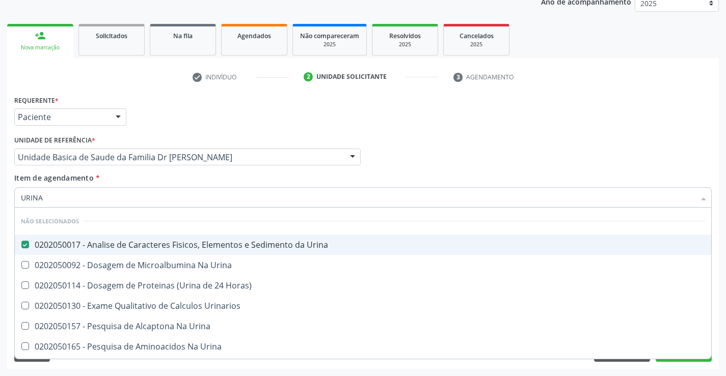
checkbox Urinarios "true"
checkbox Urina "true"
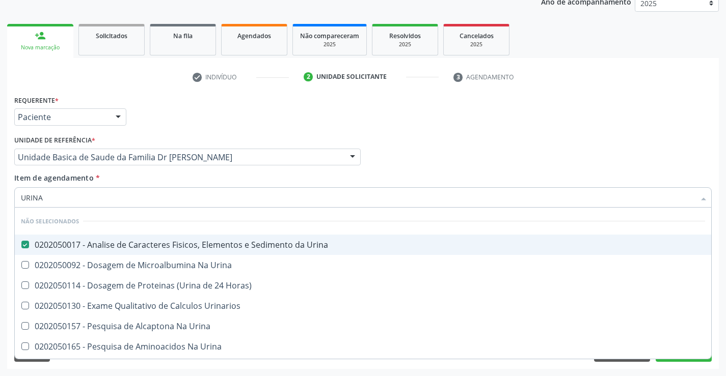
checkbox Urina "true"
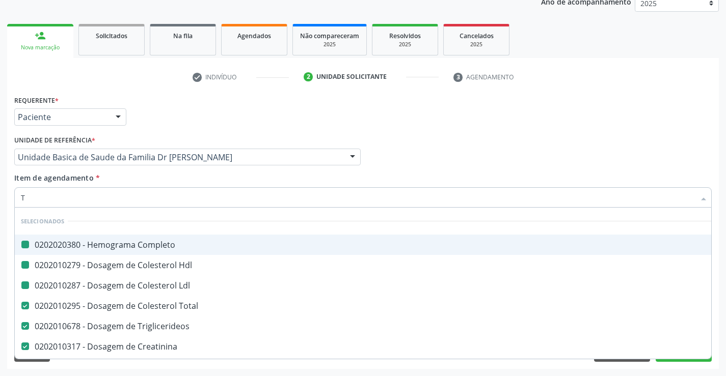
type input "TG"
checkbox Completo "false"
checkbox Ldl "false"
checkbox Hdl "false"
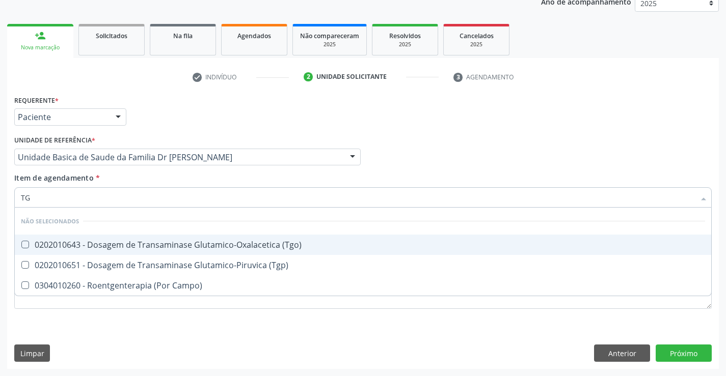
type input "TGO"
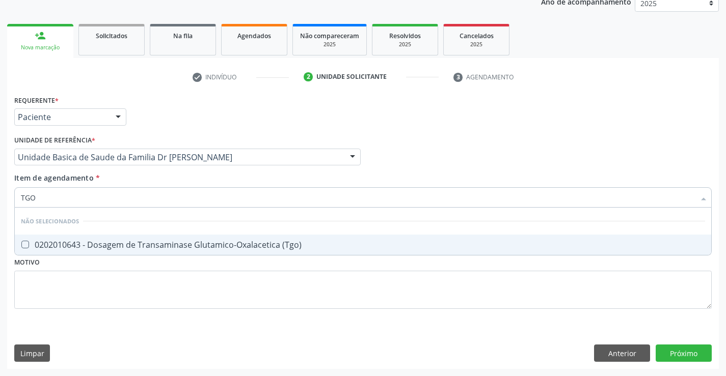
click at [116, 248] on div "0202010643 - Dosagem de Transaminase Glutamico-Oxalacetica (Tgo)" at bounding box center [363, 245] width 684 height 8
checkbox \(Tgo\) "true"
click at [588, 121] on div "Requerente * Paciente Profissional de Saúde Paciente Nenhum resultado encontrad…" at bounding box center [363, 113] width 702 height 40
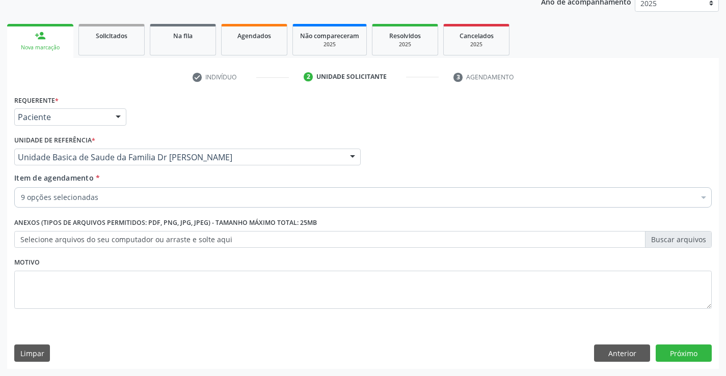
click at [181, 190] on div "9 opções selecionadas" at bounding box center [362, 197] width 697 height 20
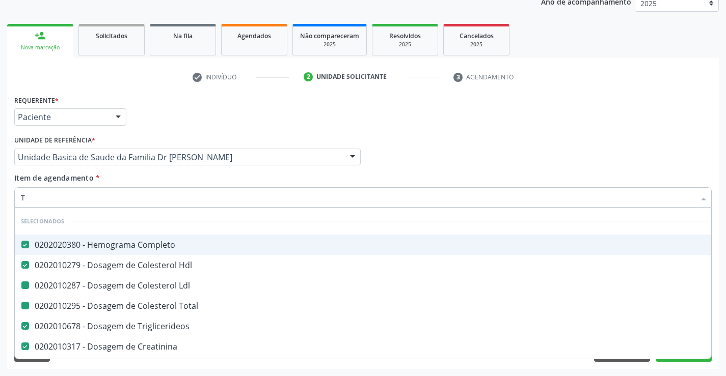
type input "TG"
checkbox Ldl "false"
checkbox Total "false"
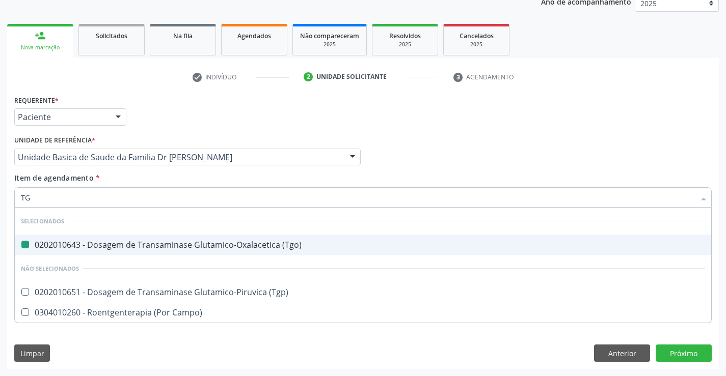
type input "TGP"
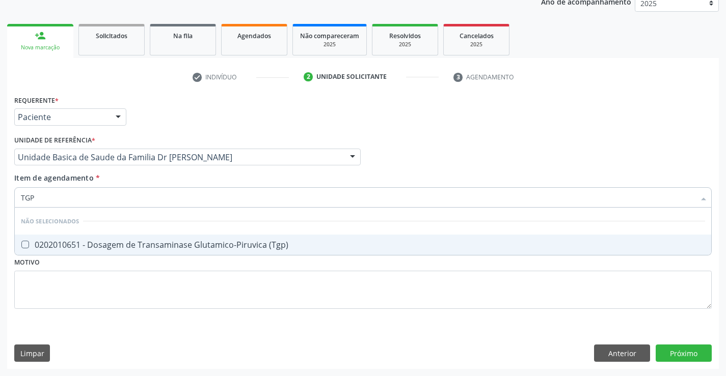
click at [193, 241] on div "0202010651 - Dosagem de Transaminase Glutamico-Piruvica (Tgp)" at bounding box center [363, 245] width 684 height 8
checkbox \(Tgp\) "true"
click at [393, 141] on div "Profissional Solicitante Por favor, selecione a Unidade de Atendimento primeiro…" at bounding box center [363, 153] width 702 height 40
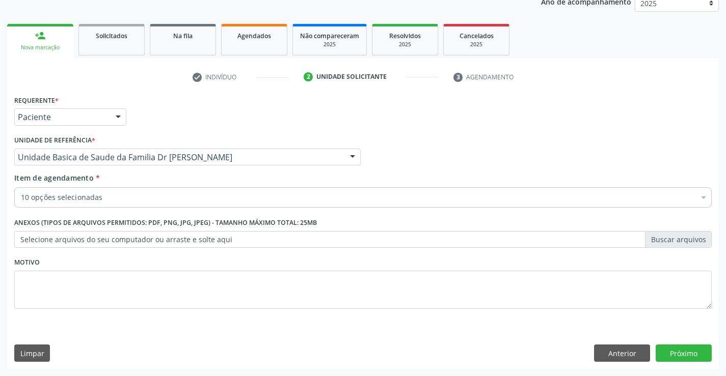
click at [82, 204] on div "10 opções selecionadas" at bounding box center [362, 197] width 697 height 20
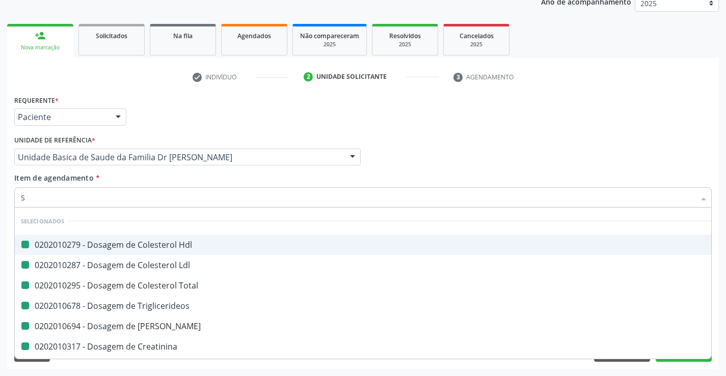
type input "SO"
checkbox Hdl "false"
checkbox Ldl "false"
checkbox Total "false"
checkbox Triglicerideos "false"
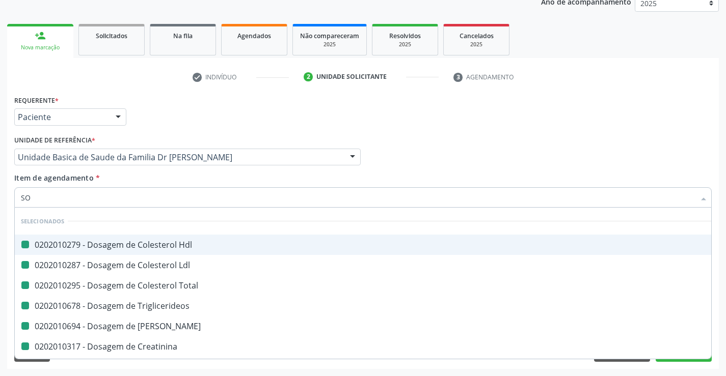
checkbox Ureia "false"
checkbox Creatinina "false"
checkbox Urina "false"
checkbox \(Tgo\) "false"
checkbox \(Tgp\) "false"
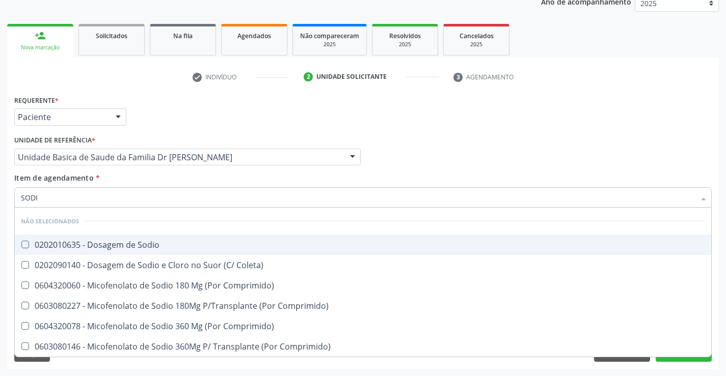
type input "SODIO"
click at [128, 249] on div "0202010635 - Dosagem de Sodio" at bounding box center [363, 245] width 684 height 8
checkbox Sodio "true"
click at [449, 145] on div "Profissional Solicitante Por favor, selecione a Unidade de Atendimento primeiro…" at bounding box center [363, 153] width 702 height 40
checkbox Coleta\) "true"
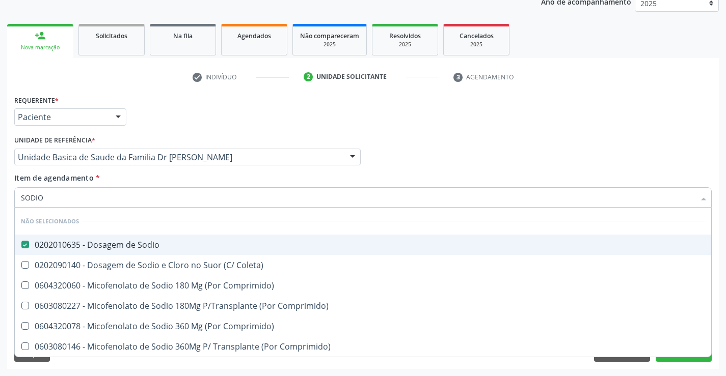
checkbox Comprimido\) "true"
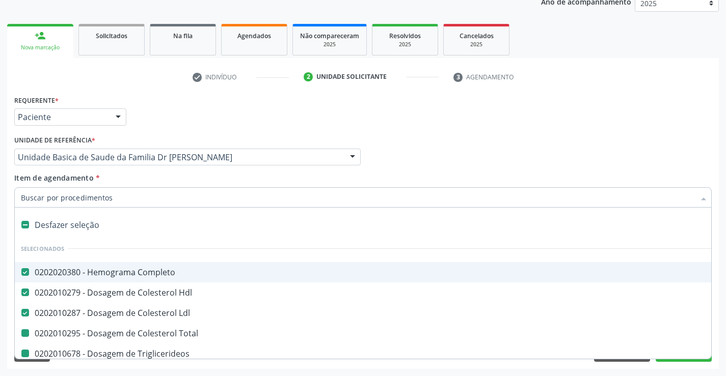
type input "P"
checkbox Total "false"
checkbox Triglicerideos "false"
checkbox Ureia "false"
checkbox Creatinina "false"
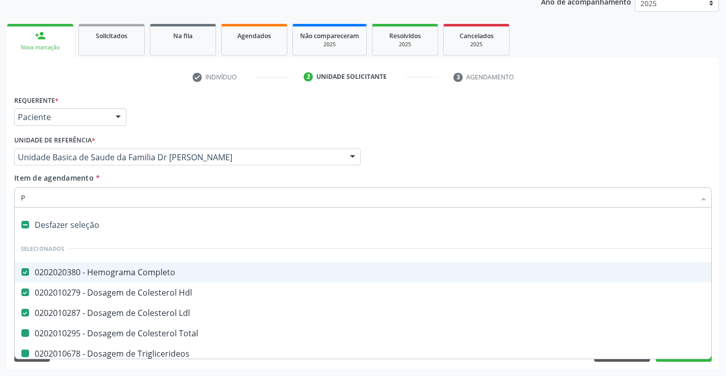
checkbox Urina "false"
checkbox \(Tgo\) "false"
checkbox \(Tgp\) "false"
checkbox Sodio "false"
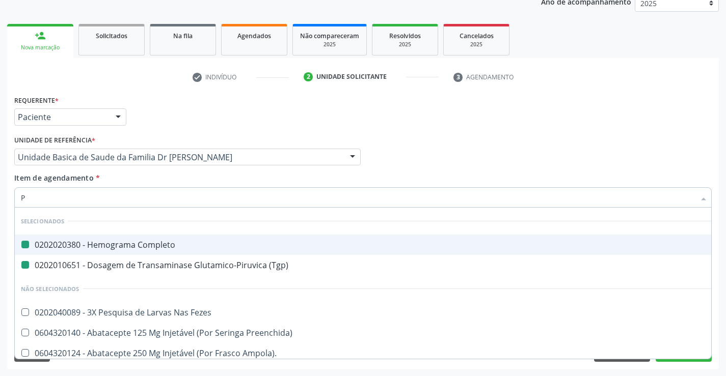
type input "PO"
checkbox Completo "false"
checkbox \(Tgp\) "false"
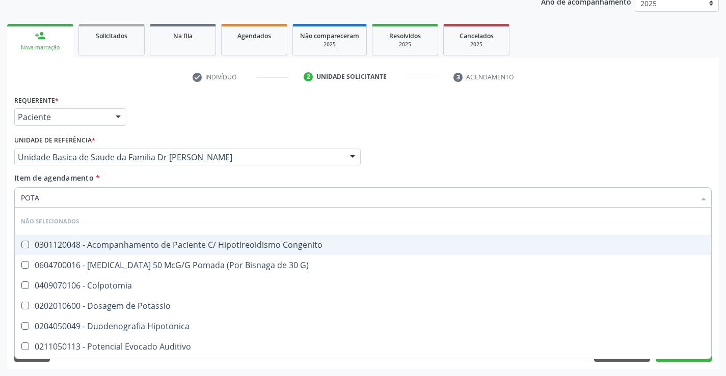
type input "POTAS"
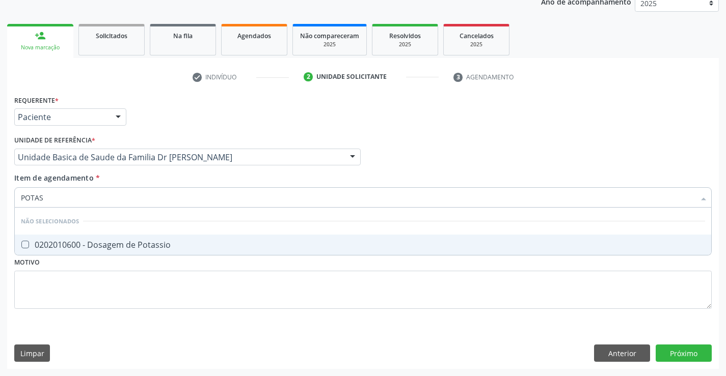
click at [119, 245] on div "0202010600 - Dosagem de Potassio" at bounding box center [363, 245] width 684 height 8
checkbox Potassio "true"
click at [383, 146] on div "Profissional Solicitante Por favor, selecione a Unidade de Atendimento primeiro…" at bounding box center [363, 153] width 702 height 40
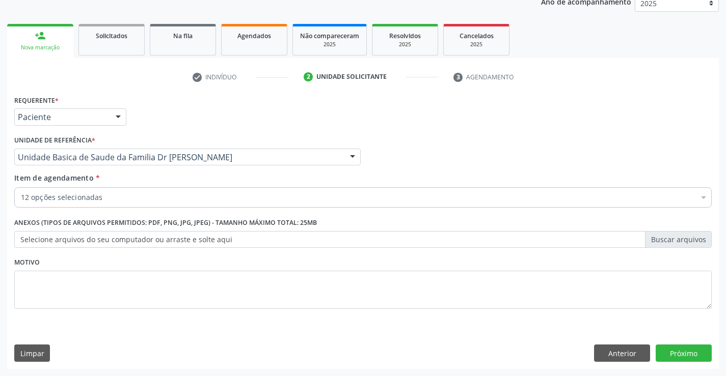
click at [169, 189] on div "12 opções selecionadas" at bounding box center [362, 197] width 697 height 20
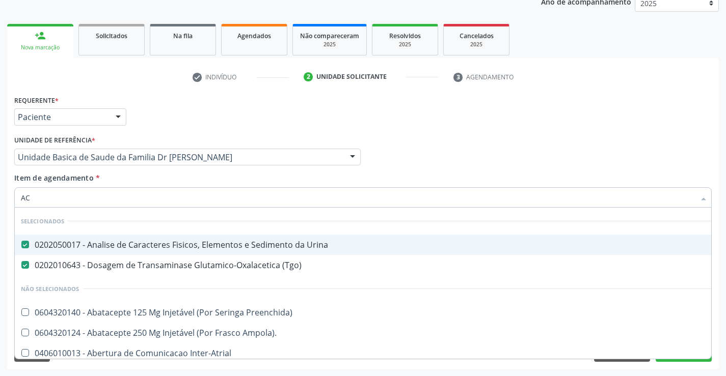
type input "ACI"
checkbox Urina "false"
checkbox \(Tgo\) "false"
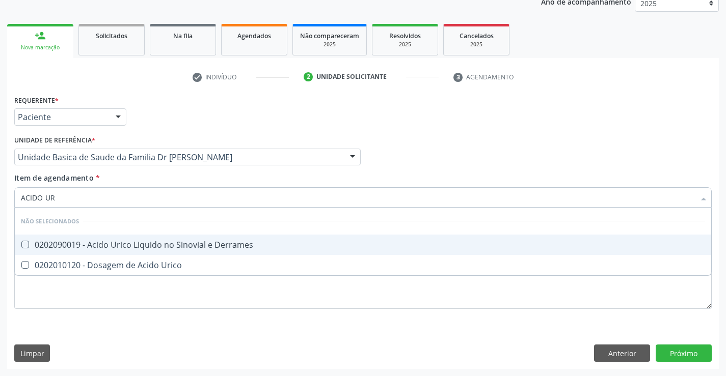
type input "ACIDO URI"
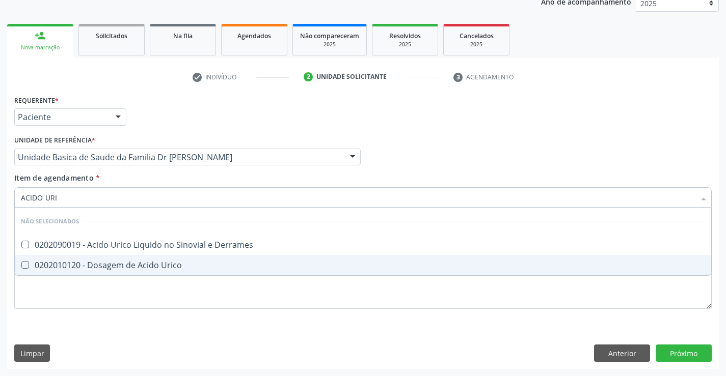
click at [146, 263] on div "0202010120 - Dosagem de Acido Urico" at bounding box center [363, 265] width 684 height 8
checkbox Urico "true"
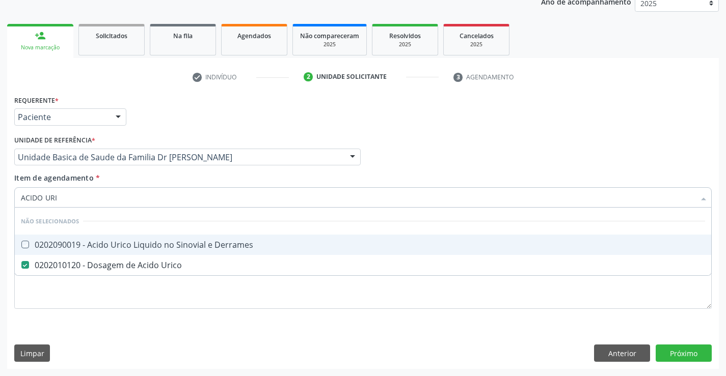
click at [420, 113] on div "Requerente * Paciente Profissional de Saúde Paciente Nenhum resultado encontrad…" at bounding box center [363, 113] width 702 height 40
checkbox Derrames "true"
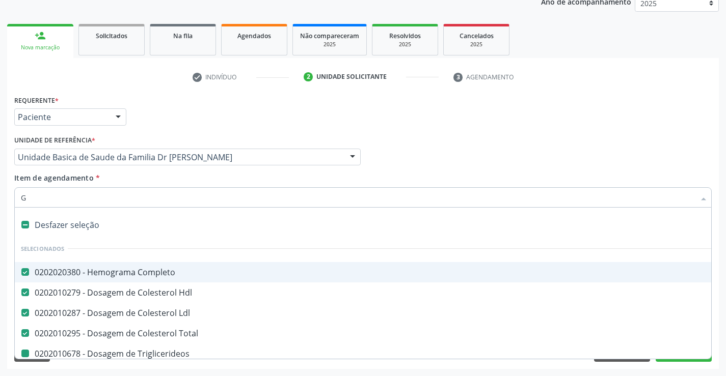
type input "GL"
checkbox Triglicerideos "false"
checkbox Ureia "false"
checkbox Creatinina "false"
checkbox Urina "false"
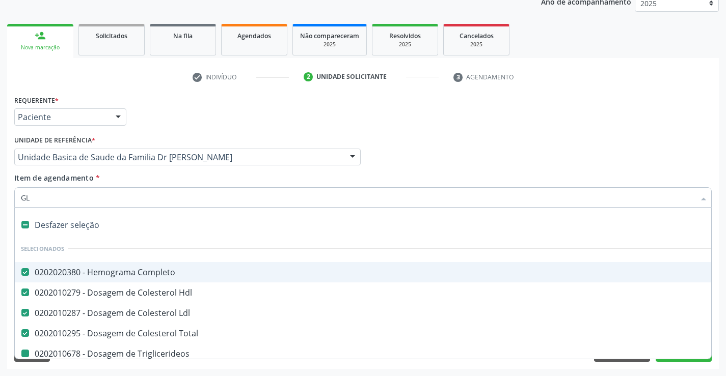
checkbox \(Tgo\) "false"
checkbox \(Tgp\) "false"
checkbox Sodio "false"
checkbox Potassio "false"
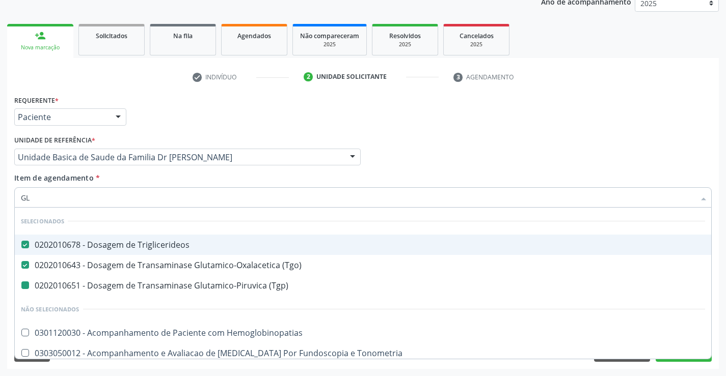
type input "GLI"
checkbox \(Tgp\) "false"
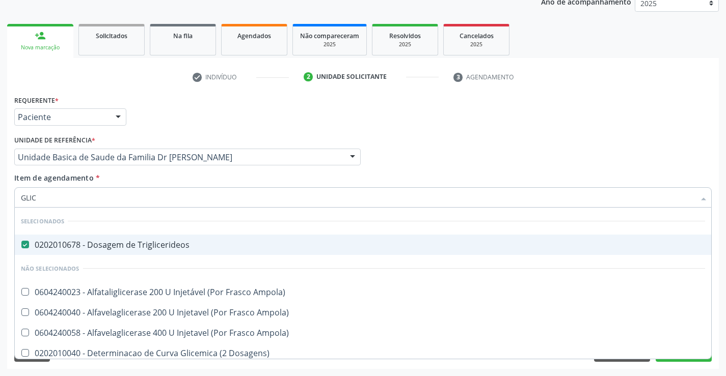
type input "GLICO"
checkbox Triglicerideos "false"
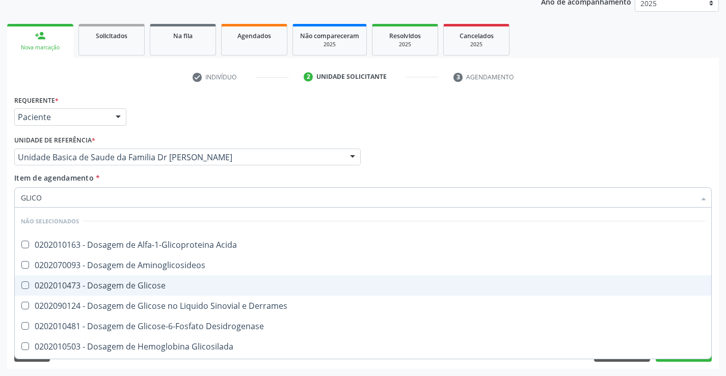
click at [141, 286] on div "0202010473 - Dosagem de Glicose" at bounding box center [363, 286] width 684 height 8
checkbox Glicose "true"
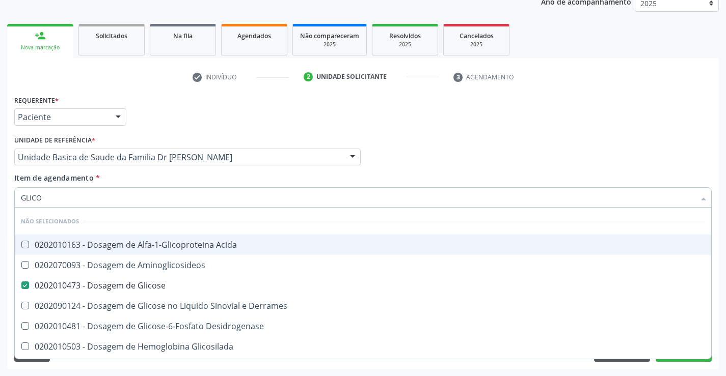
click at [394, 161] on div "Profissional Solicitante Por favor, selecione a Unidade de Atendimento primeiro…" at bounding box center [363, 153] width 702 height 40
checkbox Acida "true"
checkbox Derrames "true"
checkbox Desidrogenase "true"
checkbox Glicosilada "true"
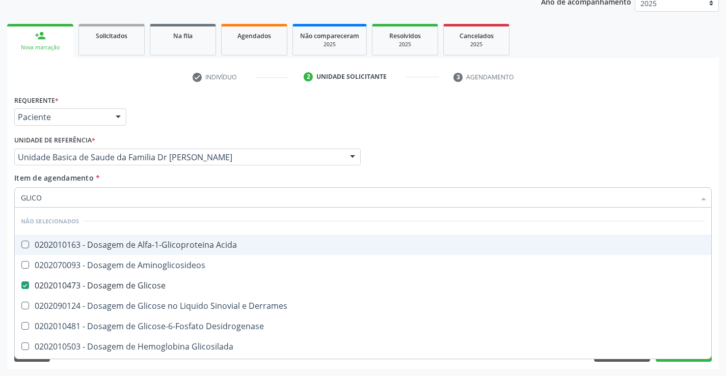
checkbox Quantitativa "true"
checkbox Urina "true"
checkbox Glicose "true"
checkbox Aminoglicosideos "true"
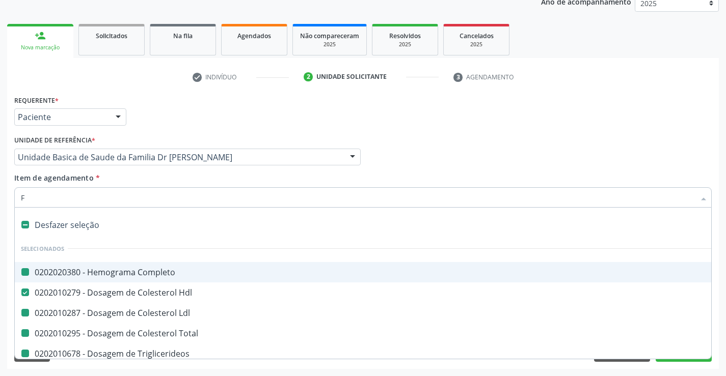
type input "FE"
checkbox Completo "false"
checkbox Ldl "false"
checkbox Total "false"
checkbox Triglicerideos "false"
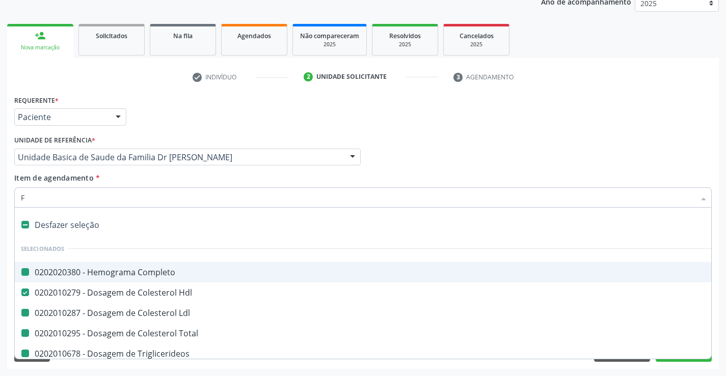
checkbox Ureia "false"
checkbox Creatinina "false"
checkbox Urina "false"
checkbox \(Tgo\) "false"
checkbox \(Tgp\) "false"
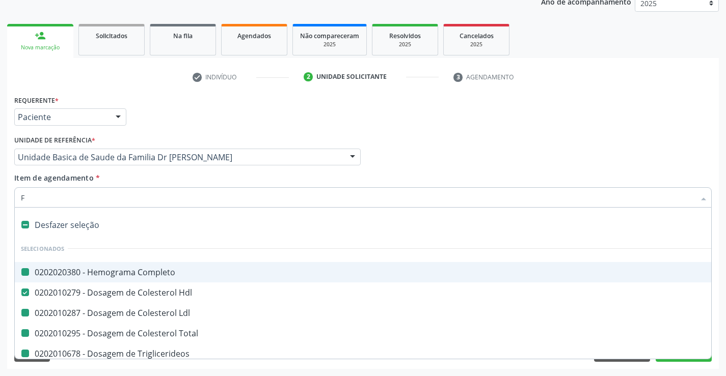
checkbox Sodio "false"
checkbox Potassio "false"
checkbox Urico "false"
checkbox Glicose "false"
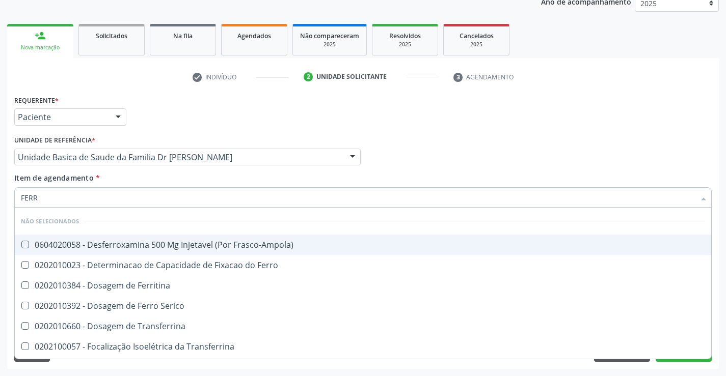
type input "FERRO"
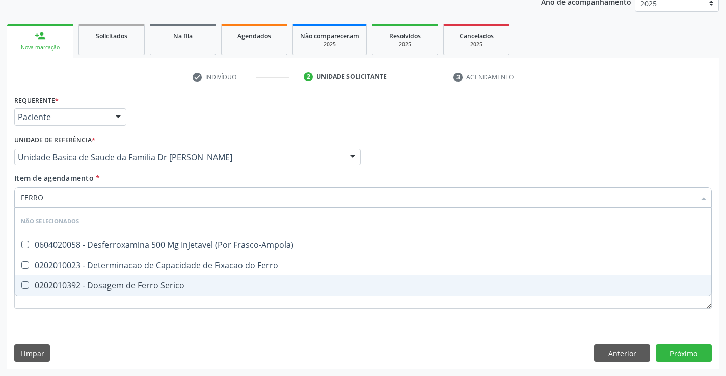
click at [37, 282] on div "0202010392 - Dosagem de Ferro Serico" at bounding box center [363, 286] width 684 height 8
checkbox Serico "true"
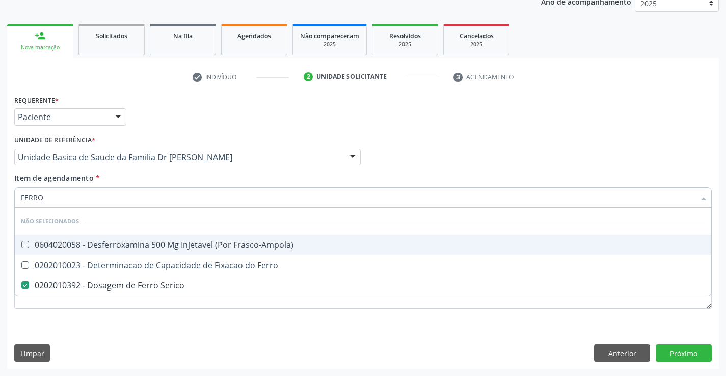
click at [410, 155] on div "Profissional Solicitante Por favor, selecione a Unidade de Atendimento primeiro…" at bounding box center [363, 153] width 702 height 40
checkbox Frasco-Ampola\) "true"
checkbox Ferro "true"
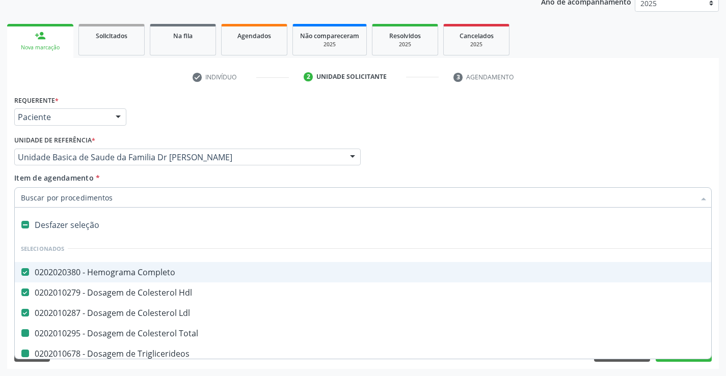
type input "F"
checkbox Total "false"
checkbox Triglicerideos "false"
checkbox Ureia "false"
checkbox Creatinina "false"
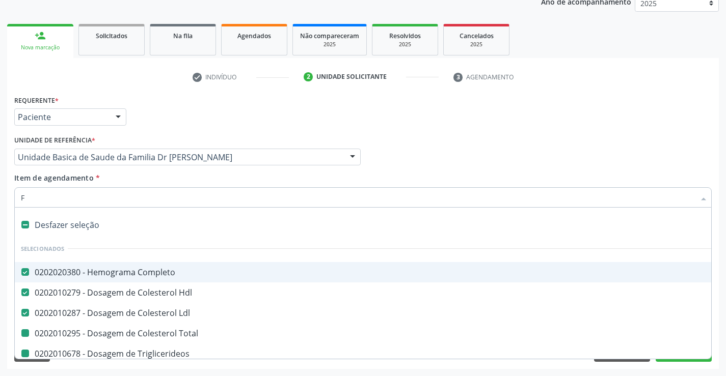
checkbox Urina "false"
checkbox \(Tgo\) "false"
checkbox \(Tgp\) "false"
checkbox Sodio "false"
checkbox Potassio "false"
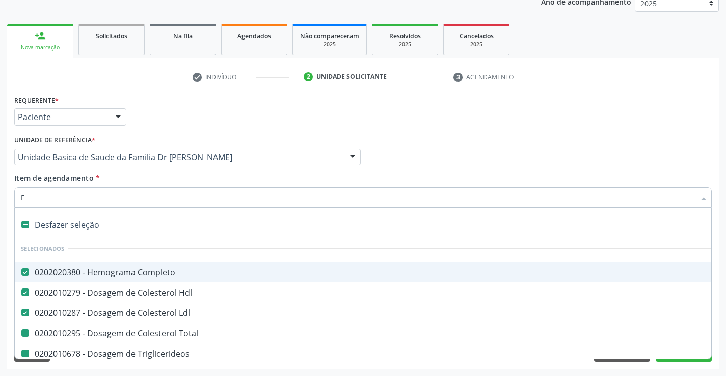
checkbox Urico "false"
checkbox Glicose "false"
checkbox Serico "false"
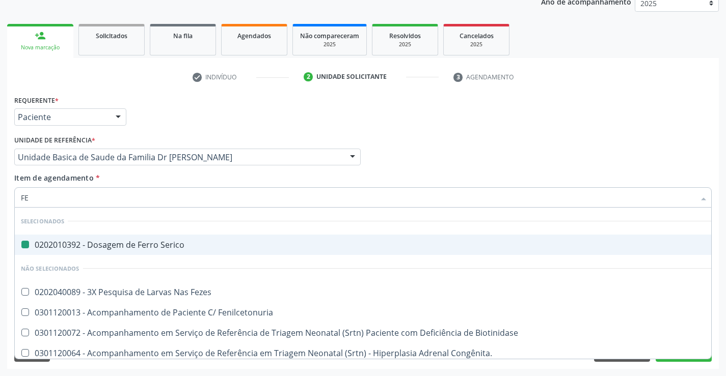
type input "FEZ"
checkbox Serico "false"
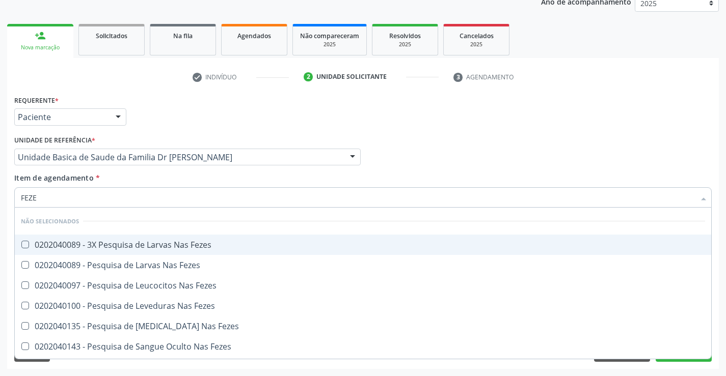
type input "FEZES"
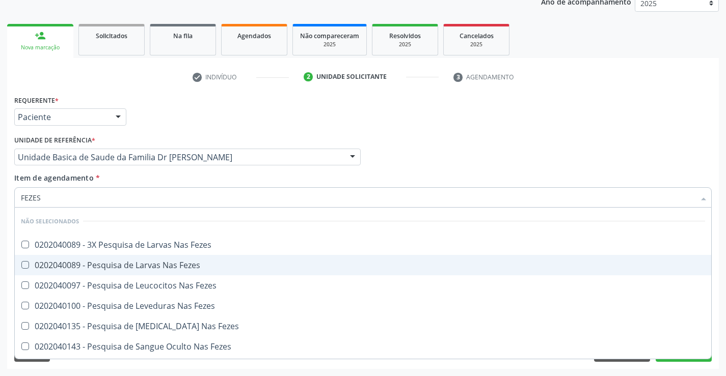
click at [142, 268] on div "0202040089 - Pesquisa de Larvas Nas Fezes" at bounding box center [363, 265] width 684 height 8
checkbox Fezes "true"
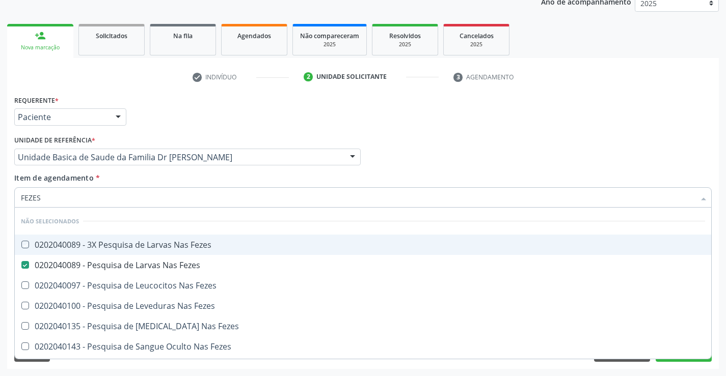
click at [410, 148] on div "Profissional Solicitante Por favor, selecione a Unidade de Atendimento primeiro…" at bounding box center [363, 153] width 702 height 40
checkbox Fezes "true"
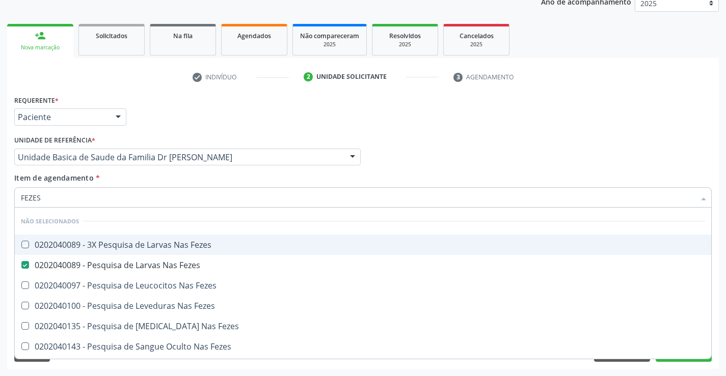
checkbox Fezes "true"
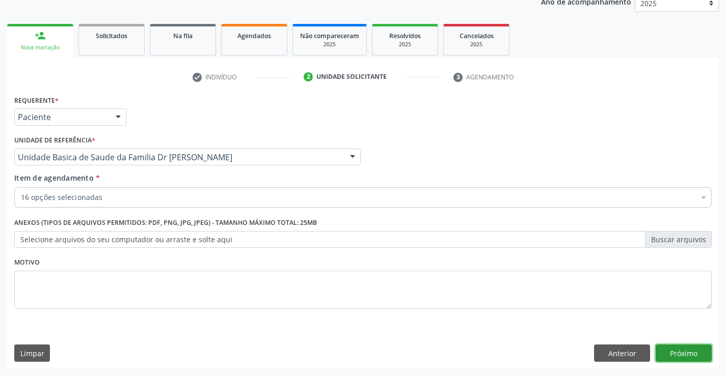
click at [667, 350] on button "Próximo" at bounding box center [684, 353] width 56 height 17
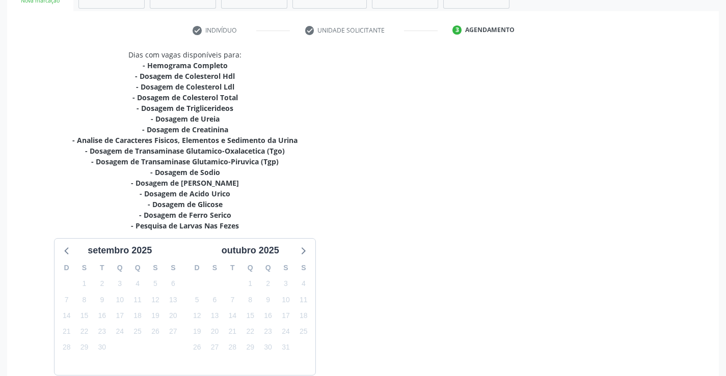
scroll to position [227, 0]
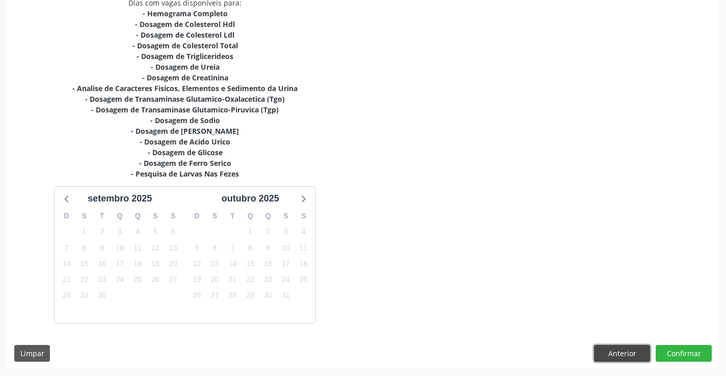
click at [622, 355] on button "Anterior" at bounding box center [622, 353] width 56 height 17
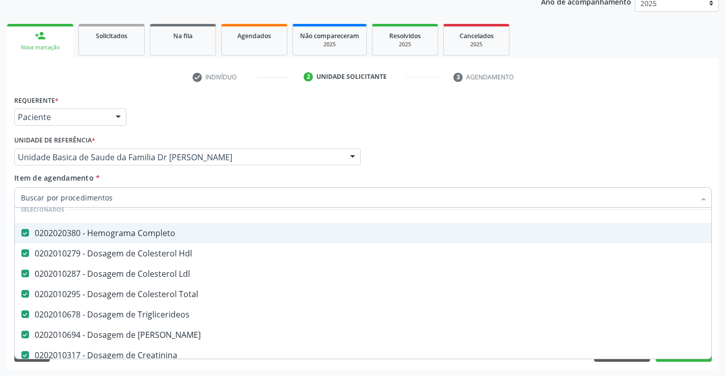
scroll to position [204, 0]
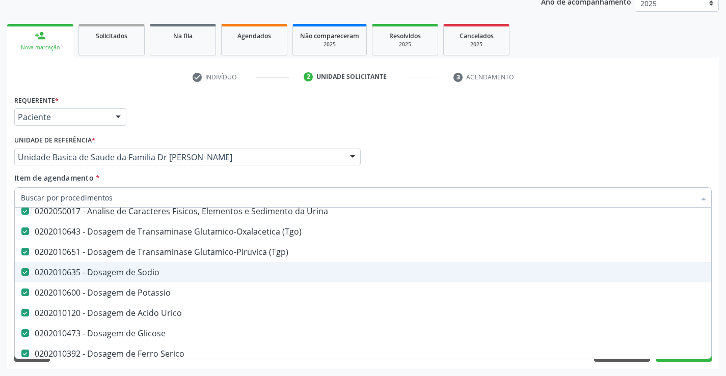
click at [125, 280] on span "0202010635 - Dosagem de Sodio" at bounding box center [417, 272] width 805 height 20
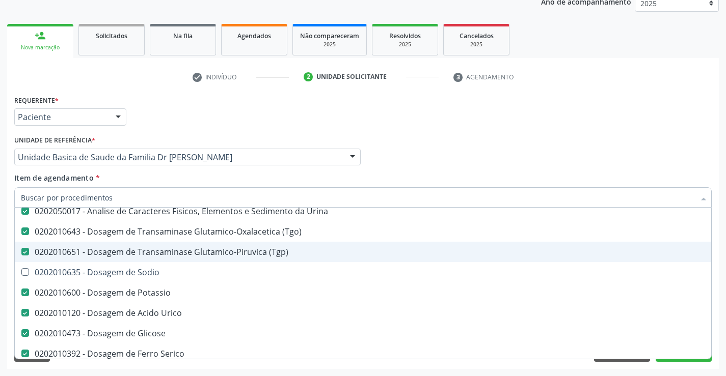
click at [516, 167] on div "Profissional Solicitante Por favor, selecione a Unidade de Atendimento primeiro…" at bounding box center [363, 153] width 702 height 40
checkbox Sodio "true"
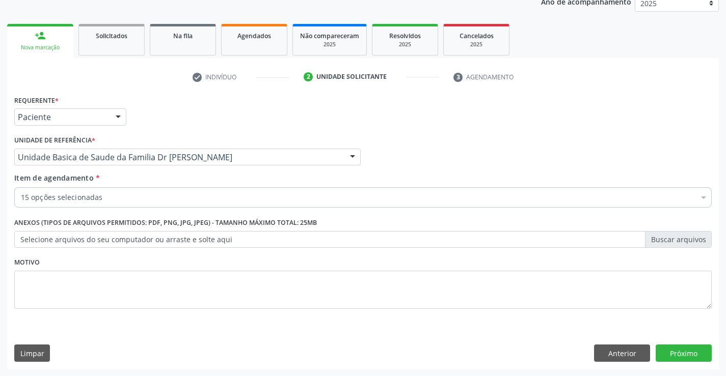
scroll to position [0, 0]
click at [677, 353] on button "Próximo" at bounding box center [684, 353] width 56 height 17
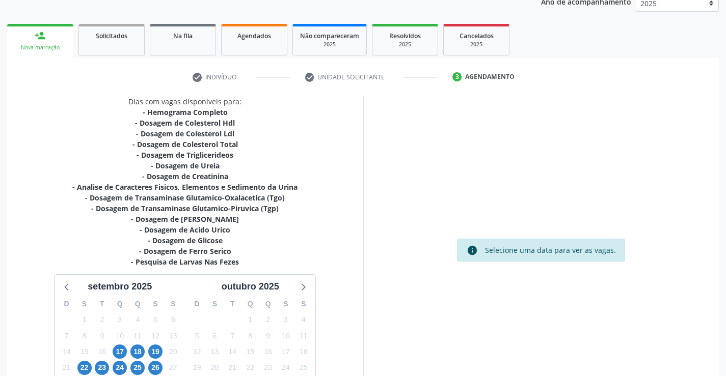
scroll to position [216, 0]
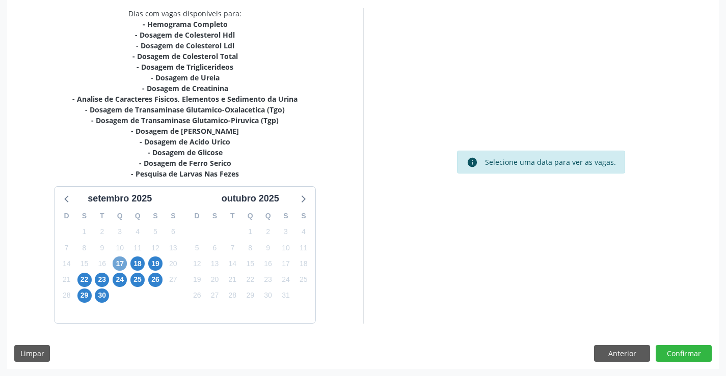
click at [121, 259] on span "17" at bounding box center [120, 264] width 14 height 14
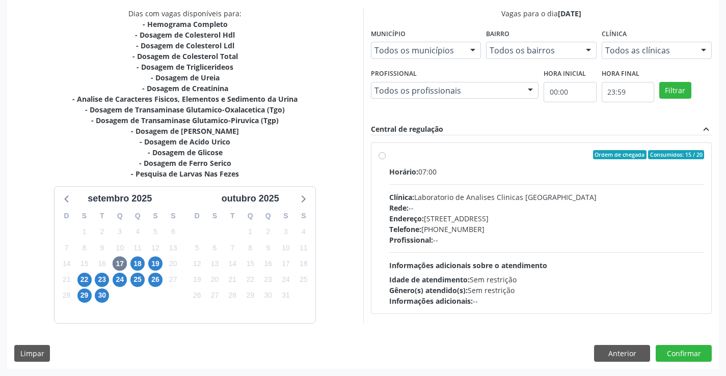
click at [389, 154] on label "Ordem de chegada Consumidos: 15 / 20 Horário: 07:00 Clínica: Laboratorio de Ana…" at bounding box center [546, 228] width 315 height 156
click at [383, 154] on input "Ordem de chegada Consumidos: 15 / 20 Horário: 07:00 Clínica: Laboratorio de Ana…" at bounding box center [381, 154] width 7 height 9
radio input "true"
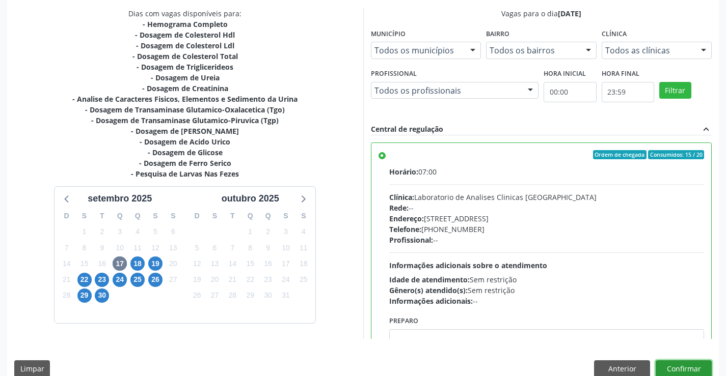
click at [680, 366] on button "Confirmar" at bounding box center [684, 369] width 56 height 17
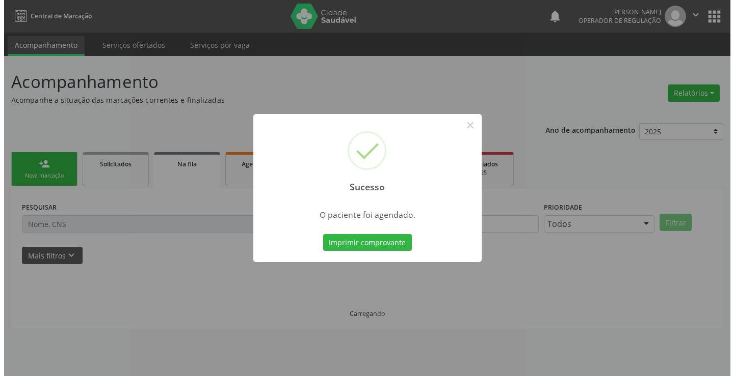
scroll to position [0, 0]
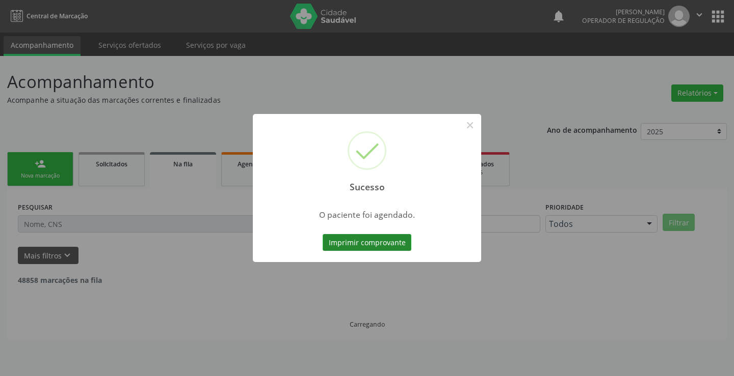
click at [382, 243] on button "Imprimir comprovante" at bounding box center [366, 242] width 89 height 17
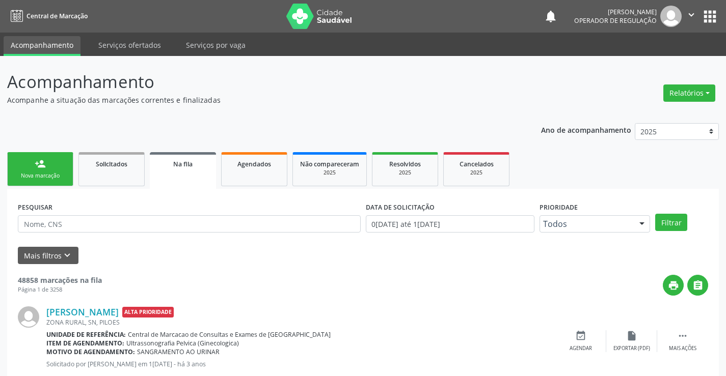
click at [49, 161] on link "person_add Nova marcação" at bounding box center [40, 169] width 66 height 34
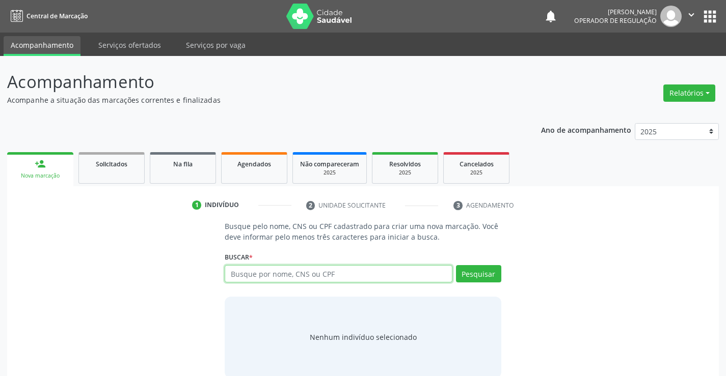
click at [238, 275] on input "text" at bounding box center [338, 273] width 227 height 17
type input "708402747974967"
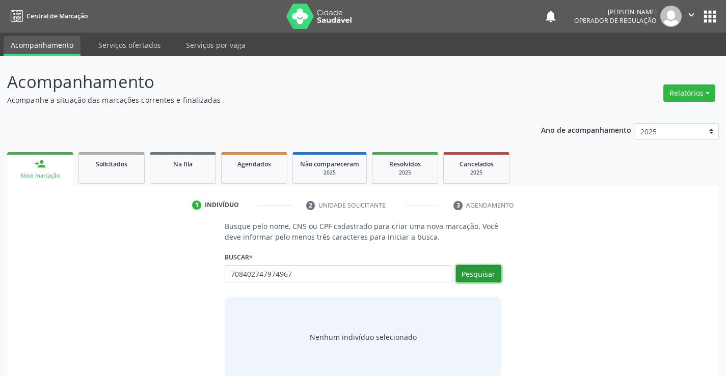
click at [495, 267] on button "Pesquisar" at bounding box center [478, 273] width 45 height 17
type input "708402747974967"
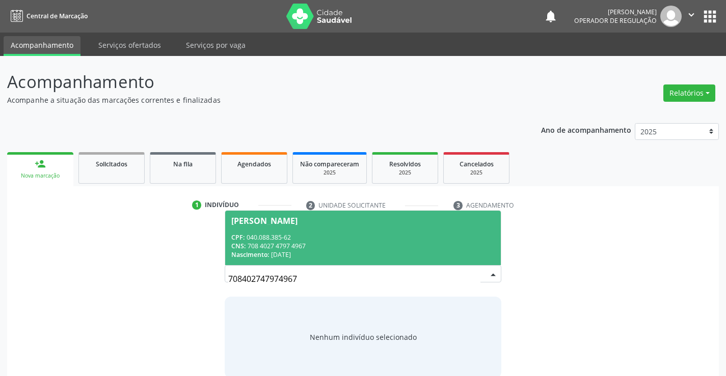
click at [280, 215] on span "Jailma Dias da Silva CPF: 040.088.385-62 CNS: 708 4027 4797 4967 Nascimento: 23…" at bounding box center [362, 238] width 275 height 55
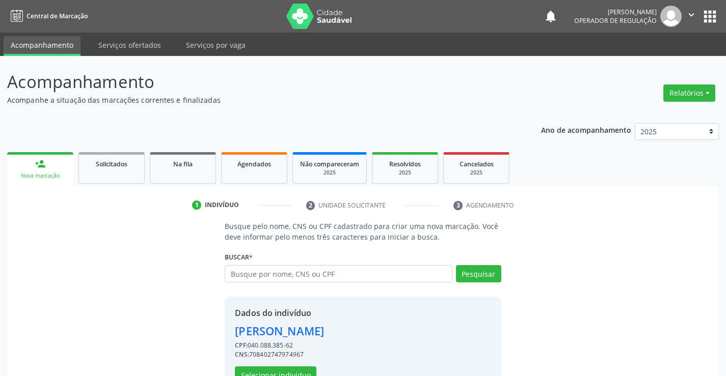
scroll to position [32, 0]
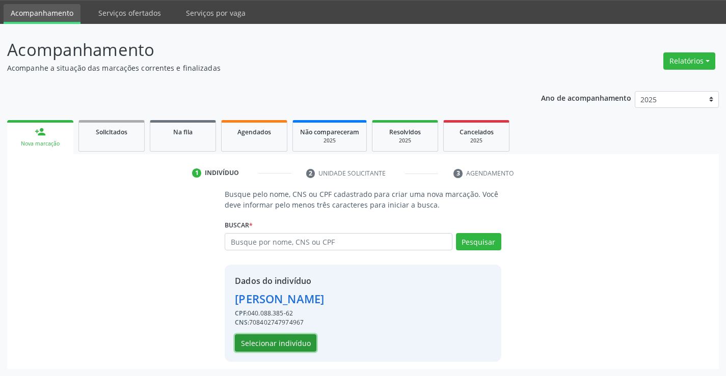
click at [262, 346] on button "Selecionar indivíduo" at bounding box center [276, 343] width 82 height 17
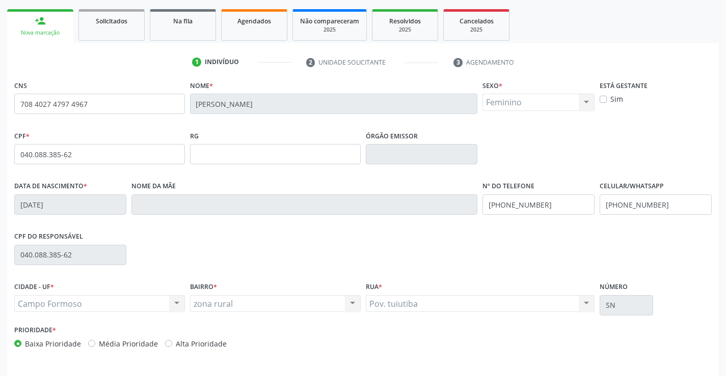
scroll to position [176, 0]
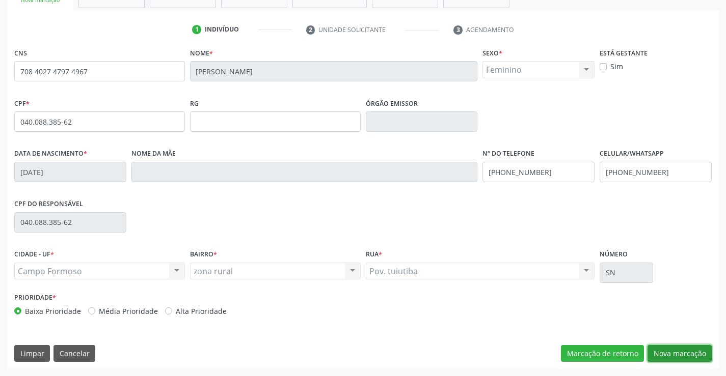
click at [670, 354] on button "Nova marcação" at bounding box center [679, 353] width 64 height 17
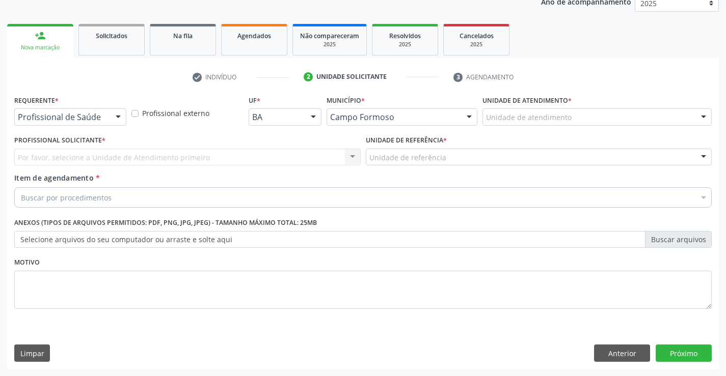
click at [118, 119] on div at bounding box center [118, 117] width 15 height 17
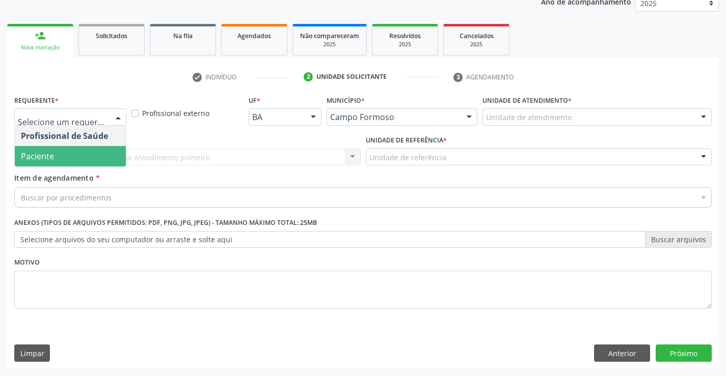
click at [65, 159] on span "Paciente" at bounding box center [70, 156] width 111 height 20
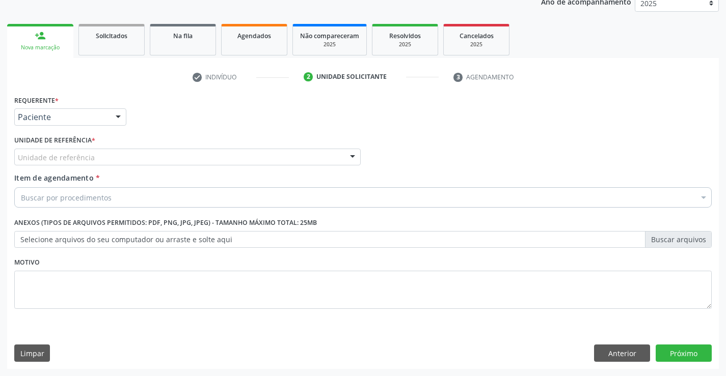
click at [355, 156] on div at bounding box center [352, 157] width 15 height 17
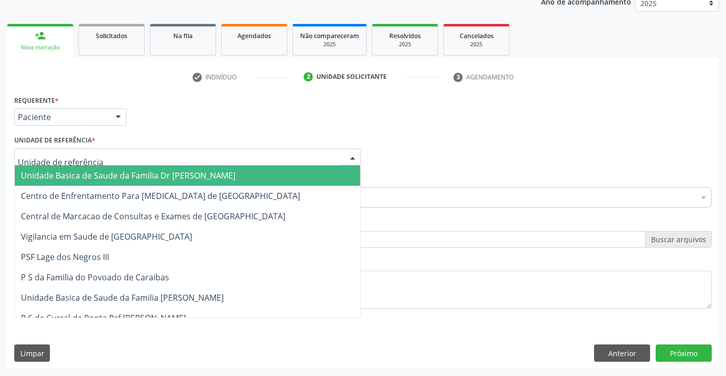
click at [250, 174] on span "Unidade Basica de Saude da Familia Dr [PERSON_NAME]" at bounding box center [187, 176] width 345 height 20
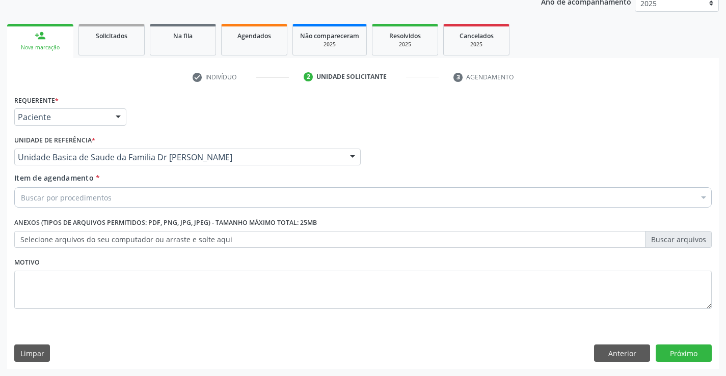
click at [224, 192] on div "Buscar por procedimentos" at bounding box center [362, 197] width 697 height 20
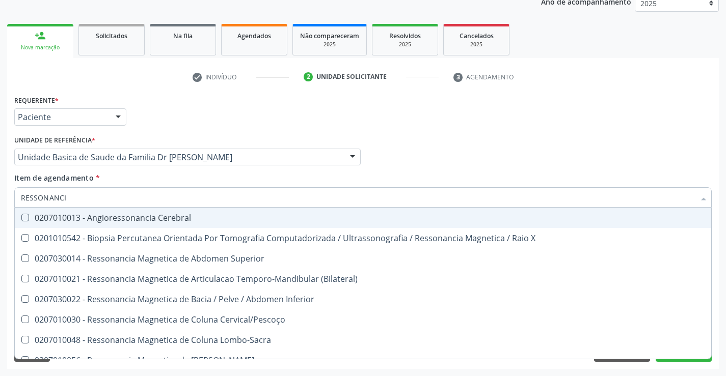
type input "RESSONANCIA"
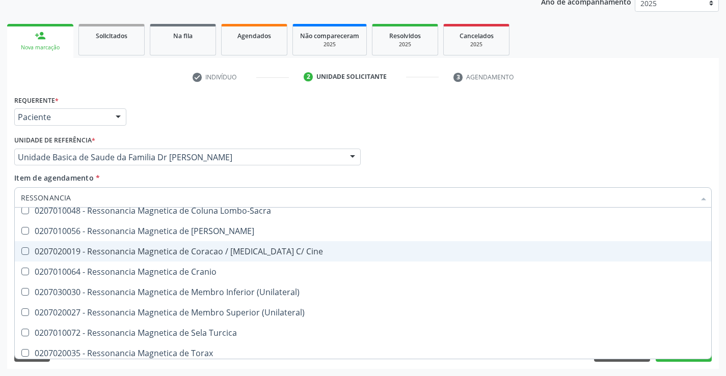
scroll to position [153, 0]
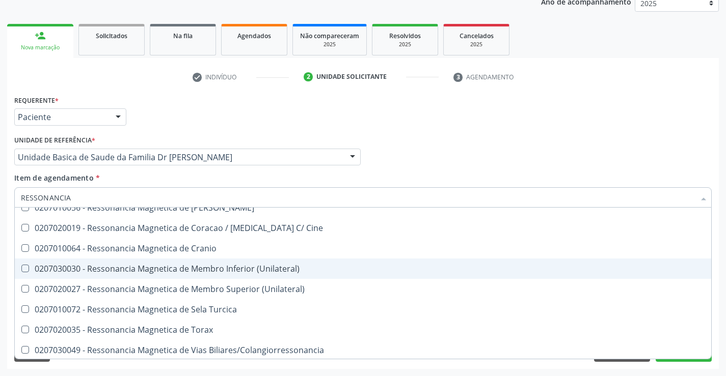
click at [198, 273] on div "0207030030 - Ressonancia Magnetica de Membro Inferior (Unilateral)" at bounding box center [363, 269] width 684 height 8
checkbox \(Unilateral\) "true"
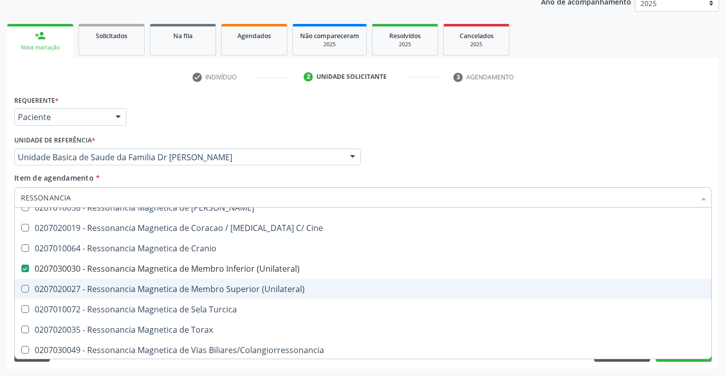
click at [195, 292] on div "0207020027 - Ressonancia Magnetica de Membro Superior (Unilateral)" at bounding box center [363, 289] width 684 height 8
checkbox \(Unilateral\) "true"
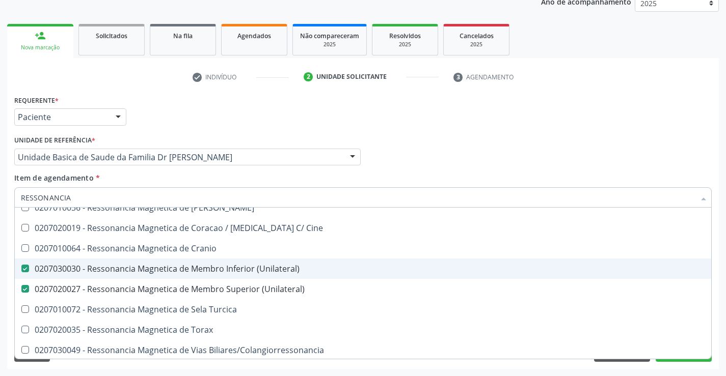
click at [59, 269] on div "0207030030 - Ressonancia Magnetica de Membro Inferior (Unilateral)" at bounding box center [363, 269] width 684 height 8
checkbox \(Unilateral\) "false"
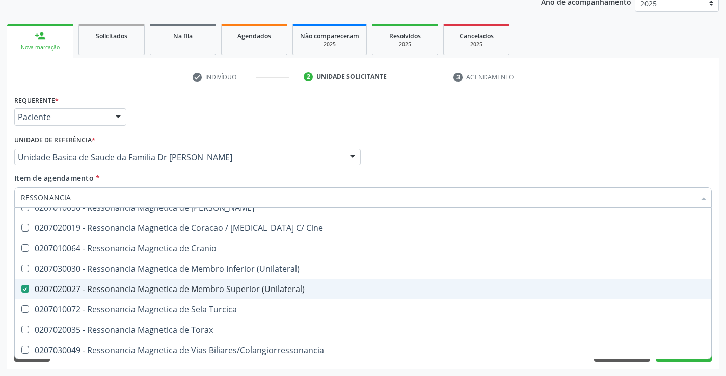
click at [76, 287] on div "0207020027 - Ressonancia Magnetica de Membro Superior (Unilateral)" at bounding box center [363, 289] width 684 height 8
checkbox \(Unilateral\) "false"
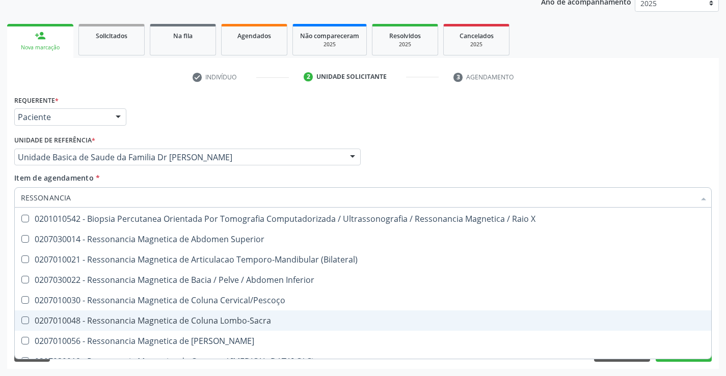
scroll to position [2, 0]
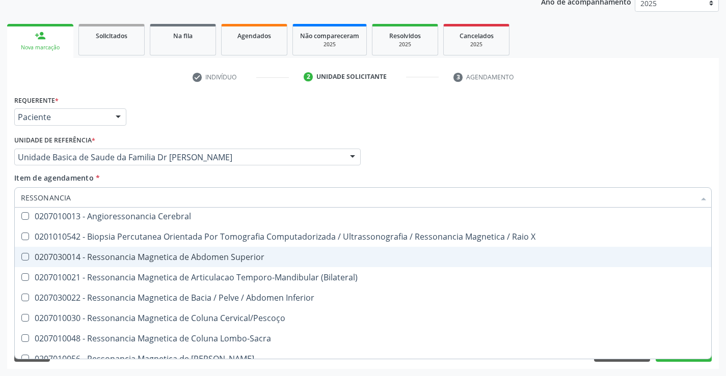
click at [141, 259] on div "0207030014 - Ressonancia Magnetica de Abdomen Superior" at bounding box center [363, 257] width 684 height 8
checkbox Superior "true"
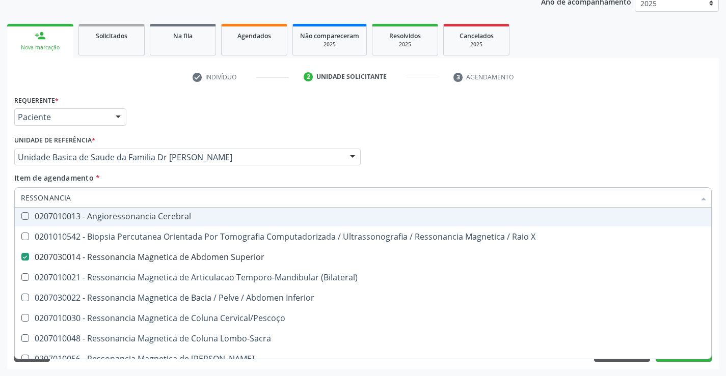
click at [665, 156] on div "Profissional Solicitante Por favor, selecione a Unidade de Atendimento primeiro…" at bounding box center [363, 153] width 702 height 40
checkbox X "true"
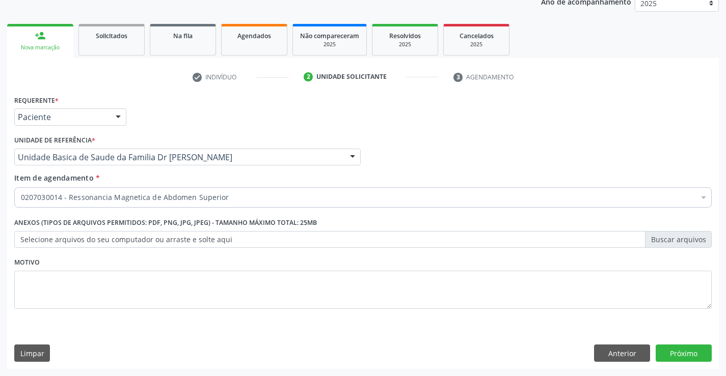
scroll to position [0, 0]
click at [667, 347] on button "Próximo" at bounding box center [684, 353] width 56 height 17
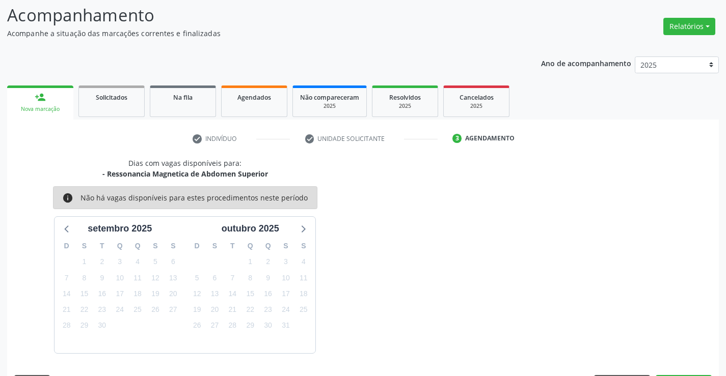
scroll to position [97, 0]
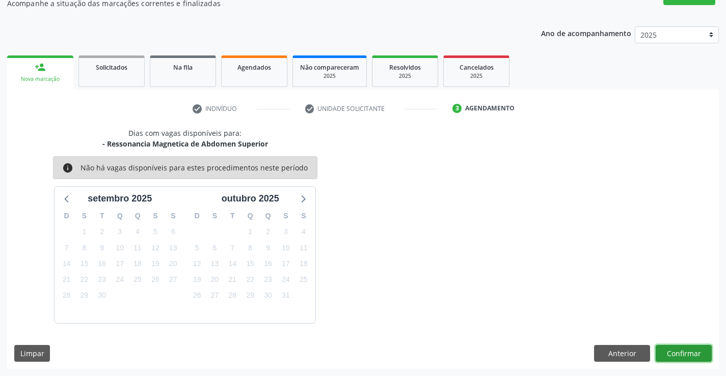
click at [682, 352] on button "Confirmar" at bounding box center [684, 353] width 56 height 17
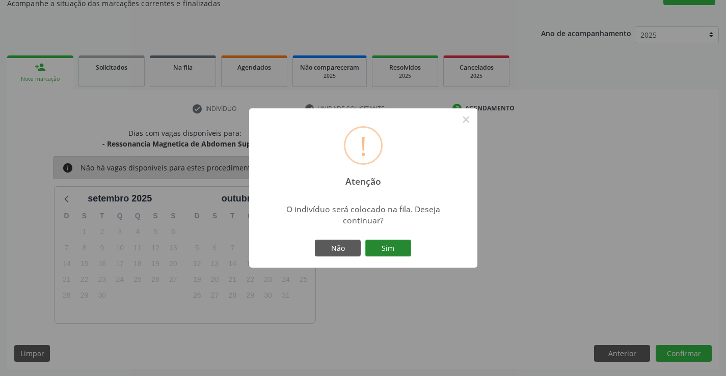
click at [383, 253] on button "Sim" at bounding box center [388, 248] width 46 height 17
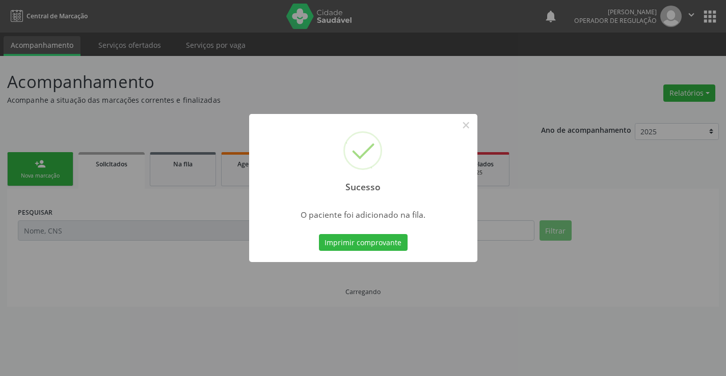
scroll to position [0, 0]
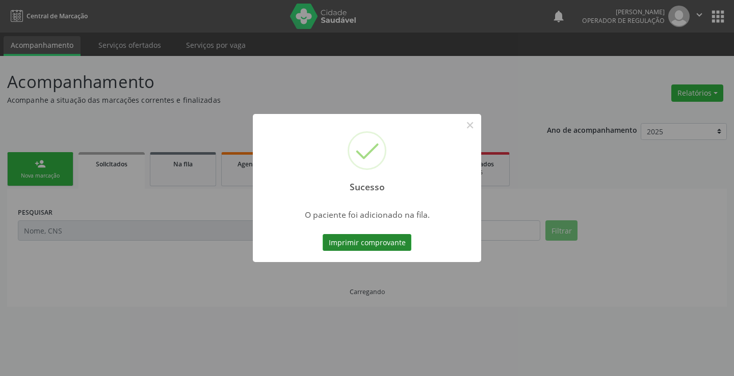
click at [366, 244] on button "Imprimir comprovante" at bounding box center [366, 242] width 89 height 17
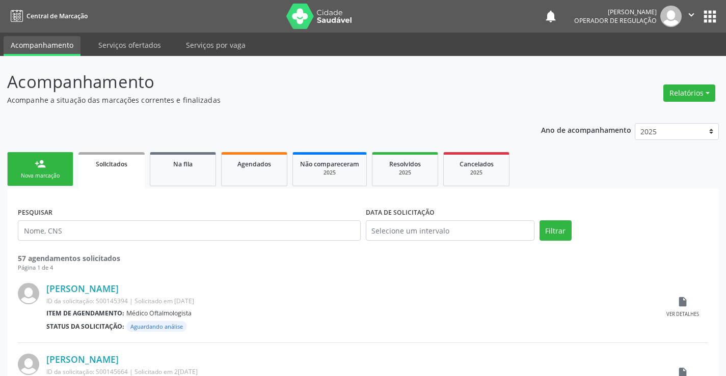
click at [692, 16] on icon "" at bounding box center [691, 14] width 11 height 11
click at [663, 67] on link "Sair" at bounding box center [665, 62] width 70 height 14
